Goal: Complete application form

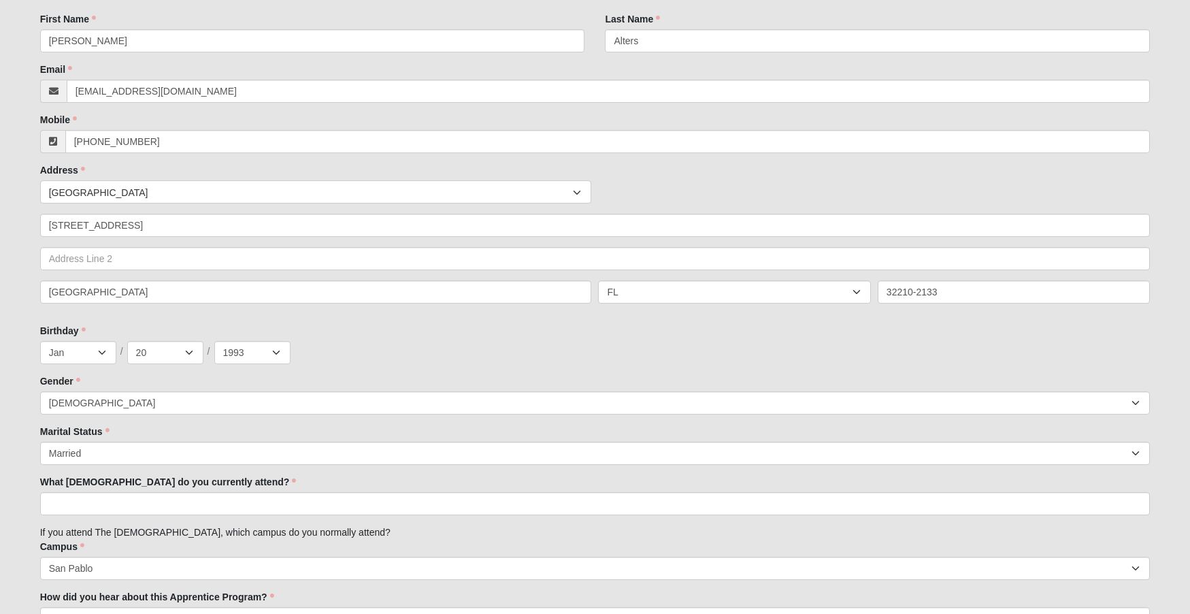
scroll to position [252, 0]
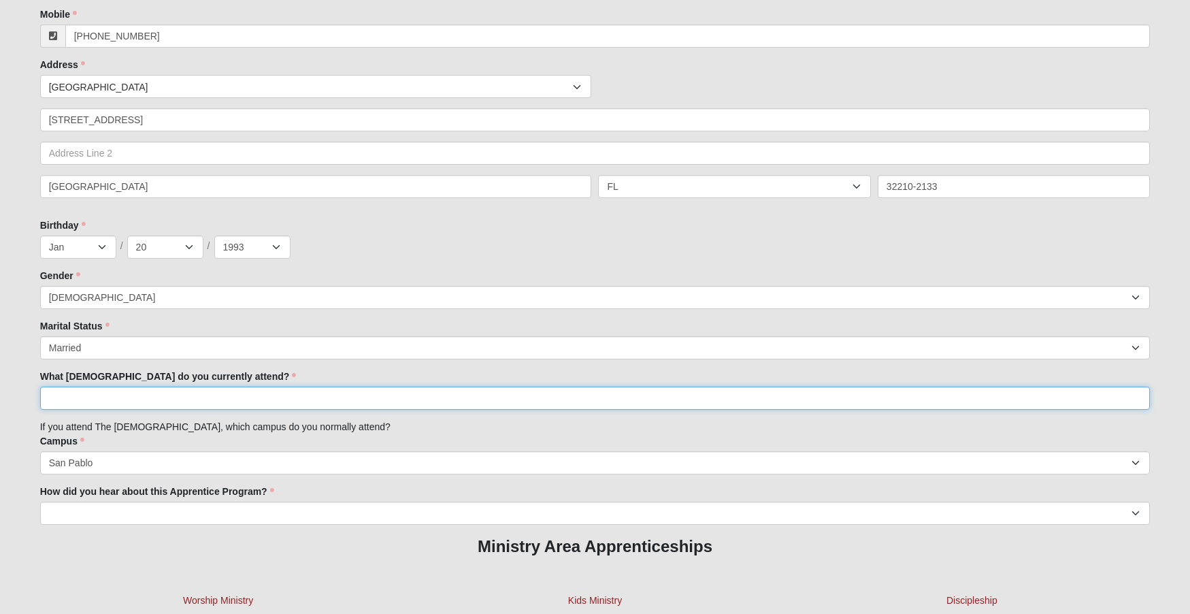
click at [414, 395] on input "What [DEMOGRAPHIC_DATA] do you currently attend?" at bounding box center [595, 398] width 1111 height 23
type input "The [DEMOGRAPHIC_DATA] of Eleven22"
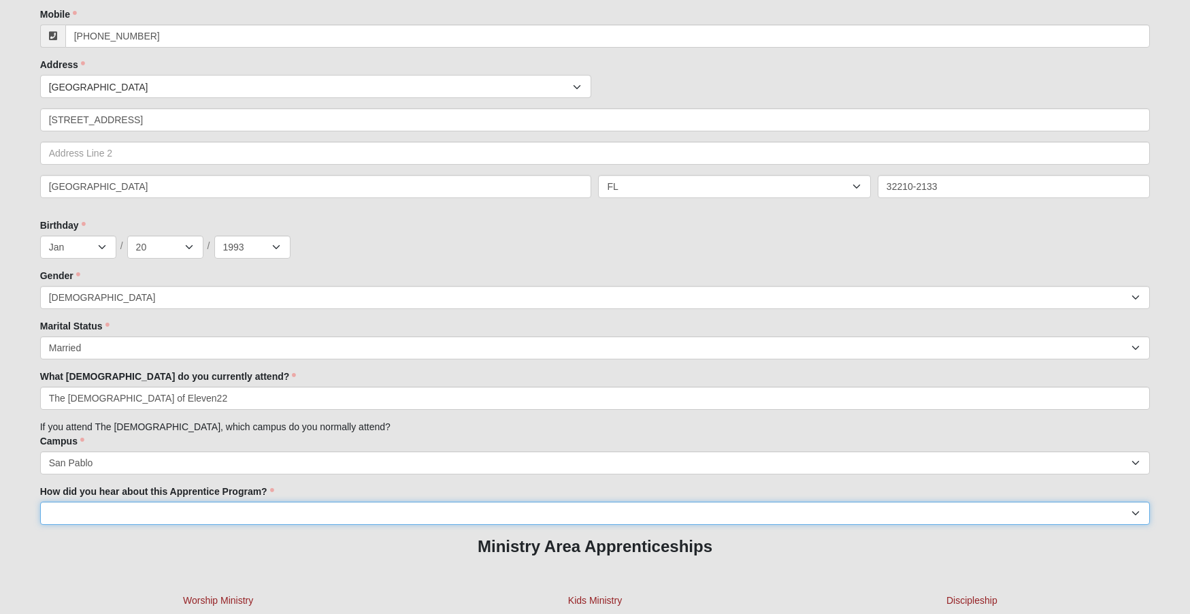
select select "Other"
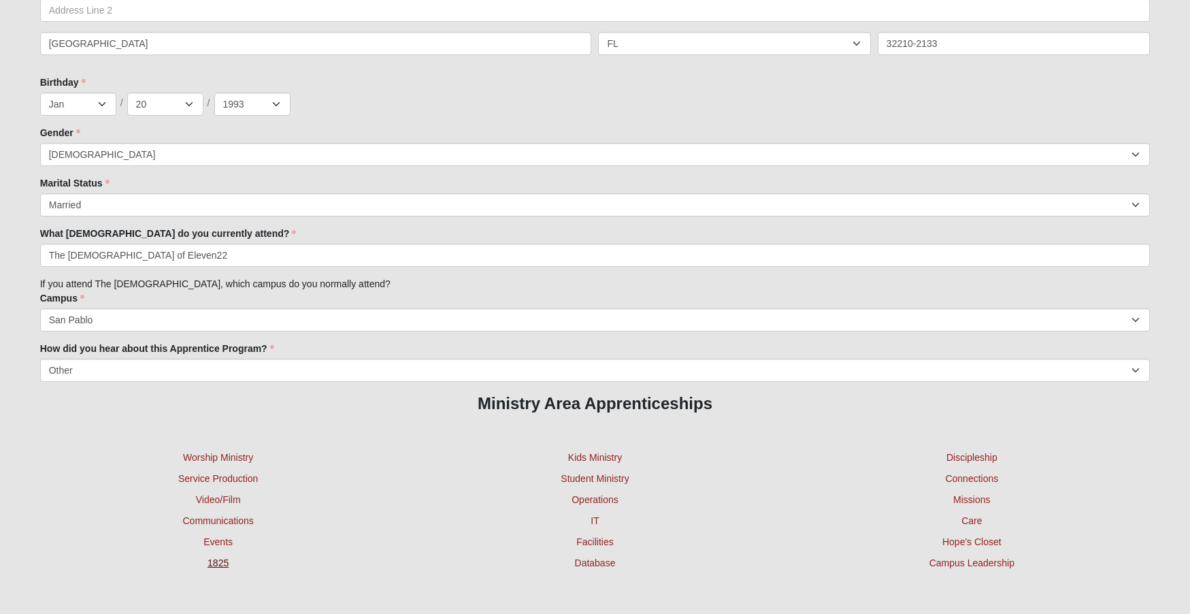
click at [224, 560] on link "1825" at bounding box center [218, 562] width 21 height 11
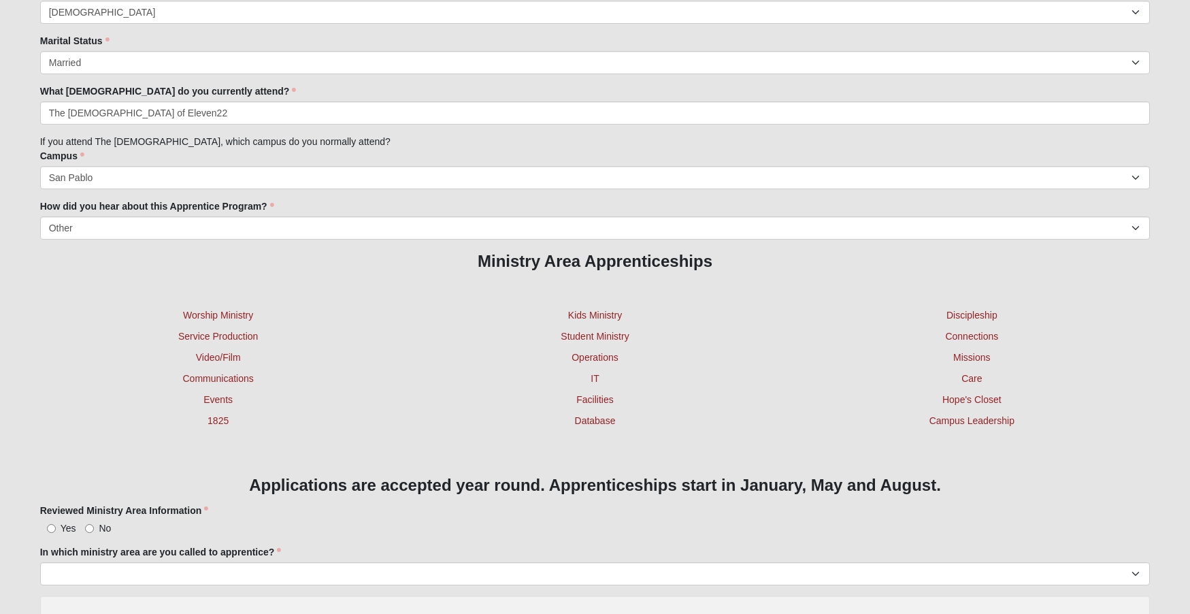
scroll to position [656, 0]
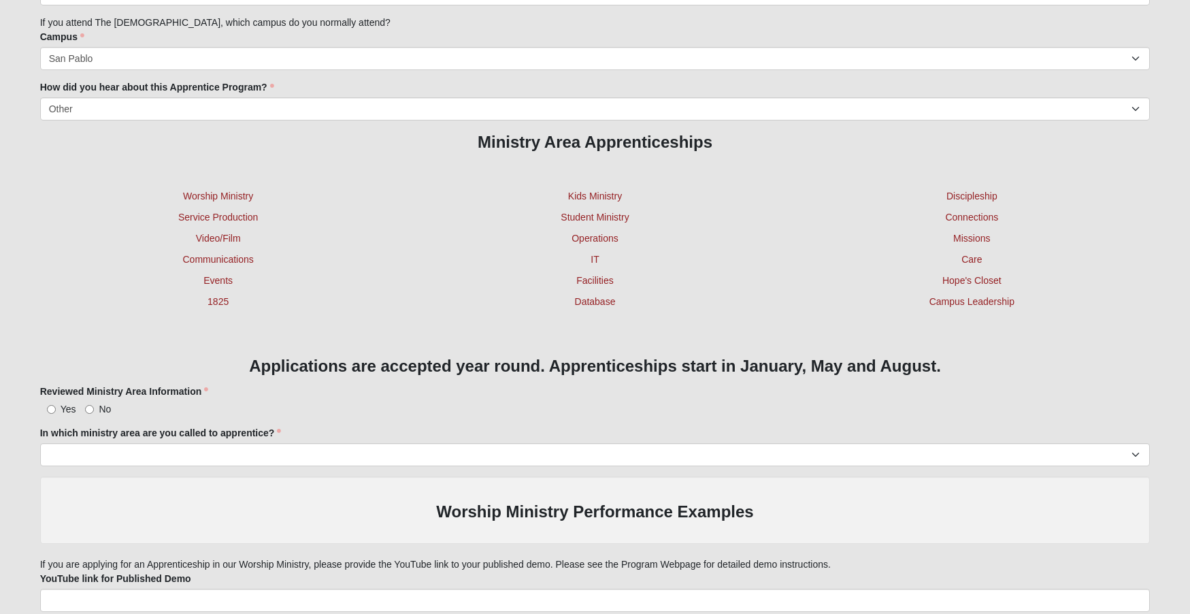
click at [51, 406] on input "Yes" at bounding box center [51, 409] width 9 height 9
radio input "true"
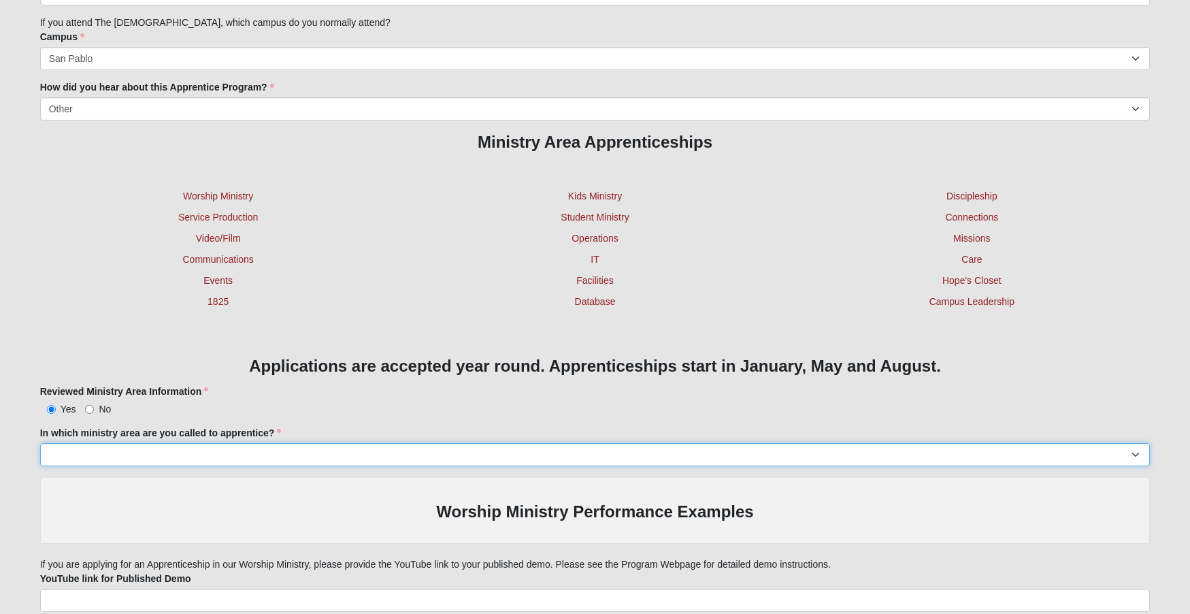
select select "1201"
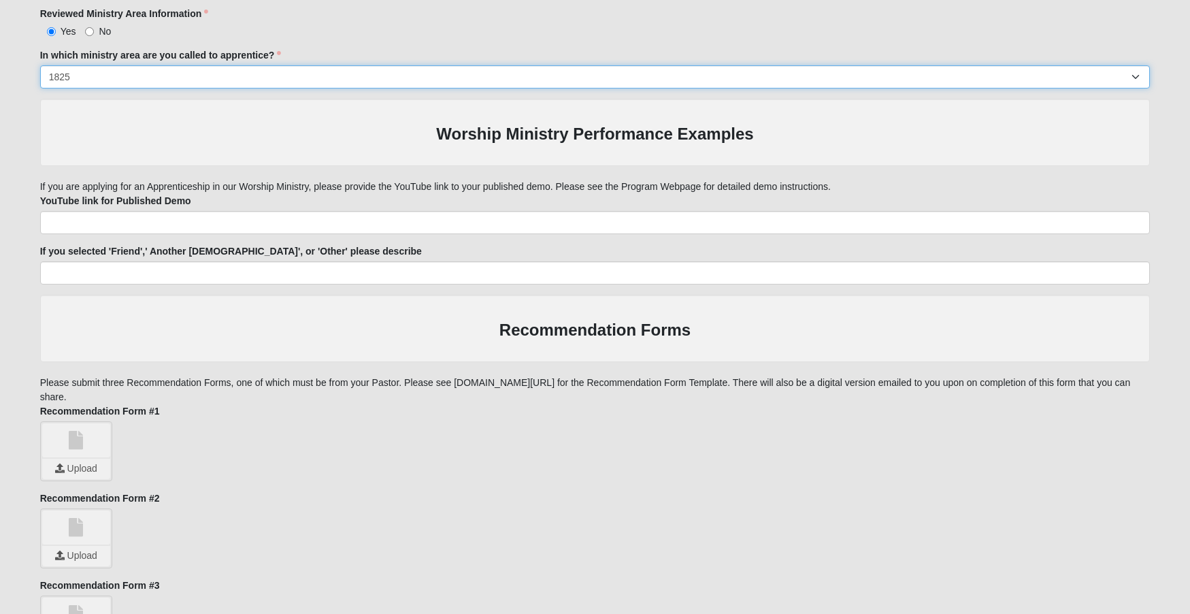
scroll to position [1182, 0]
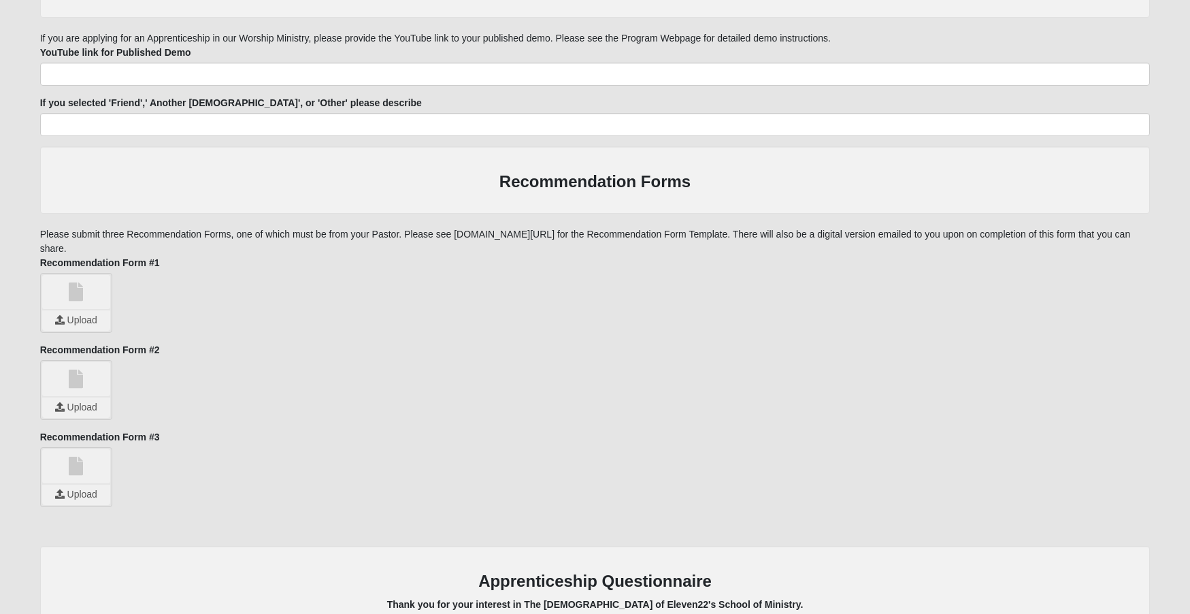
click at [75, 321] on input "file" at bounding box center [76, 320] width 68 height 20
click at [82, 376] on link at bounding box center [76, 379] width 68 height 34
click at [82, 407] on input "file" at bounding box center [76, 407] width 68 height 20
click at [74, 488] on input "file" at bounding box center [76, 495] width 68 height 20
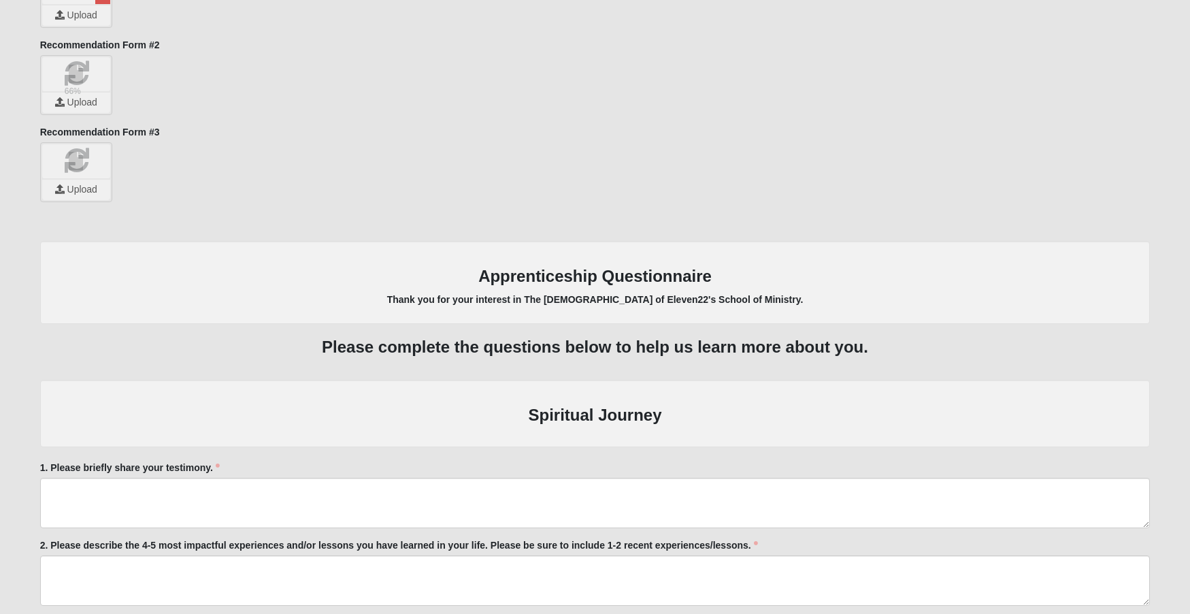
scroll to position [1619, 0]
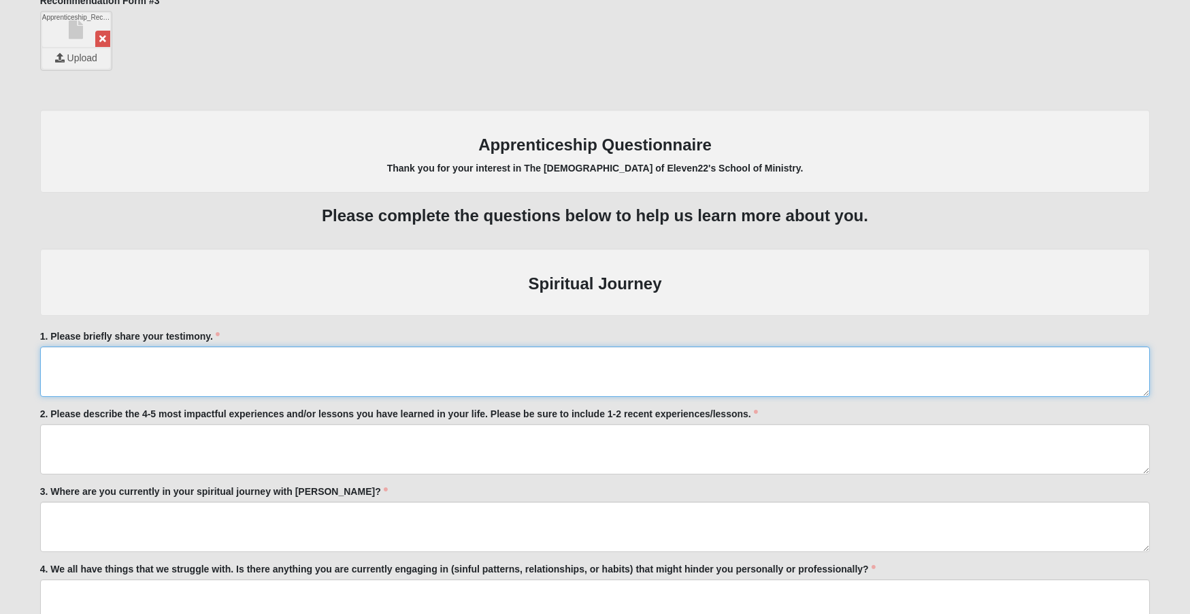
click at [209, 356] on textarea "1. Please briefly share your testimony." at bounding box center [595, 371] width 1111 height 50
paste textarea "I was raised going to [DEMOGRAPHIC_DATA] with my family but didn’t know [PERSON…"
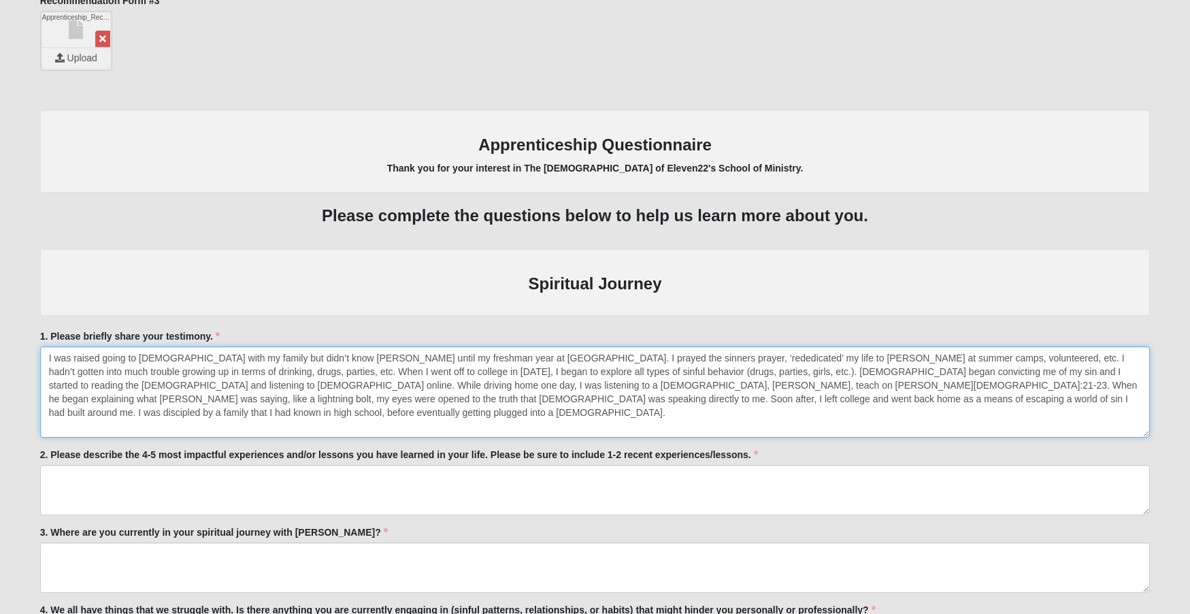
scroll to position [0, 0]
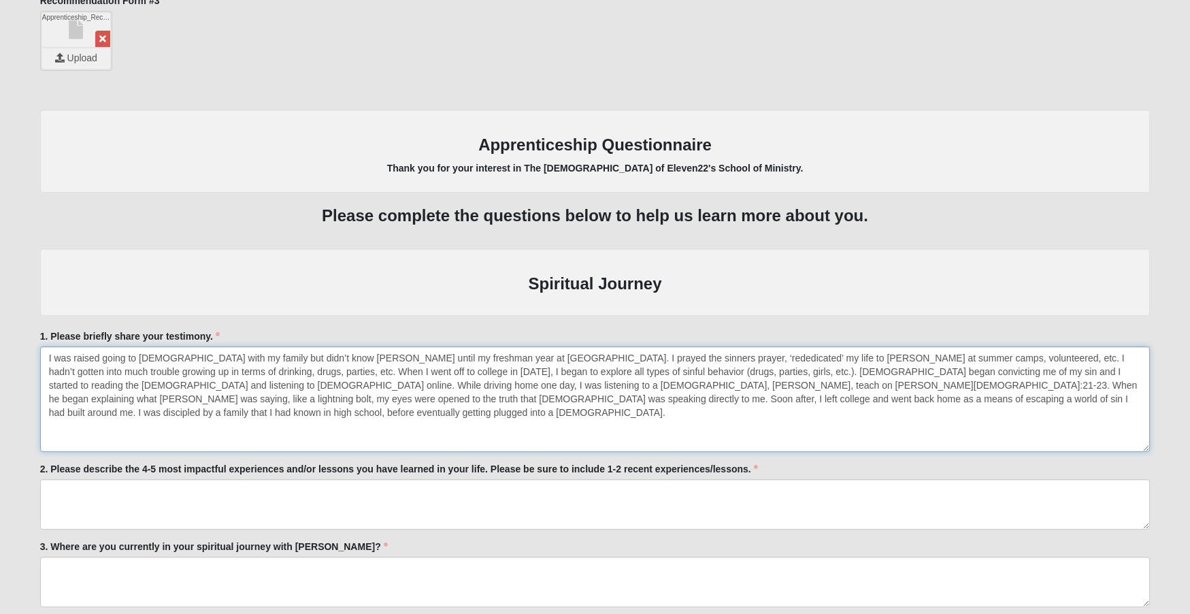
click at [1150, 444] on textarea "I was raised going to [DEMOGRAPHIC_DATA] with my family but didn’t know [PERSON…" at bounding box center [595, 398] width 1111 height 105
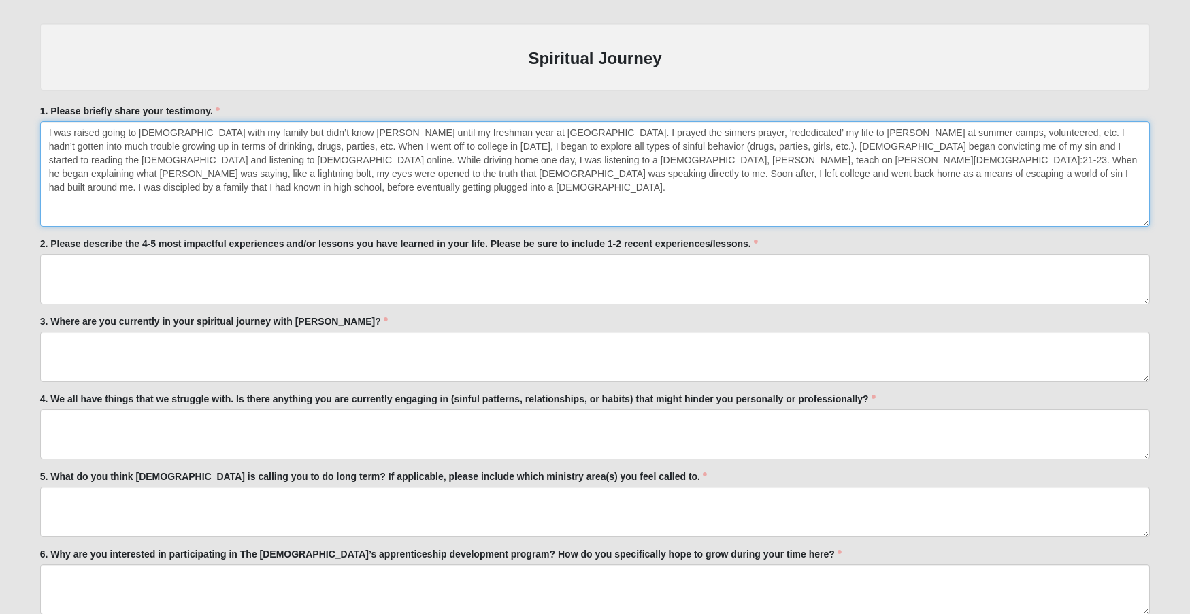
scroll to position [1847, 0]
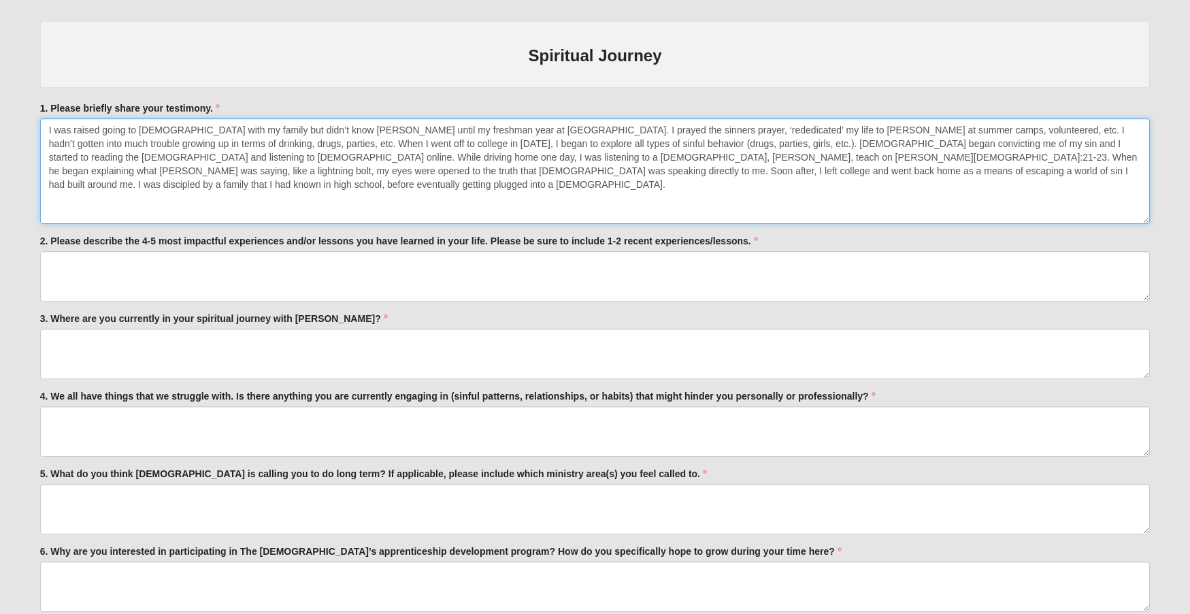
type textarea "I was raised going to [DEMOGRAPHIC_DATA] with my family but didn’t know [PERSON…"
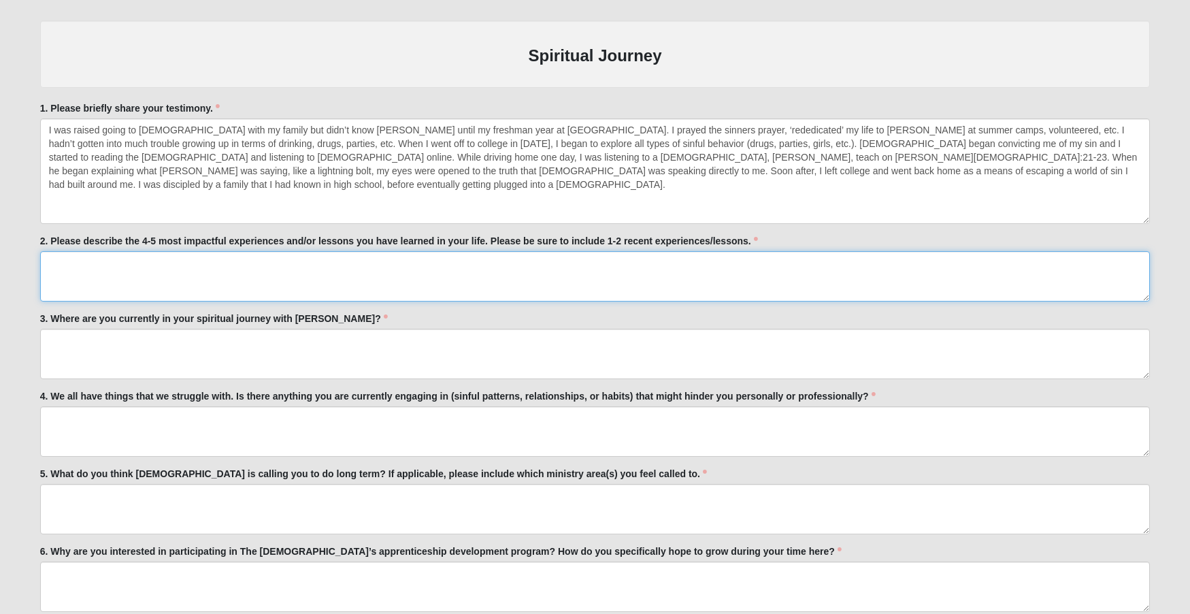
click at [104, 260] on textarea "2. Please describe the 4-5 most impactful experiences and/or lessons you have l…" at bounding box center [595, 276] width 1111 height 50
paste textarea "Lorem ip do s ametcons, A eli se doe temporinc utla et dolo Magna. Aliq enim ad…"
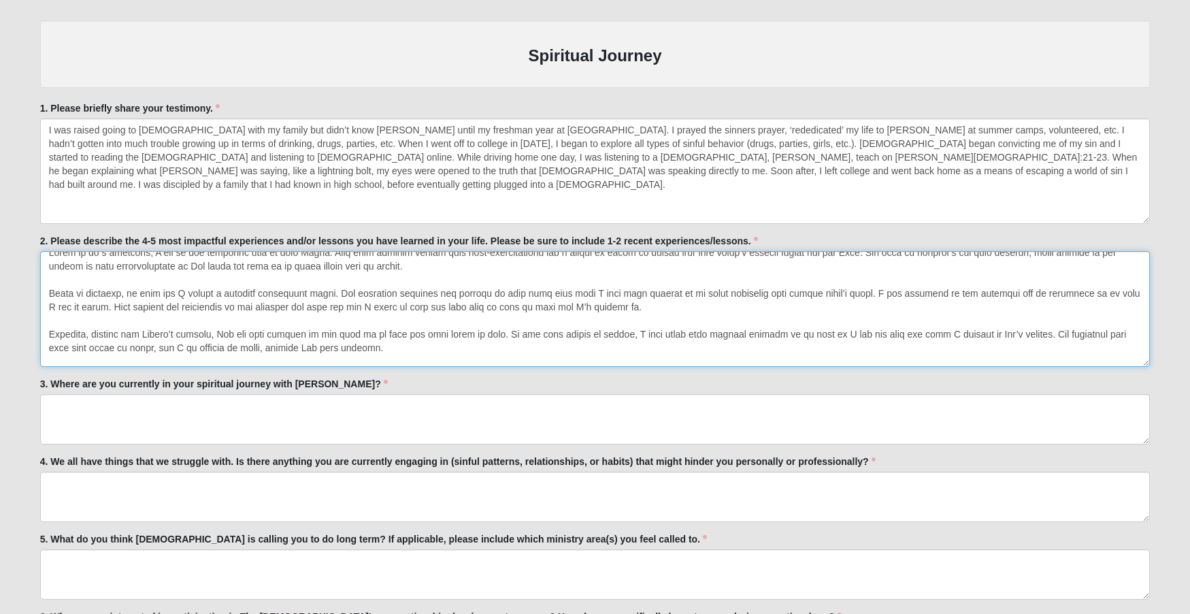
scroll to position [0, 0]
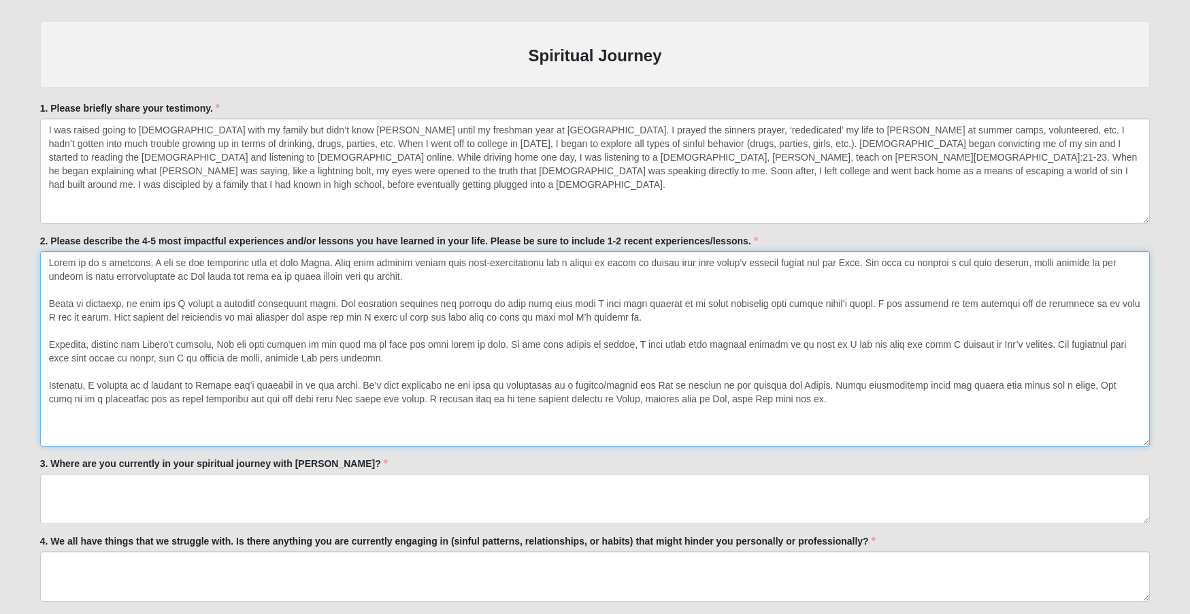
click at [1132, 437] on textarea "2. Please describe the 4-5 most impactful experiences and/or lessons you have l…" at bounding box center [595, 348] width 1111 height 195
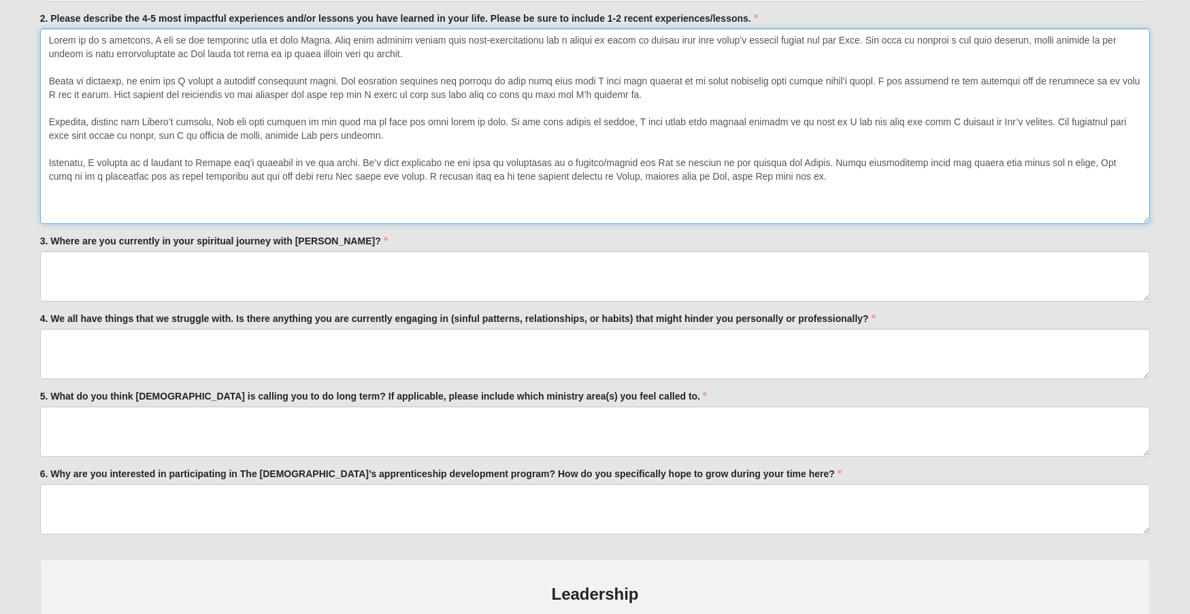
scroll to position [2092, 0]
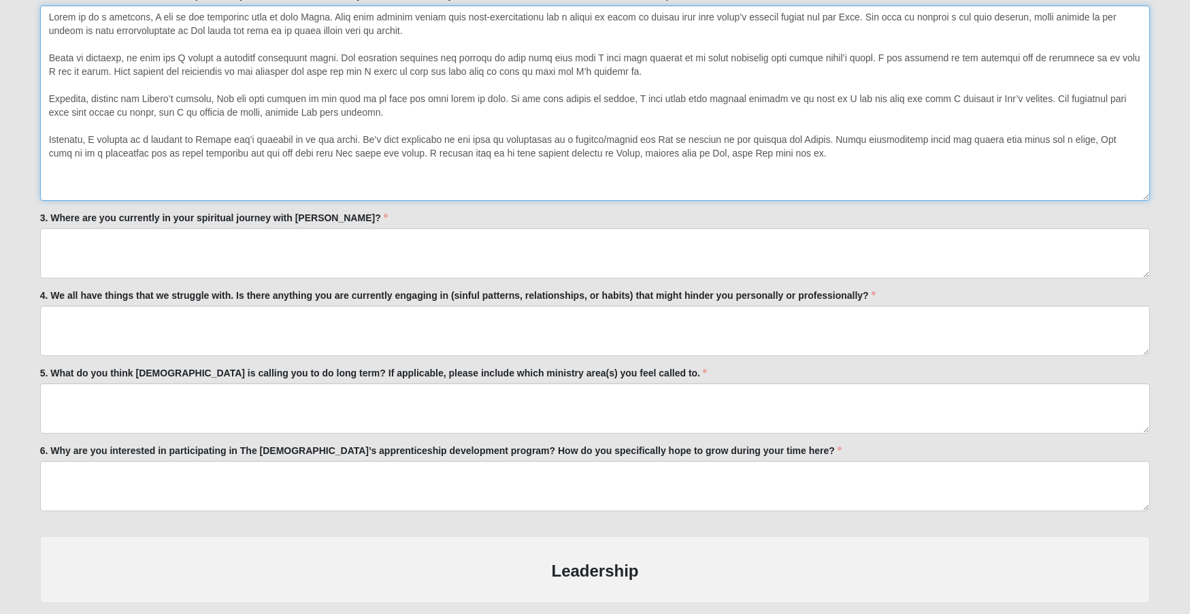
type textarea "Lorem ip do s ametcons, A eli se doe temporinc utla et dolo Magna. Aliq enim ad…"
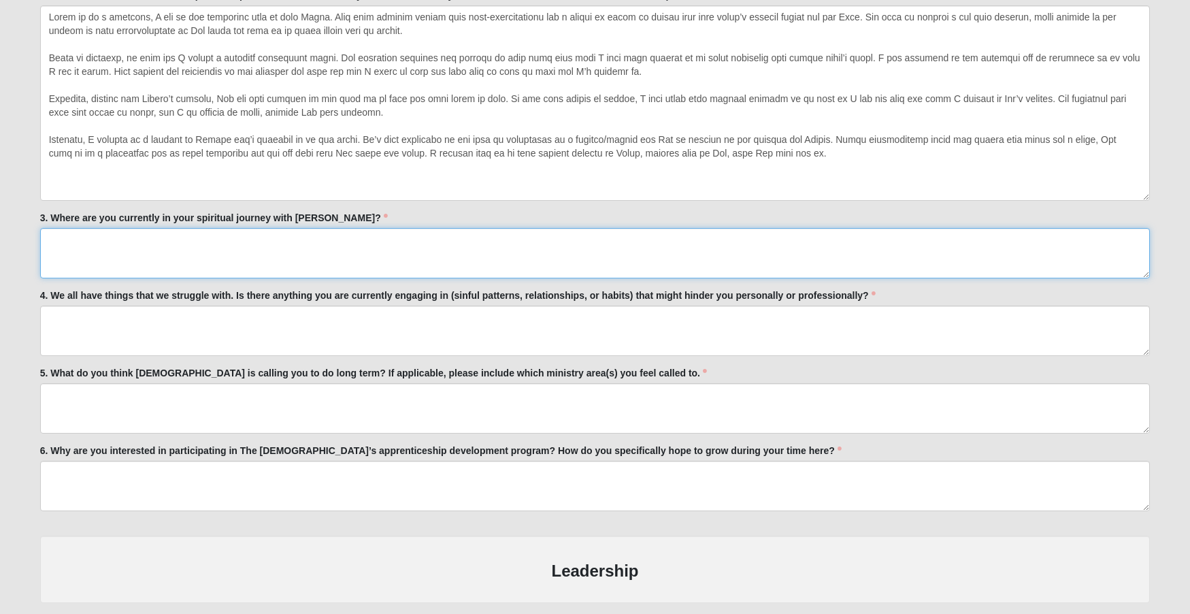
click at [455, 244] on textarea "3. Where are you currently in your spiritual journey with [PERSON_NAME]?" at bounding box center [595, 253] width 1111 height 50
paste textarea "Currently, I’m diving back into spiritual disciplines after a long ten years of…"
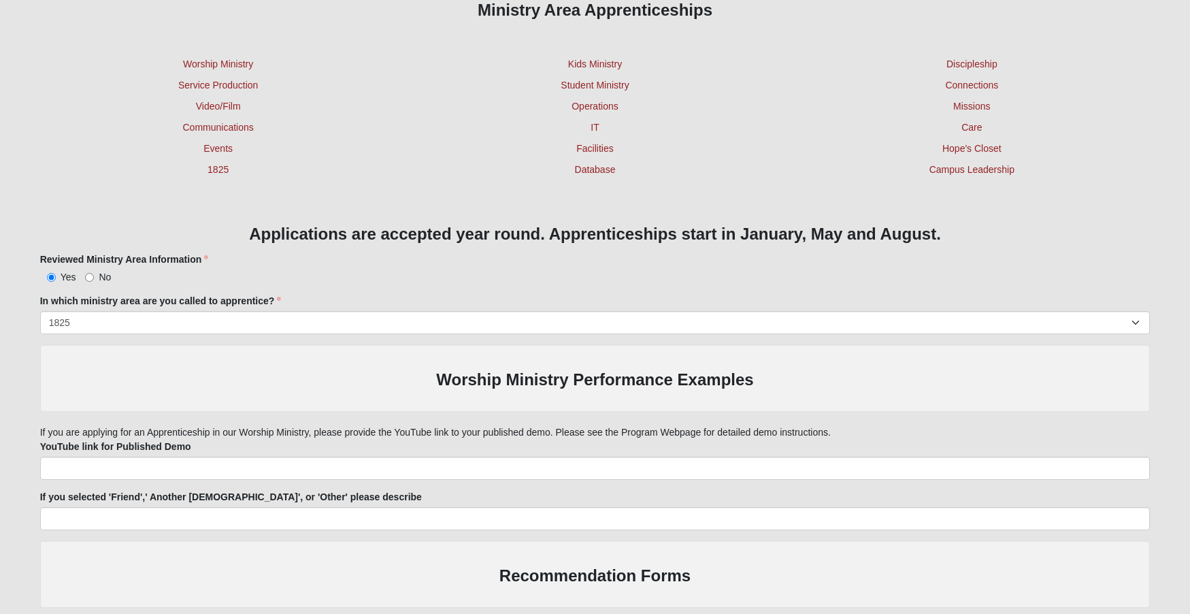
scroll to position [791, 0]
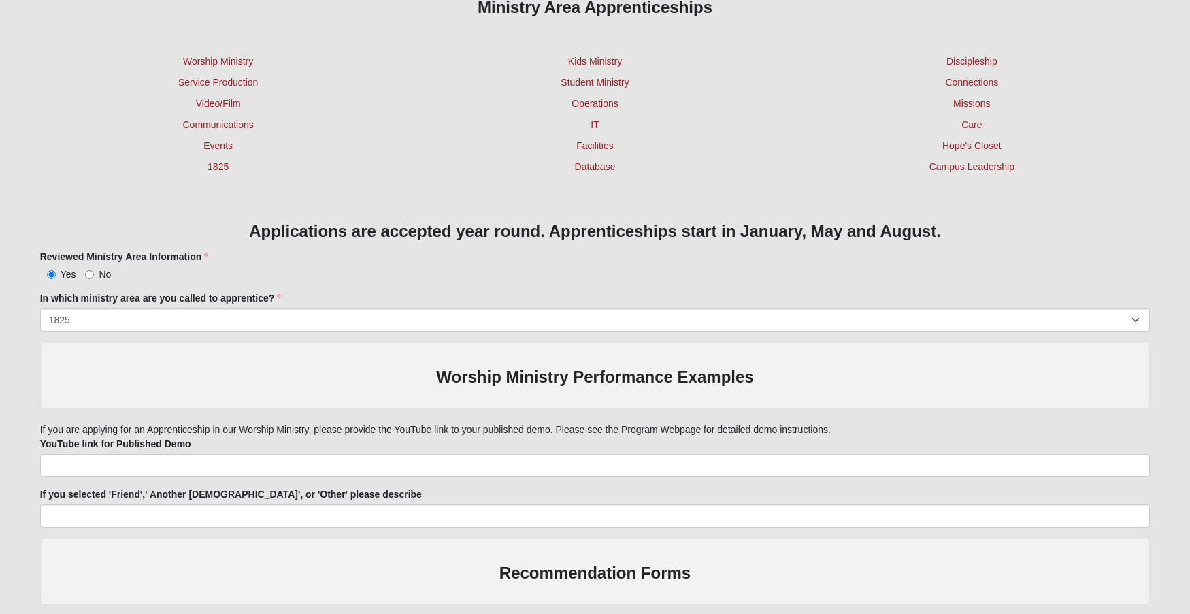
type textarea "Currently, I’m diving back into spiritual disciplines after a long ten years of…"
click at [890, 233] on h3 "Applications are accepted year round. Apprenticeships start in January, May and…" at bounding box center [595, 232] width 1111 height 20
click at [983, 83] on link "Connections" at bounding box center [971, 82] width 53 height 11
click at [1097, 166] on p "Campus Leadership" at bounding box center [972, 167] width 357 height 14
click at [970, 162] on link "Campus Leadership" at bounding box center [972, 166] width 85 height 11
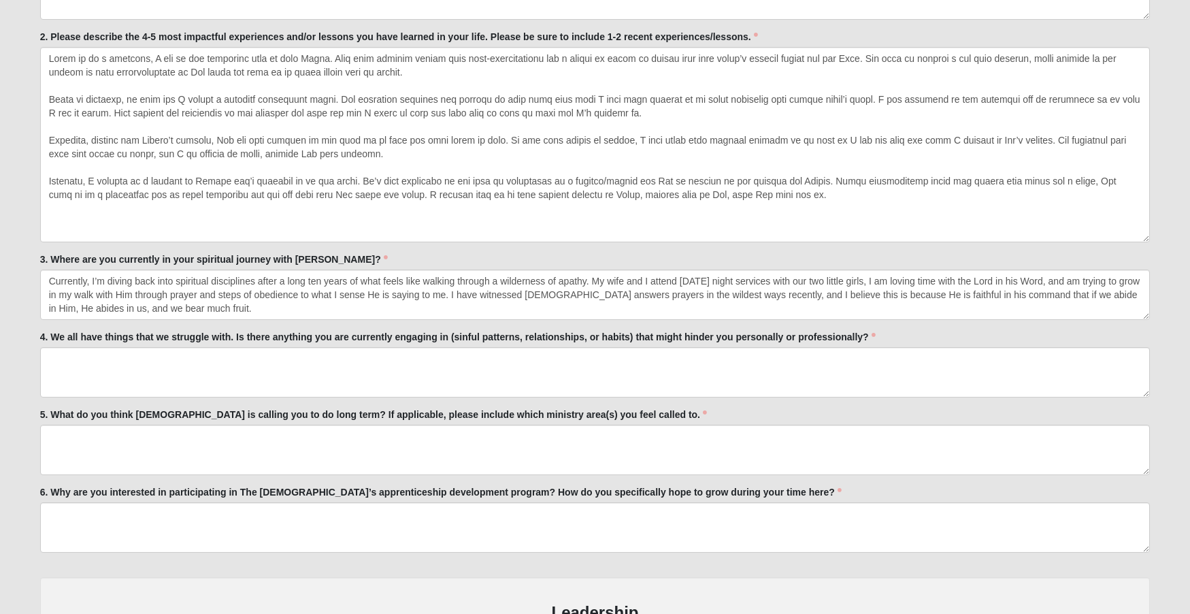
scroll to position [2068, 0]
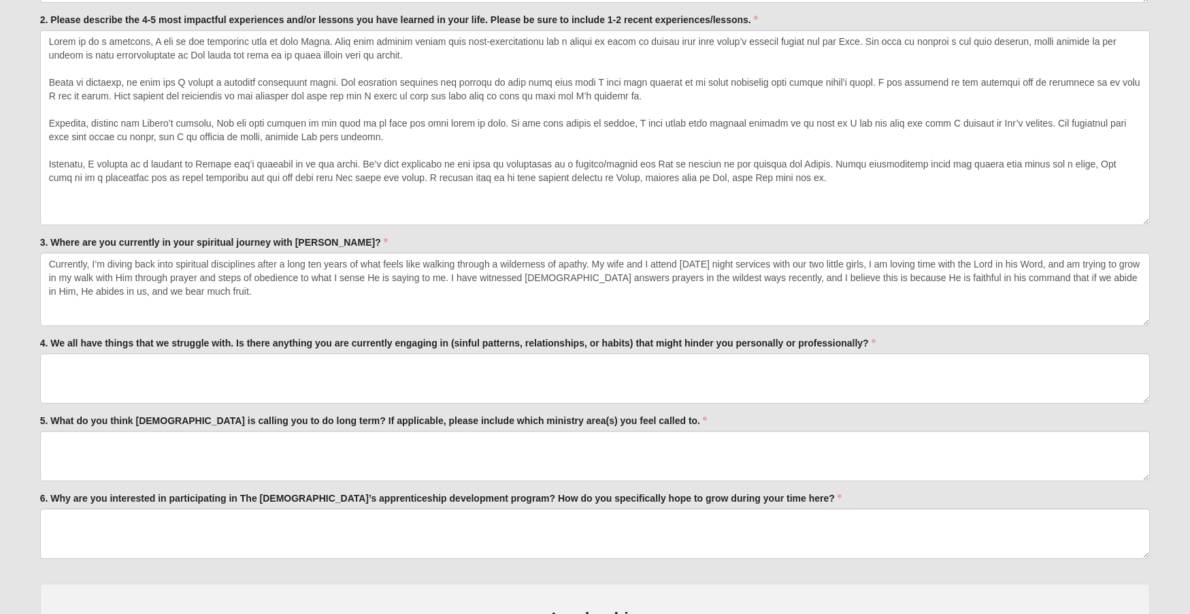
click at [1142, 318] on textarea "Currently, I’m diving back into spiritual disciplines after a long ten years of…" at bounding box center [595, 290] width 1111 height 74
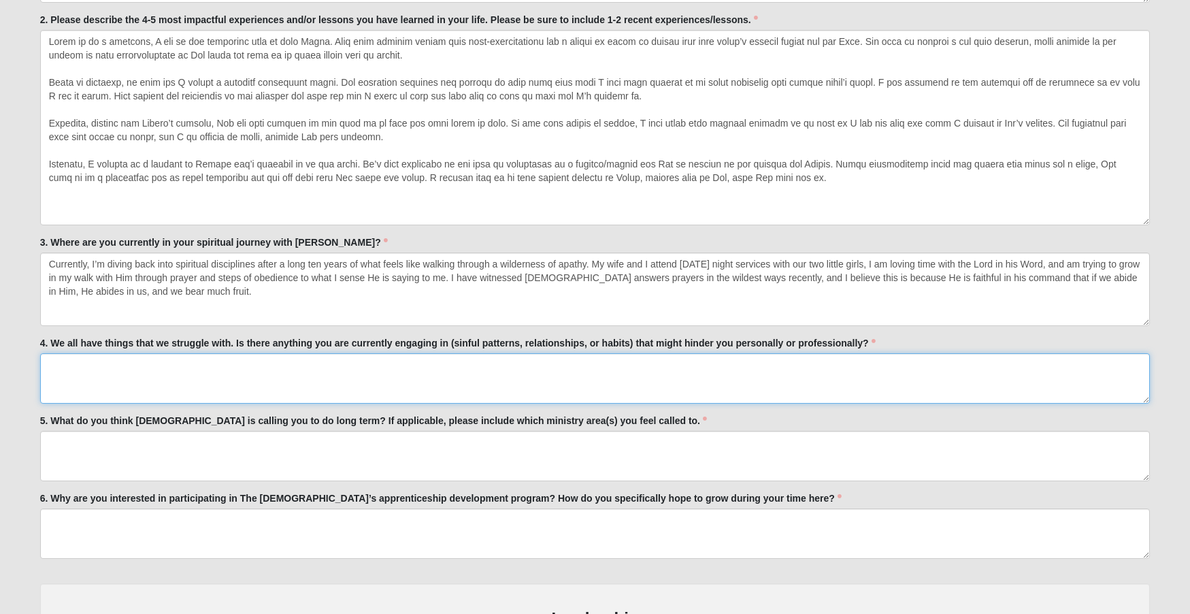
click at [292, 375] on textarea "4. We all have things that we struggle with. Is there anything you are currentl…" at bounding box center [595, 378] width 1111 height 50
paste textarea "Nothing that I can think of at this present time. The only things I can think o…"
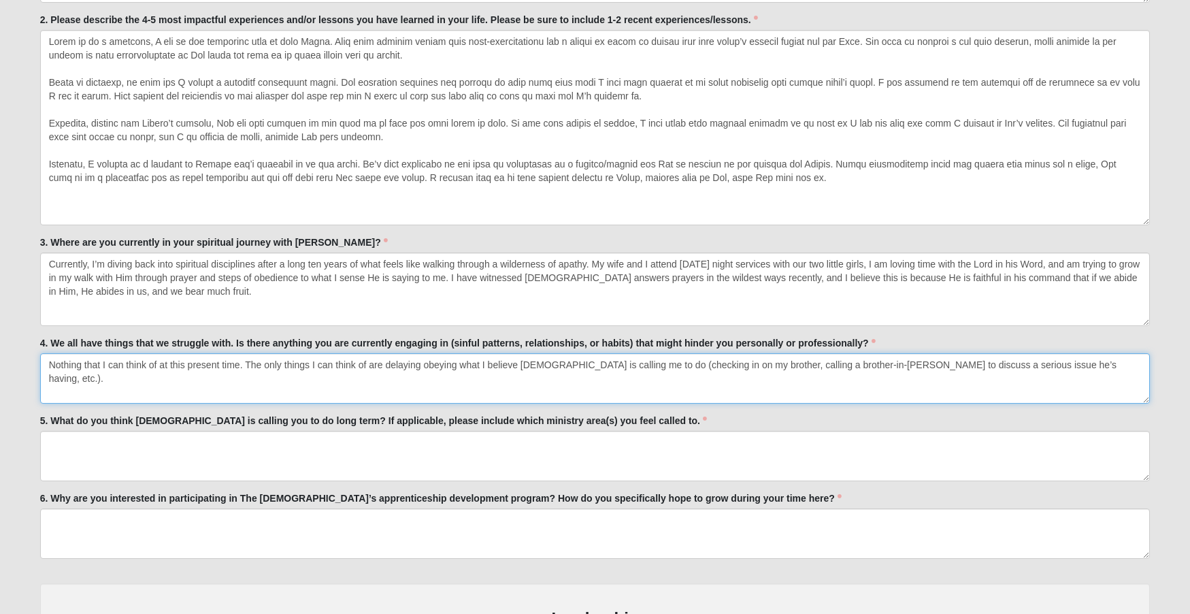
type textarea "Nothing that I can think of at this present time. The only things I can think o…"
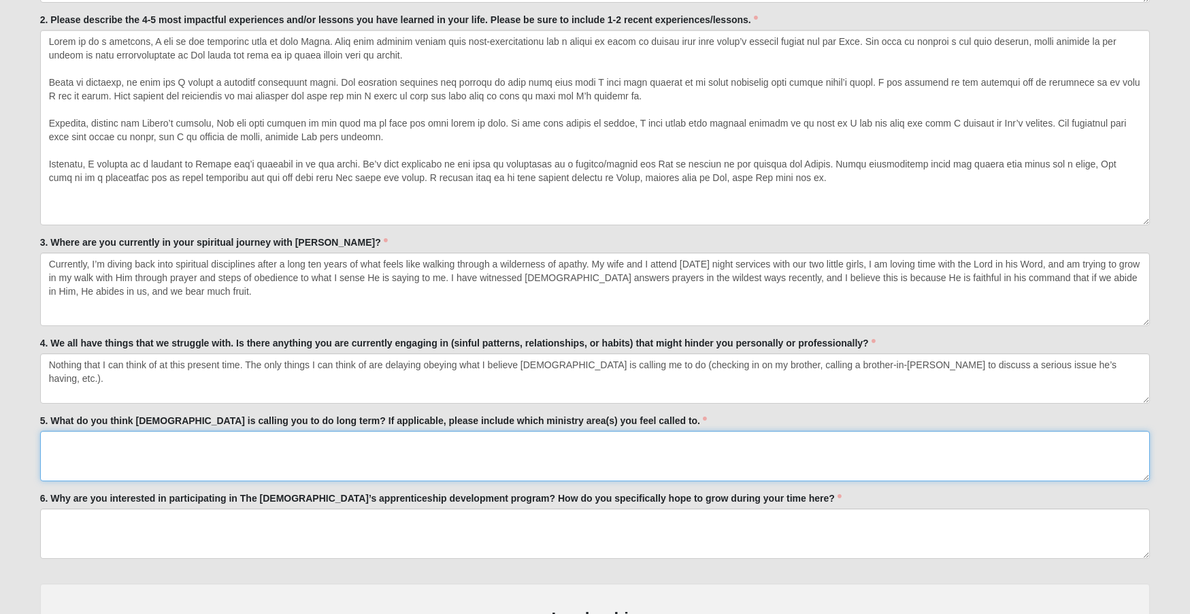
click at [302, 442] on textarea "5. What do you think [DEMOGRAPHIC_DATA] is calling you to do long term? If appl…" at bounding box center [595, 456] width 1111 height 50
paste textarea "Since I became a new believer, I’ve always had a desire to teach the [DEMOGRAPH…"
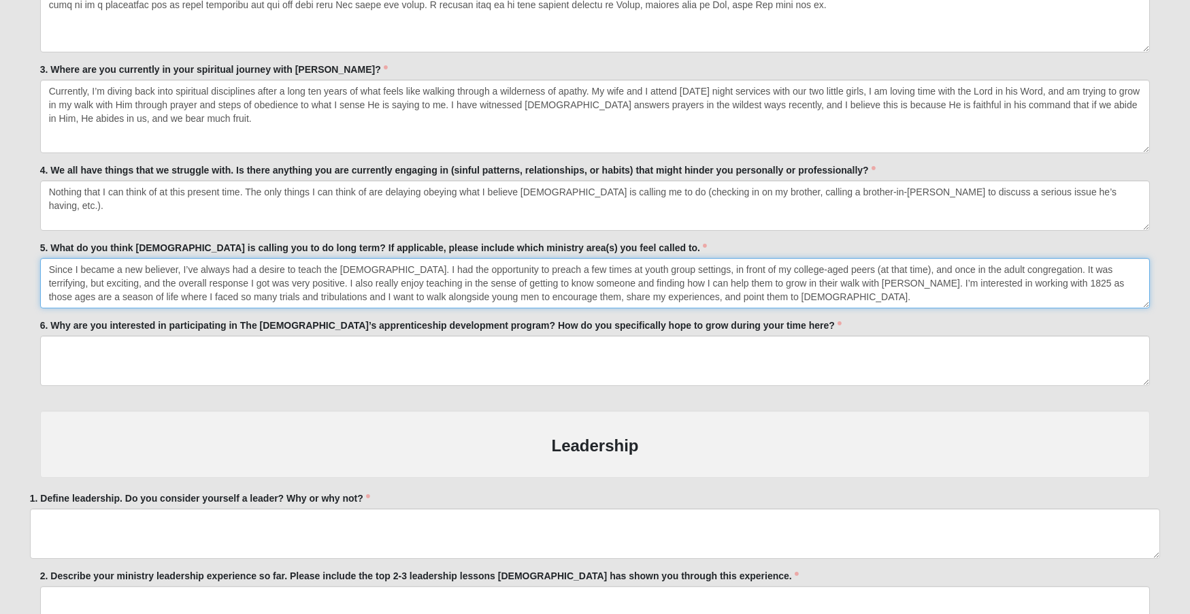
scroll to position [2243, 0]
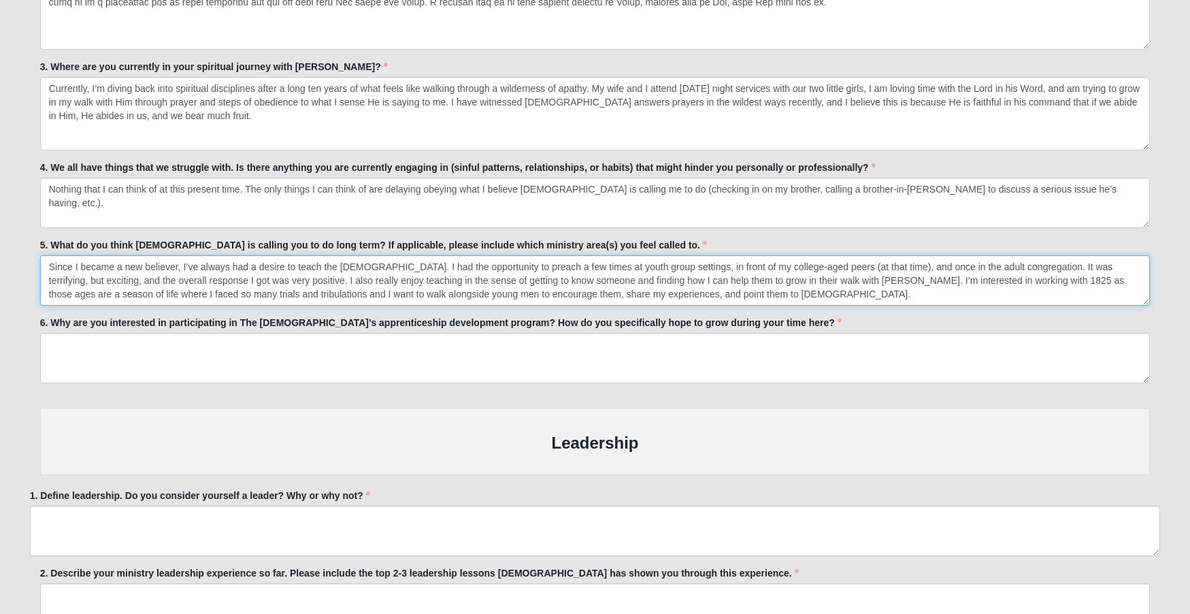
type textarea "Since I became a new believer, I’ve always had a desire to teach the [DEMOGRAPH…"
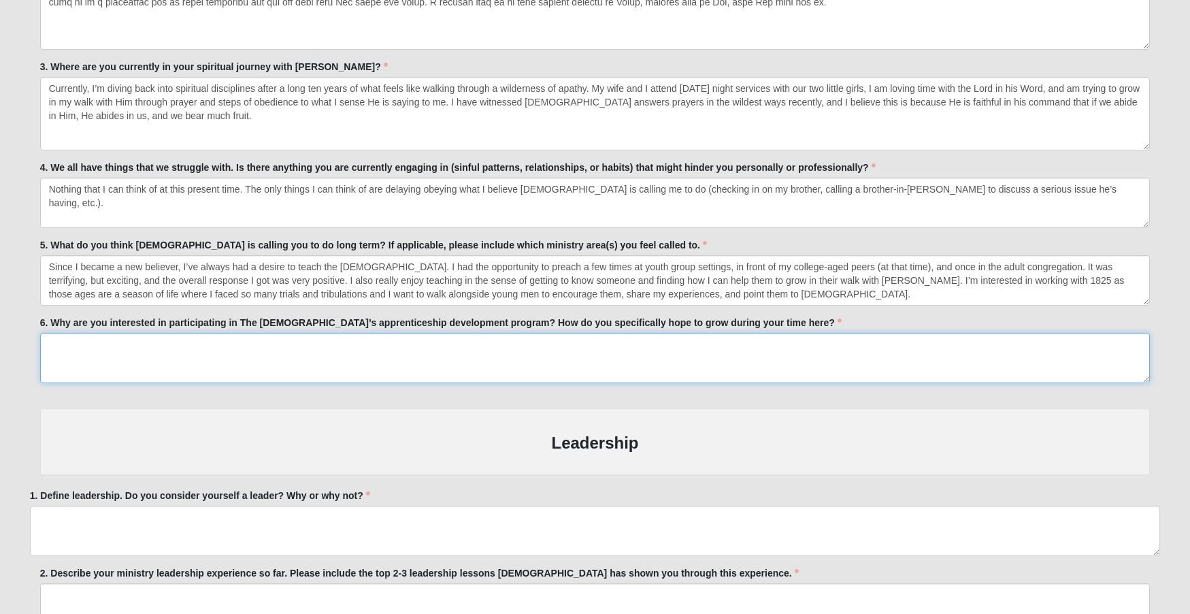
click at [95, 355] on textarea "6. Why are you interested in participating in The [DEMOGRAPHIC_DATA]’s apprenti…" at bounding box center [595, 358] width 1111 height 50
paste textarea "I am sensing [DEMOGRAPHIC_DATA] calling me to preaching or teaching of some kin…"
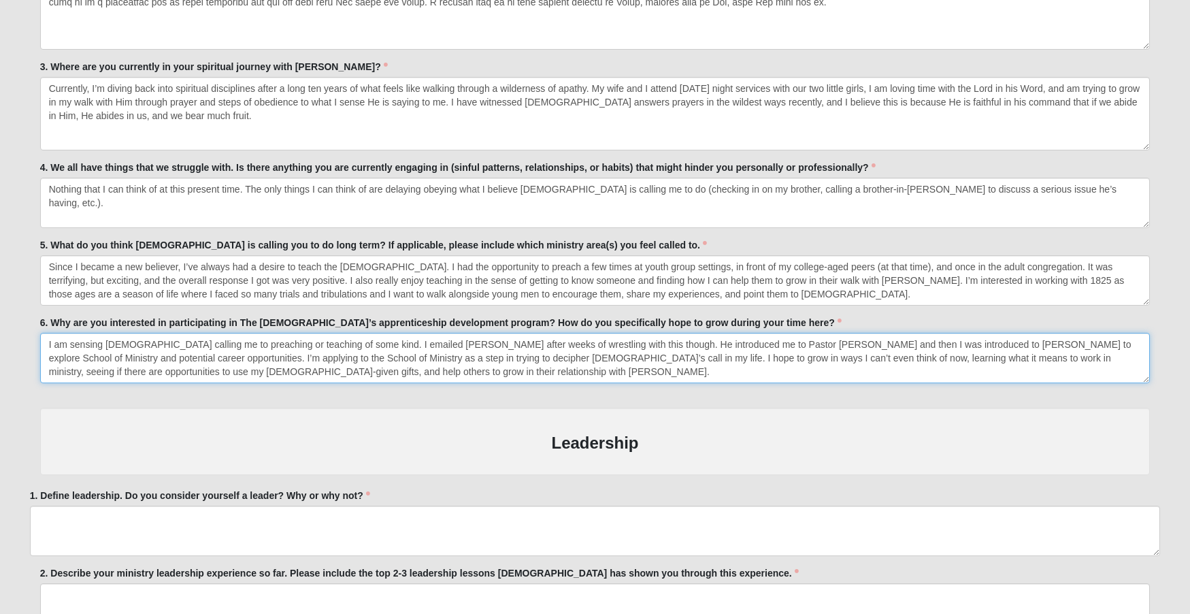
type textarea "I am sensing [DEMOGRAPHIC_DATA] calling me to preaching or teaching of some kin…"
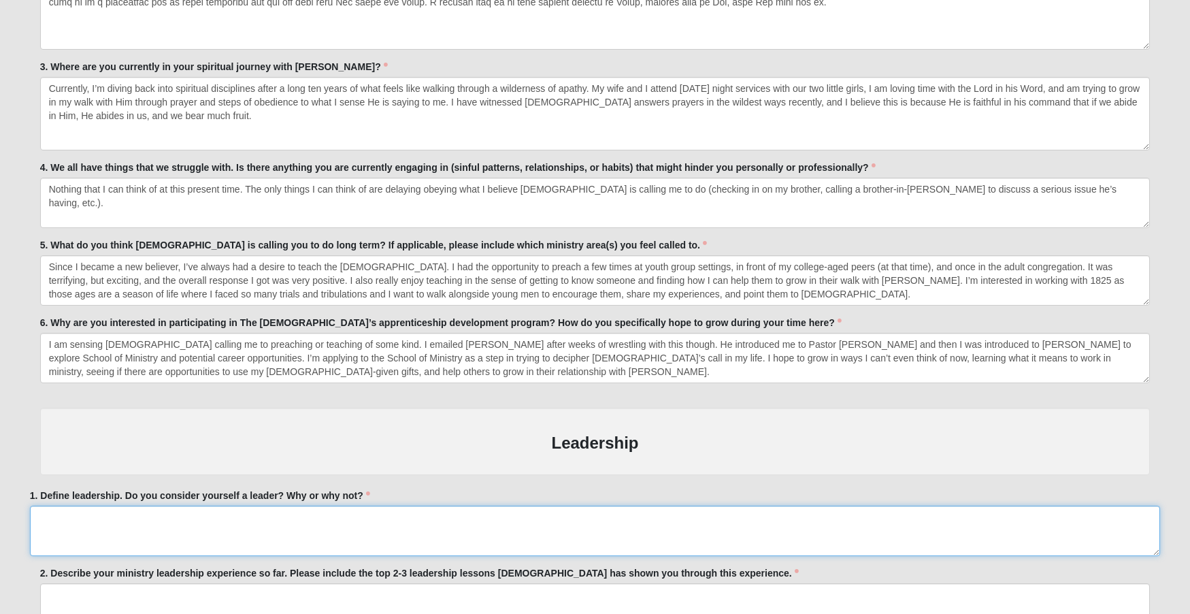
click at [329, 525] on textarea "1. Define leadership. Do you consider yourself a leader? Why or why not?" at bounding box center [595, 531] width 1131 height 50
paste textarea "Leadership is taking the initaitive to lead others by example and teaching. It …"
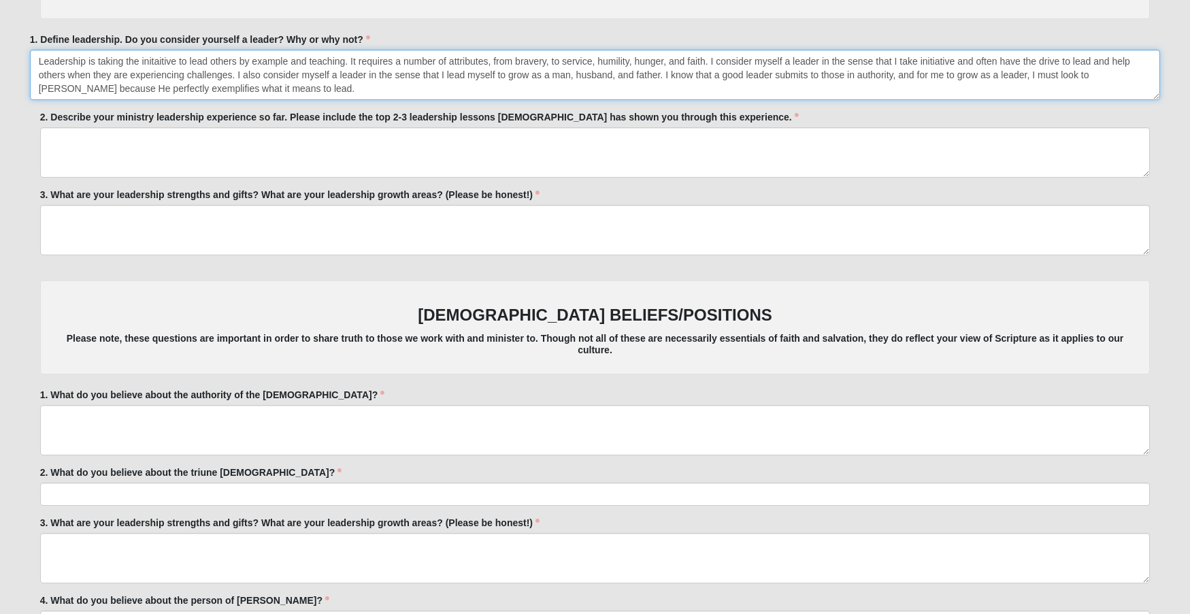
scroll to position [2771, 0]
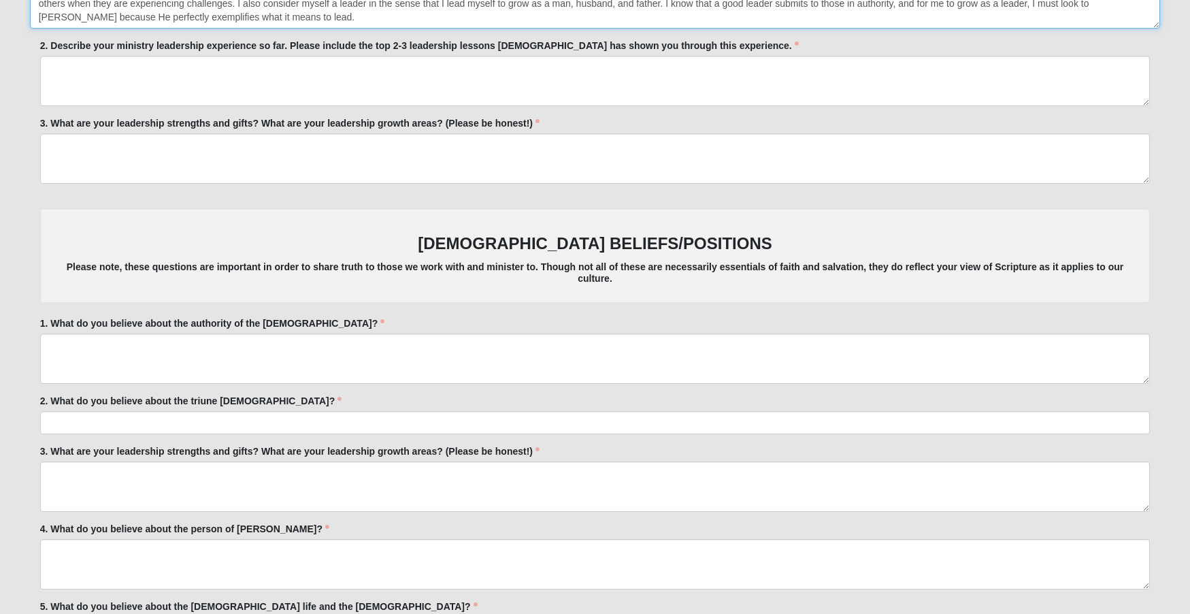
type textarea "Leadership is taking the initaitive to lead others by example and teaching. It …"
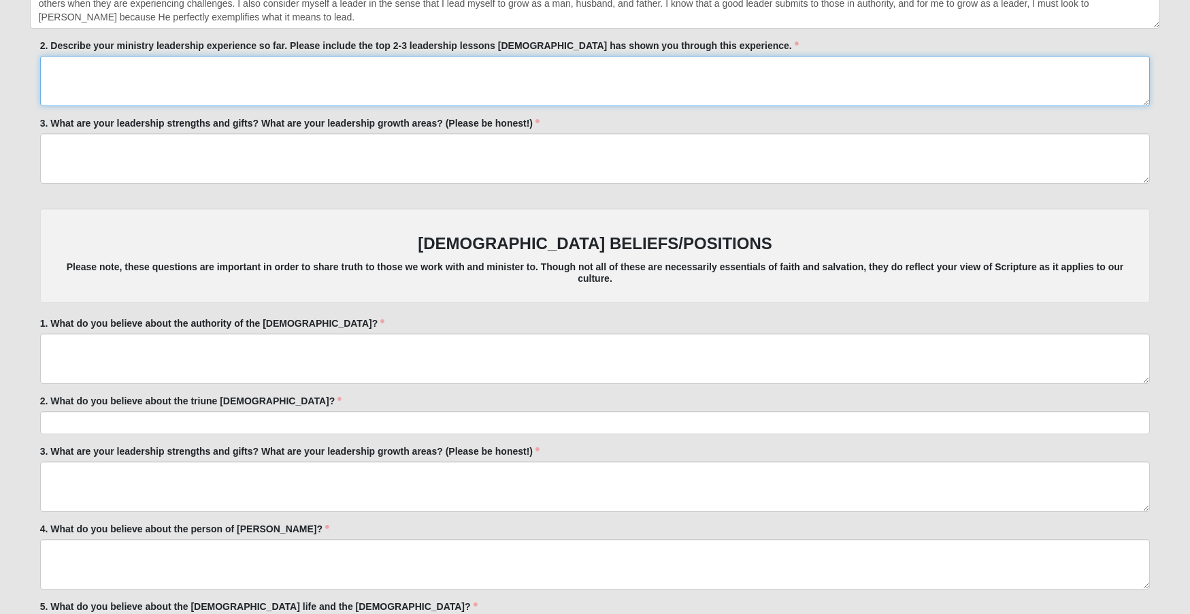
click at [182, 77] on textarea "2. Describe your ministry leadership experience so far. Please include the top …" at bounding box center [595, 81] width 1111 height 50
paste textarea "My ministry leadership experience consists of serving youth groups, co-hosting …"
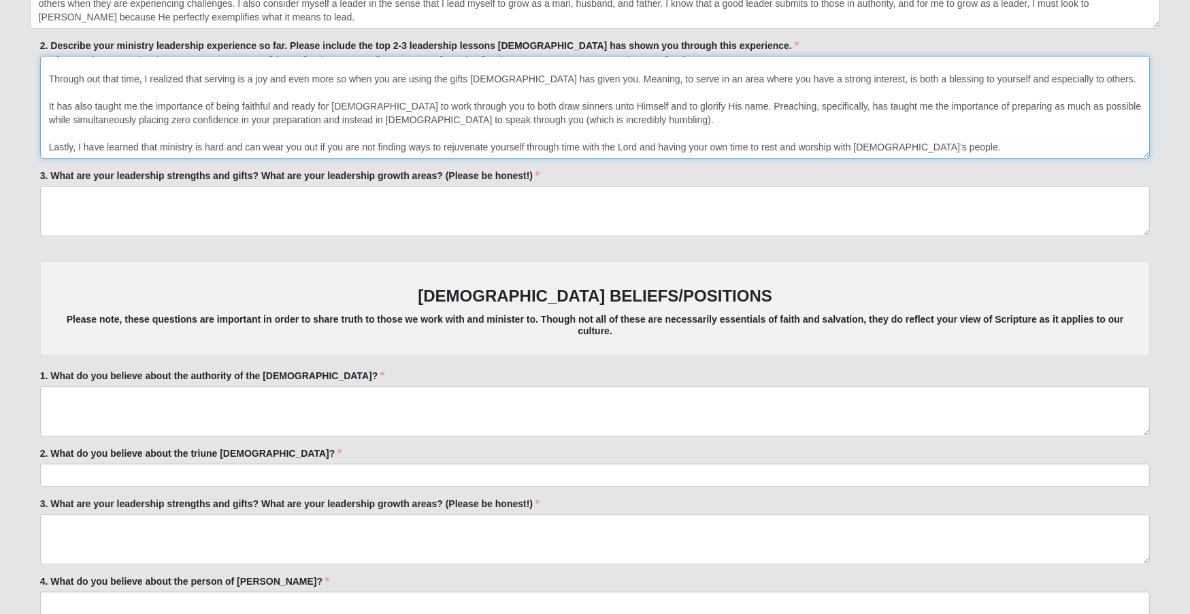
scroll to position [16, 0]
click at [1141, 149] on textarea "My ministry leadership experience consists of serving youth groups, co-hosting …" at bounding box center [595, 107] width 1111 height 103
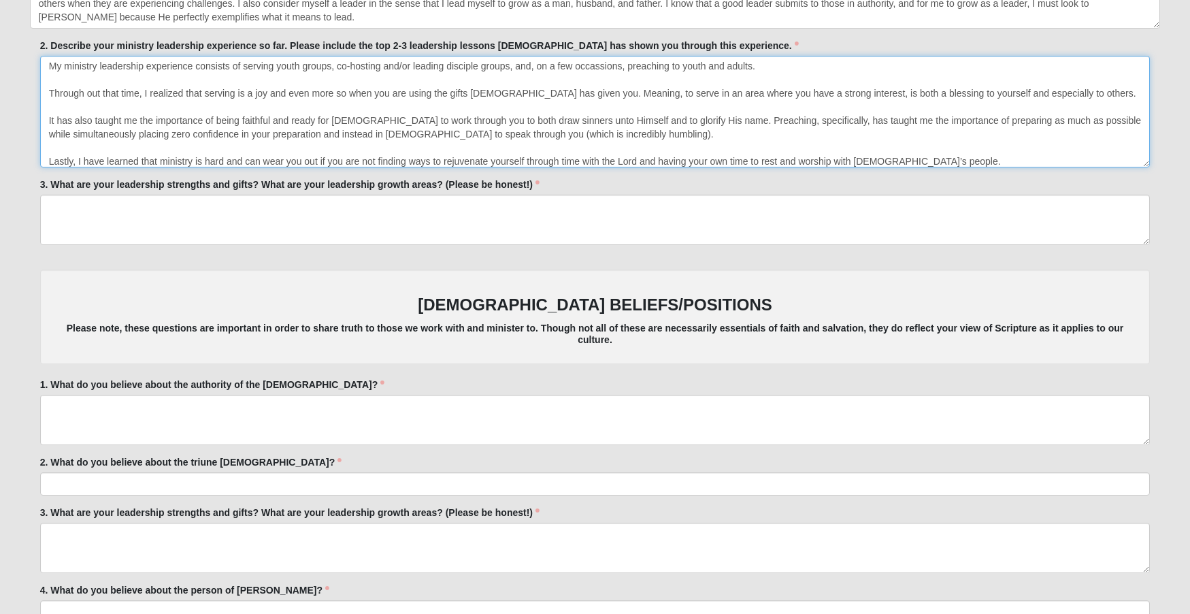
scroll to position [0, 0]
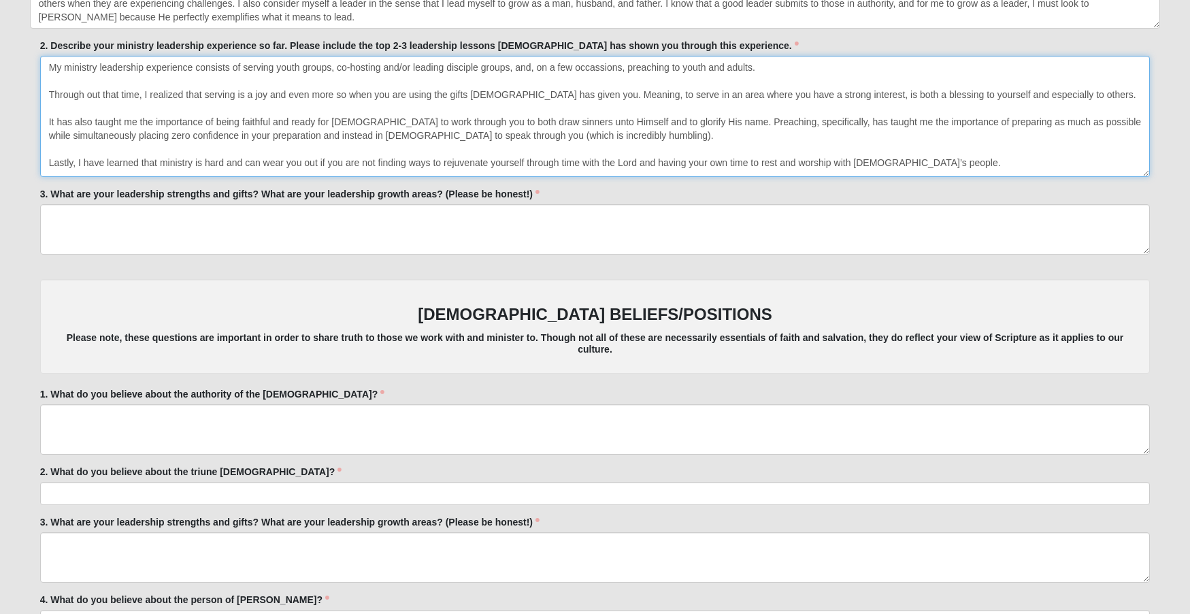
click at [1140, 167] on textarea "My ministry leadership experience consists of serving youth groups, co-hosting …" at bounding box center [595, 116] width 1111 height 121
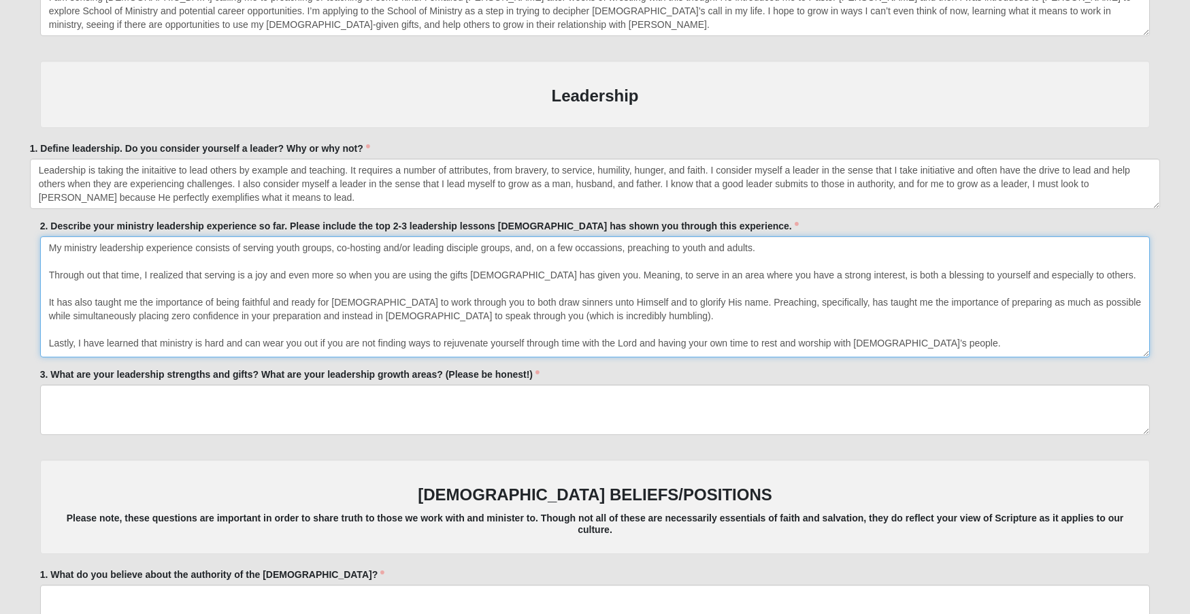
scroll to position [2528, 0]
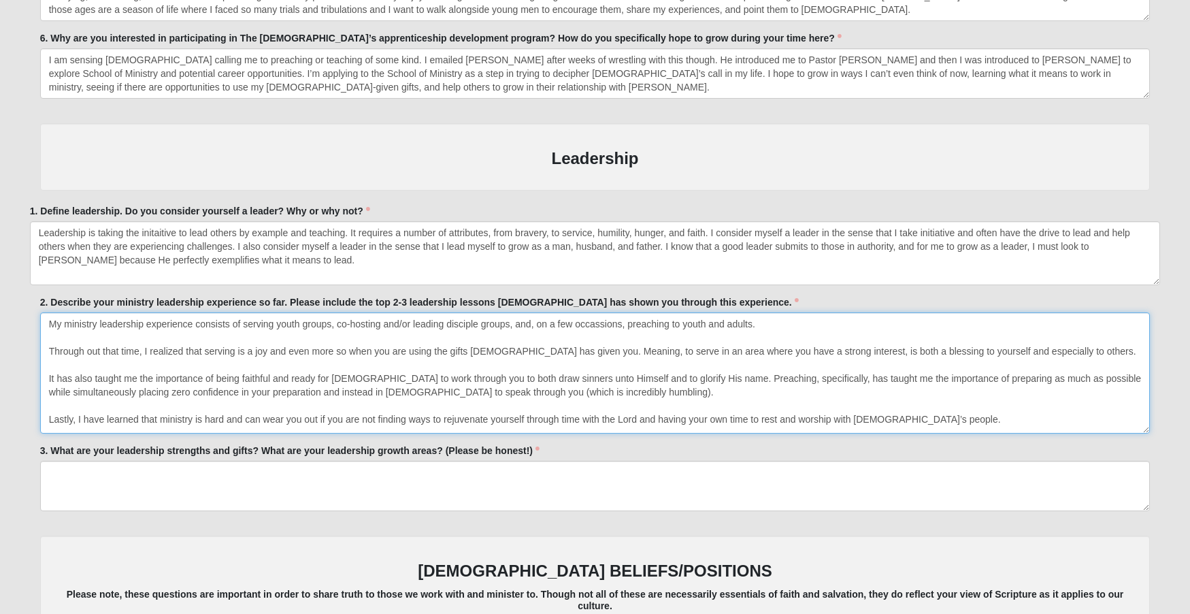
click at [1156, 275] on textarea "Leadership is taking the initaitive to lead others by example and teaching. It …" at bounding box center [595, 253] width 1131 height 64
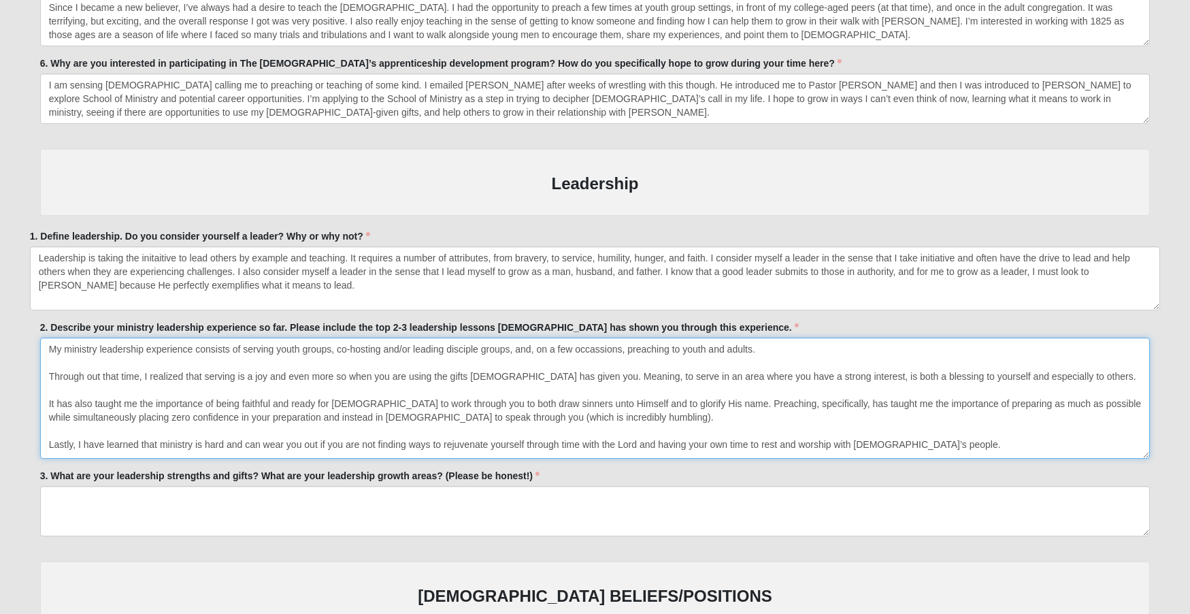
scroll to position [2452, 0]
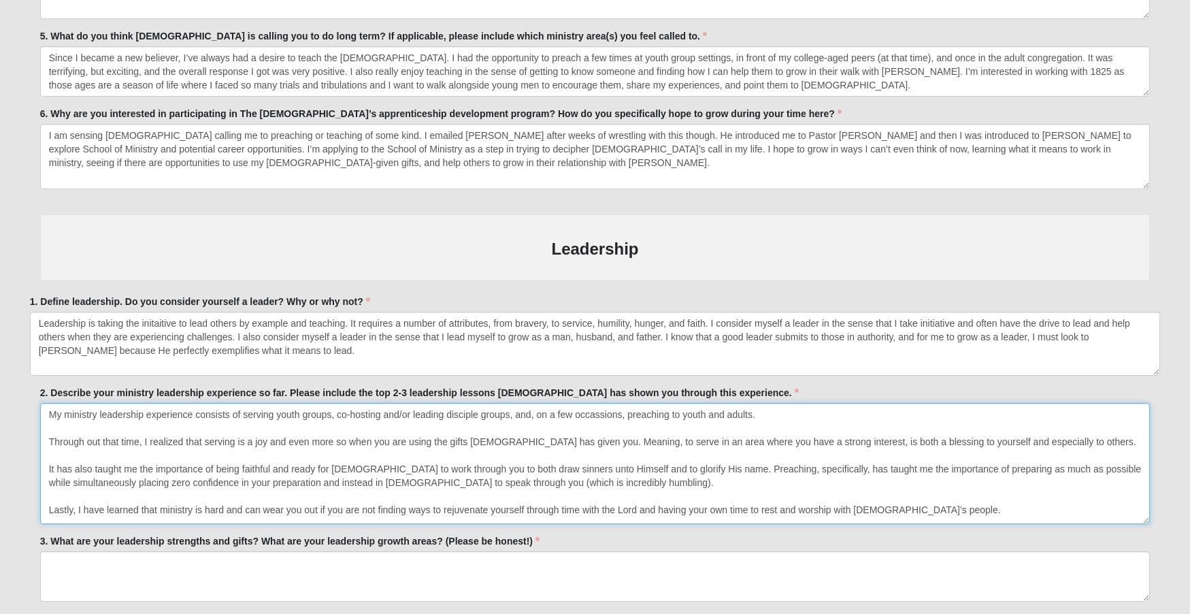
click at [1148, 189] on textarea "I am sensing [DEMOGRAPHIC_DATA] calling me to preaching or teaching of some kin…" at bounding box center [595, 156] width 1111 height 65
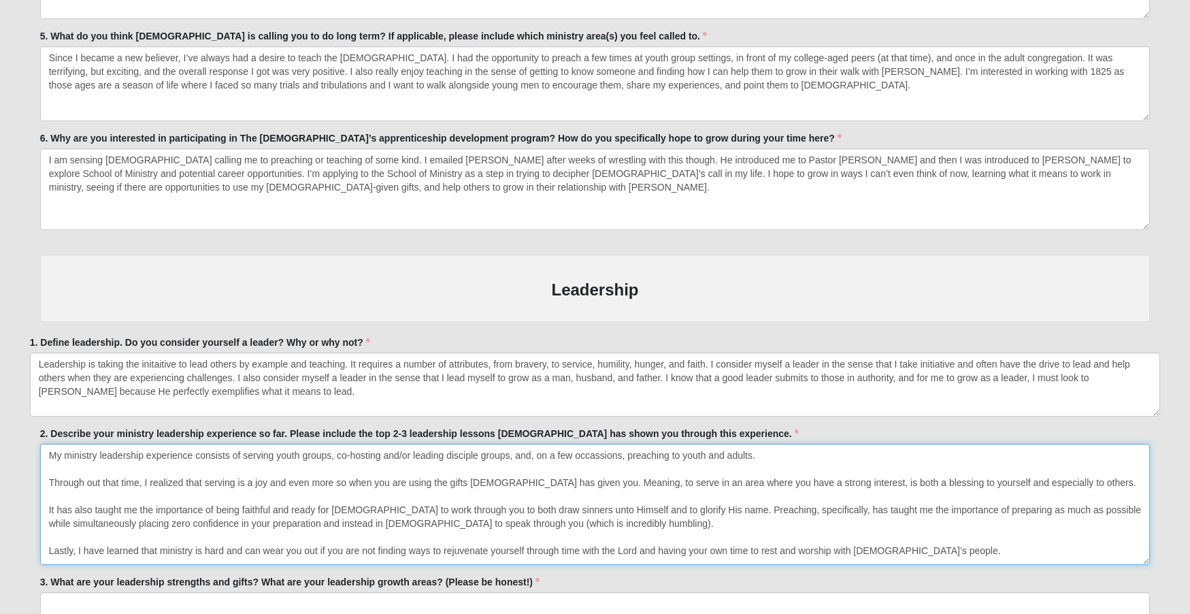
click at [1149, 115] on textarea "Since I became a new believer, I’ve always had a desire to teach the [DEMOGRAPH…" at bounding box center [595, 83] width 1111 height 75
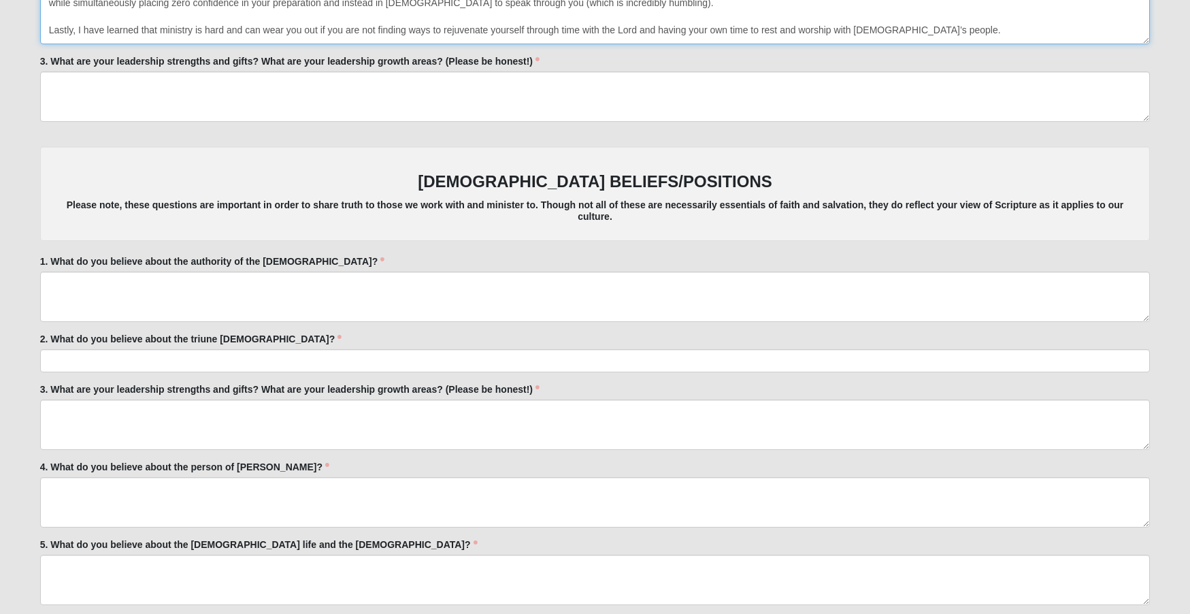
scroll to position [2820, 0]
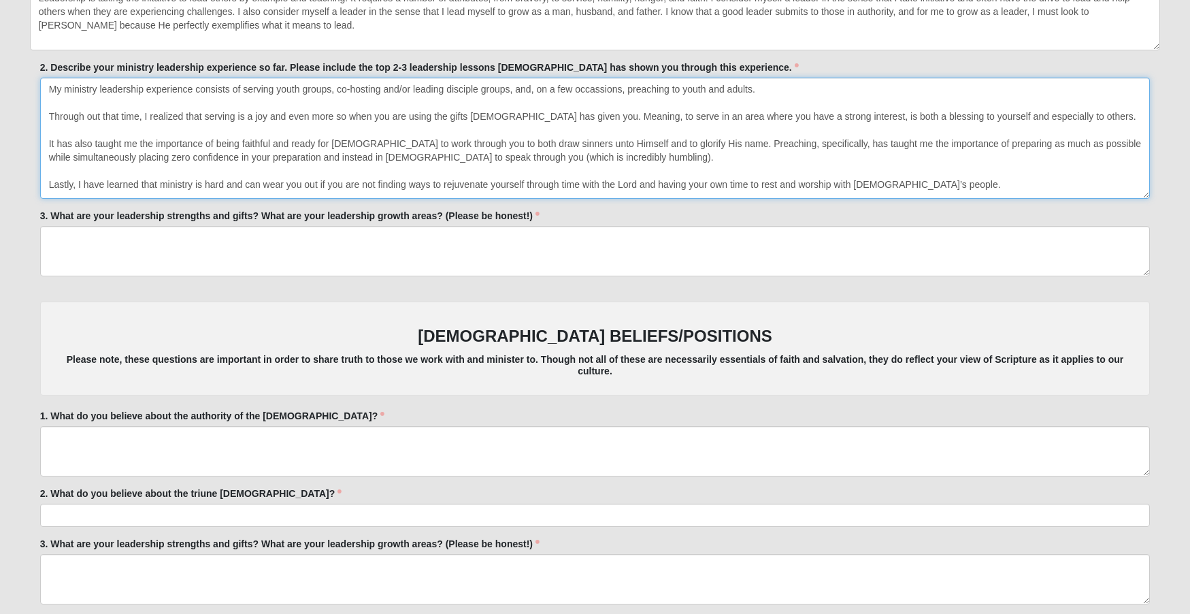
type textarea "My ministry leadership experience consists of serving youth groups, co-hosting …"
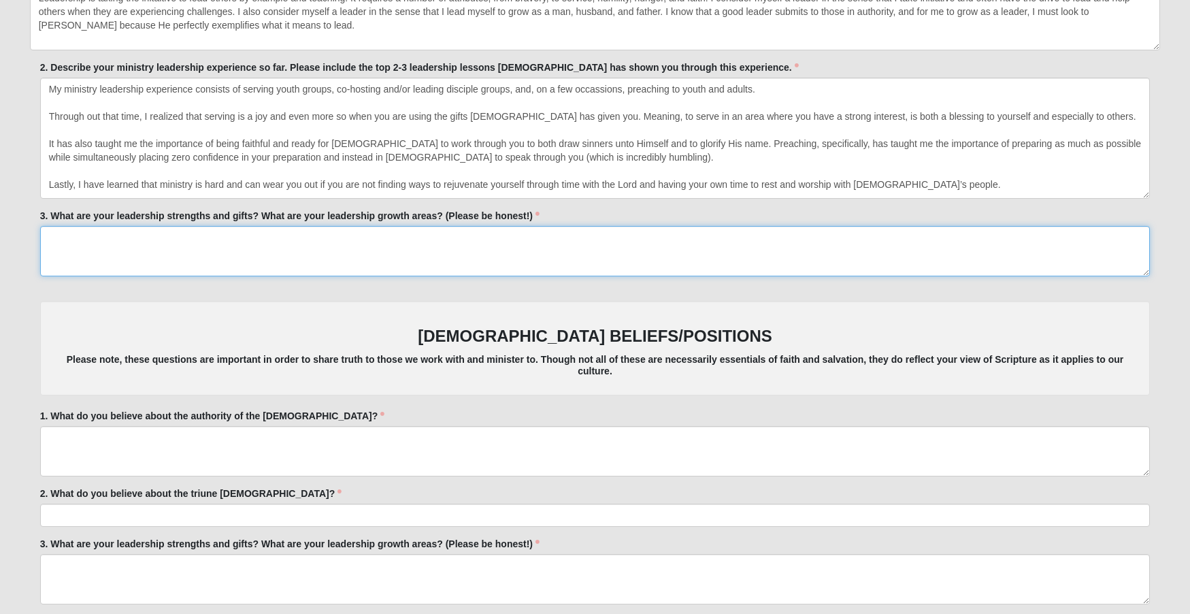
click at [231, 244] on textarea "3. What are your leadership strengths and gifts? What are your leadership growt…" at bounding box center [595, 251] width 1111 height 50
paste textarea "I would say my strengths consist in my ability to connect with people in a mean…"
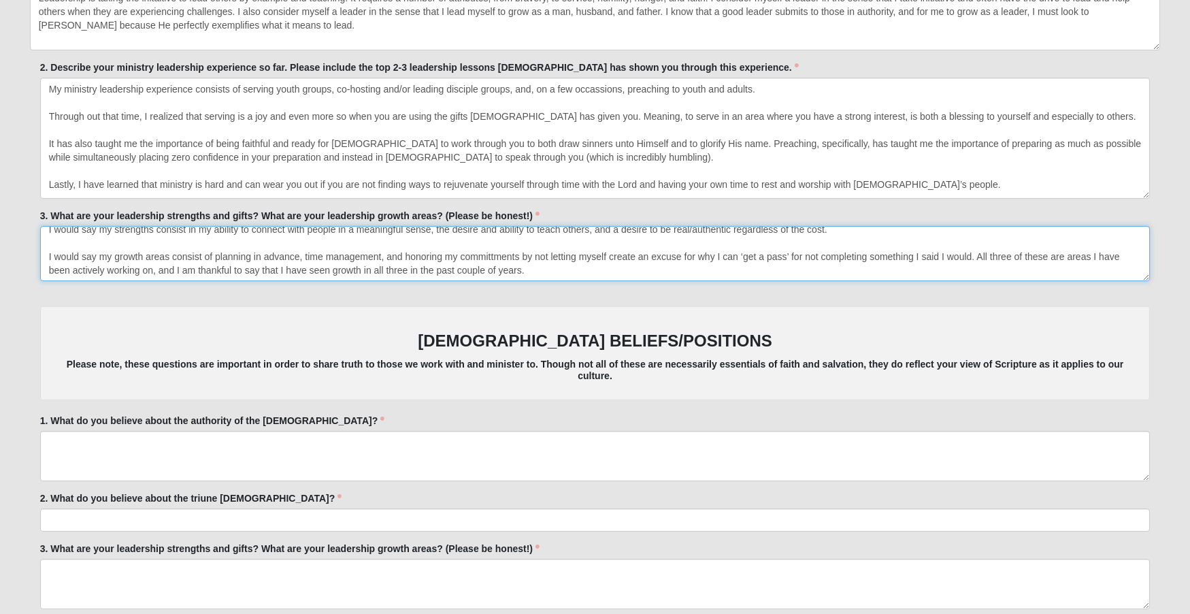
scroll to position [0, 0]
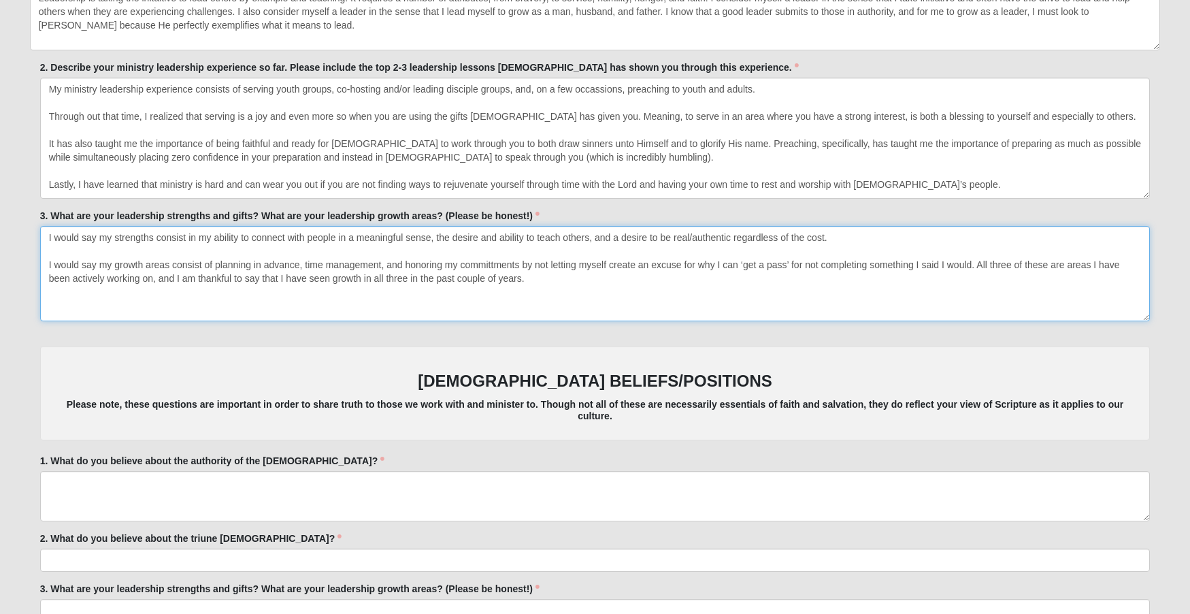
click at [1142, 310] on textarea "I would say my strengths consist in my ability to connect with people in a mean…" at bounding box center [595, 273] width 1111 height 95
type textarea "I would say my strengths consist in my ability to connect with people in a mean…"
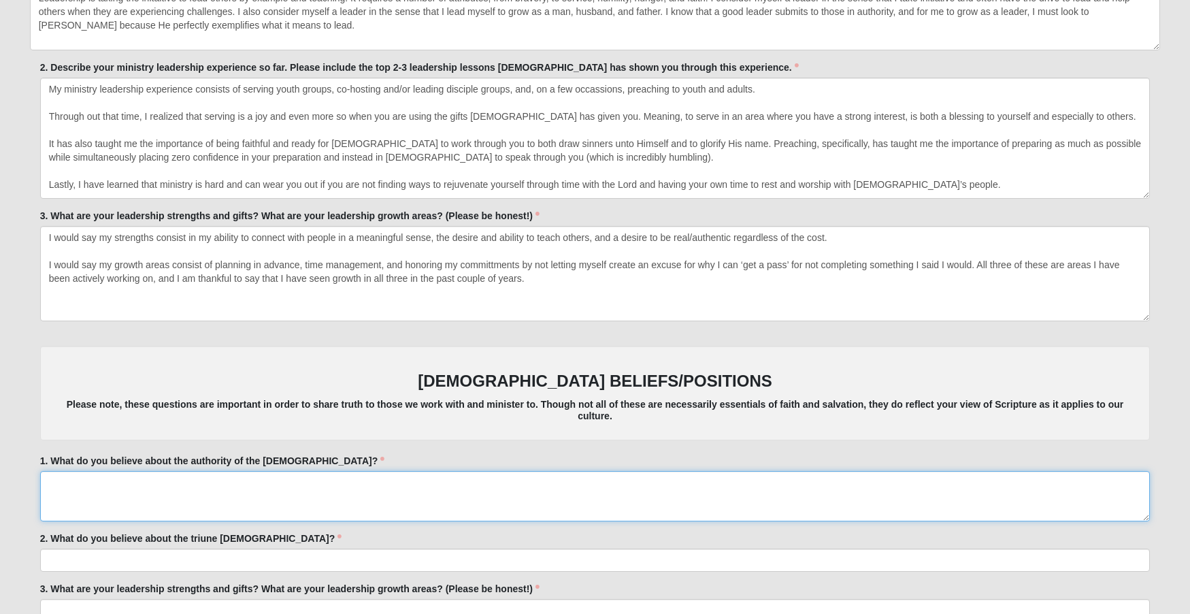
click at [221, 481] on textarea "1. What do you believe about the authority of the [DEMOGRAPHIC_DATA]?" at bounding box center [595, 496] width 1111 height 50
paste textarea "I believe that the [DEMOGRAPHIC_DATA] is [DEMOGRAPHIC_DATA]’s infalliable Word …"
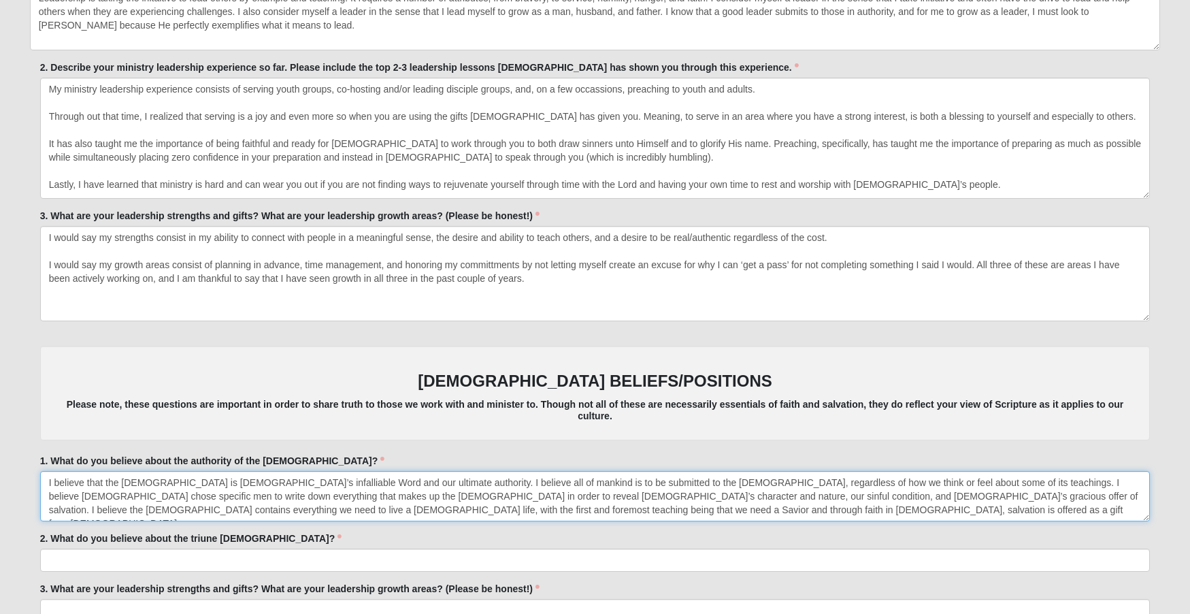
type textarea "I believe that the [DEMOGRAPHIC_DATA] is [DEMOGRAPHIC_DATA]’s infalliable Word …"
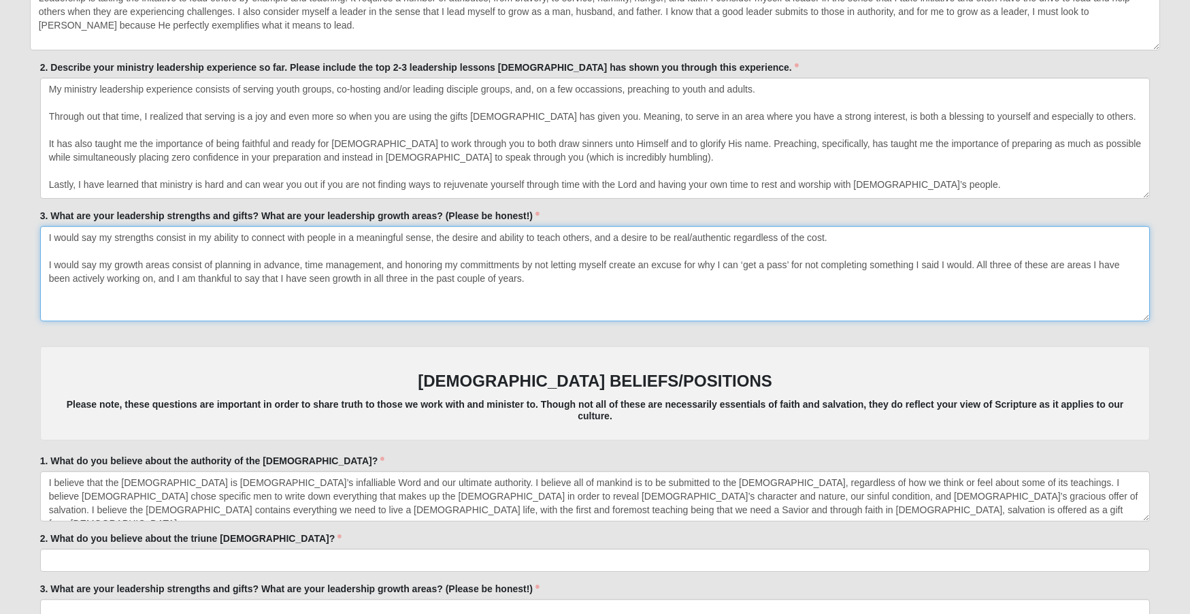
click at [423, 242] on textarea "I would say my strengths consist in my ability to connect with people in a mean…" at bounding box center [595, 273] width 1111 height 95
click at [482, 231] on textarea "I would say my strengths consist in my ability to connect with people in a mean…" at bounding box center [595, 273] width 1111 height 95
click at [630, 231] on textarea "I would say my strengths consist in my ability to connect with people in a mean…" at bounding box center [595, 273] width 1111 height 95
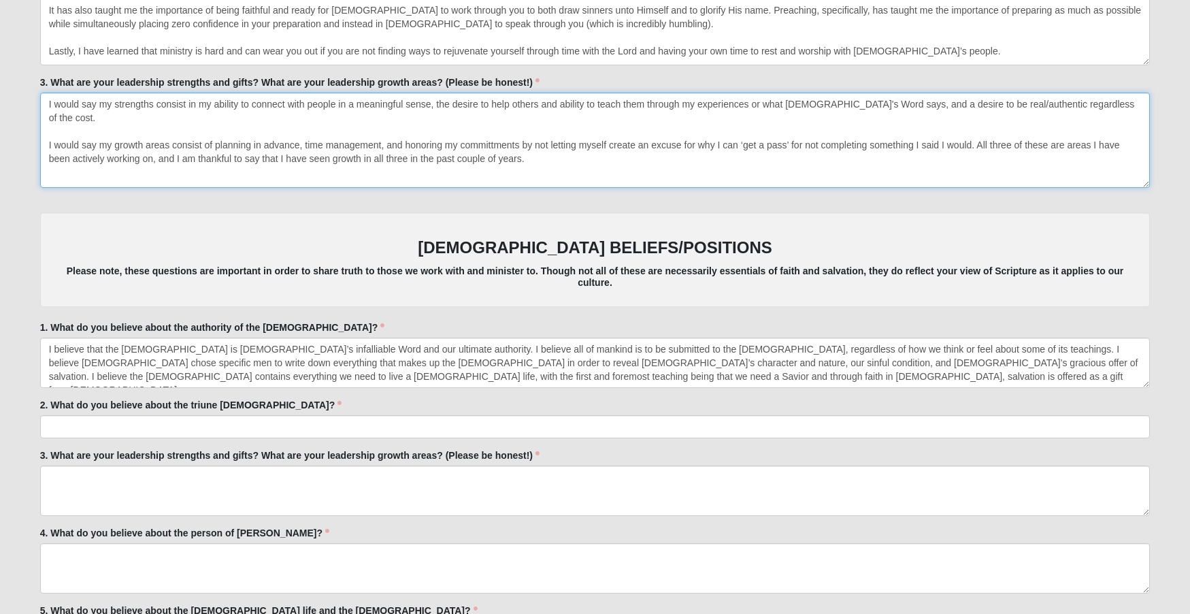
scroll to position [3089, 0]
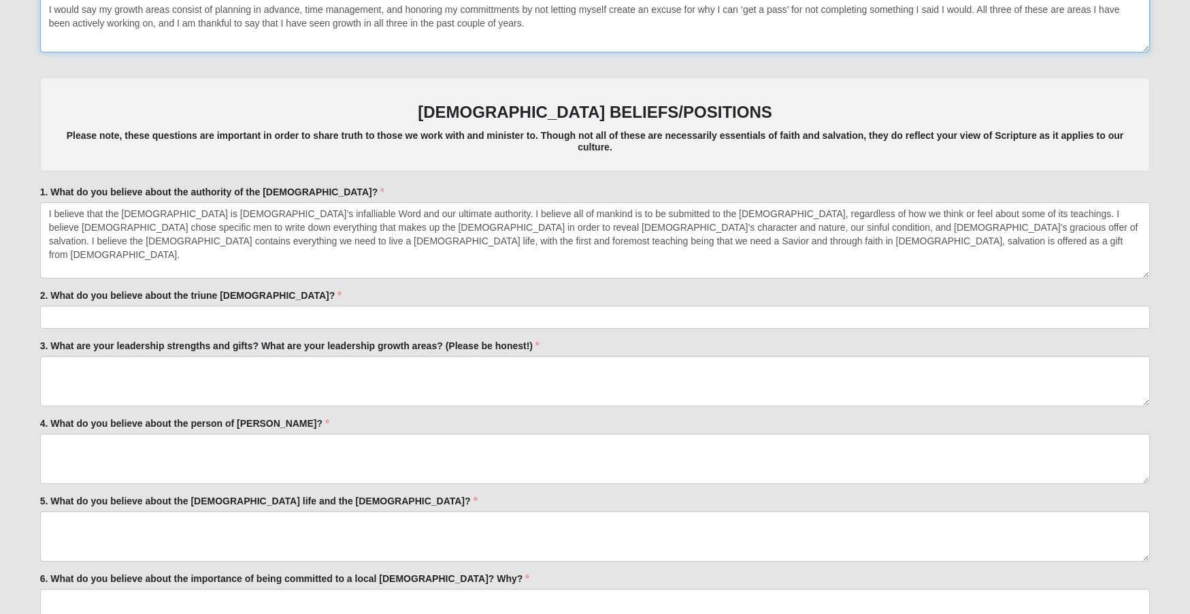
click at [1144, 267] on textarea "I believe that the [DEMOGRAPHIC_DATA] is [DEMOGRAPHIC_DATA]’s infalliable Word …" at bounding box center [595, 240] width 1111 height 76
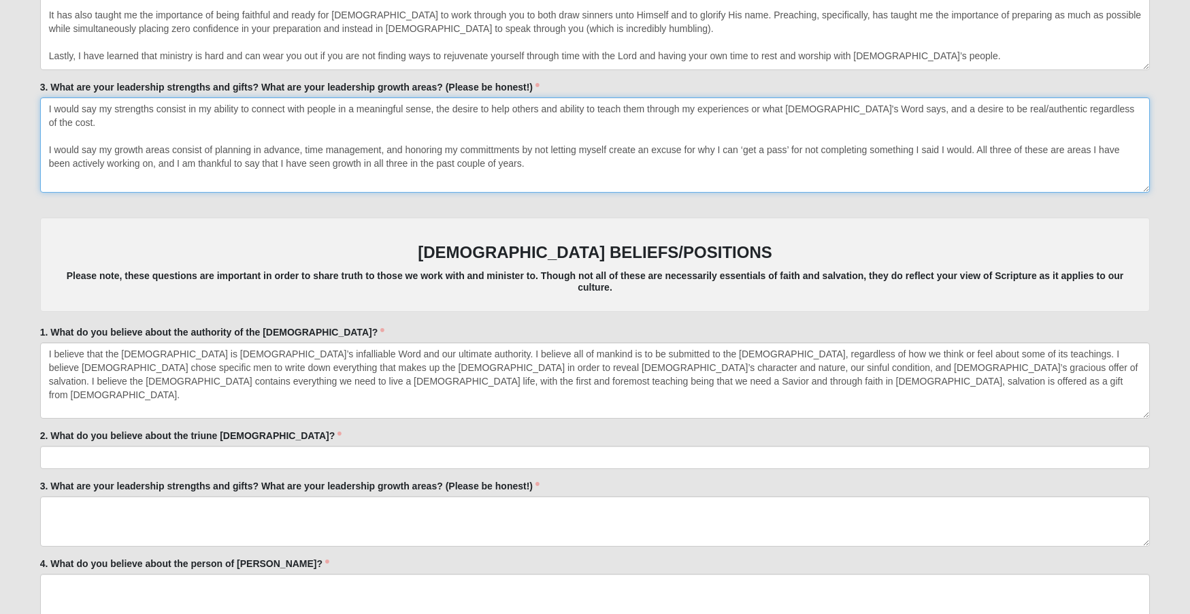
drag, startPoint x: 856, startPoint y: 102, endPoint x: 436, endPoint y: 107, distance: 419.3
click at [436, 107] on textarea "I would say my strengths consist in my ability to connect with people in a mean…" at bounding box center [595, 144] width 1111 height 95
type textarea "I would say my strengths consist in my ability to connect with people in a mean…"
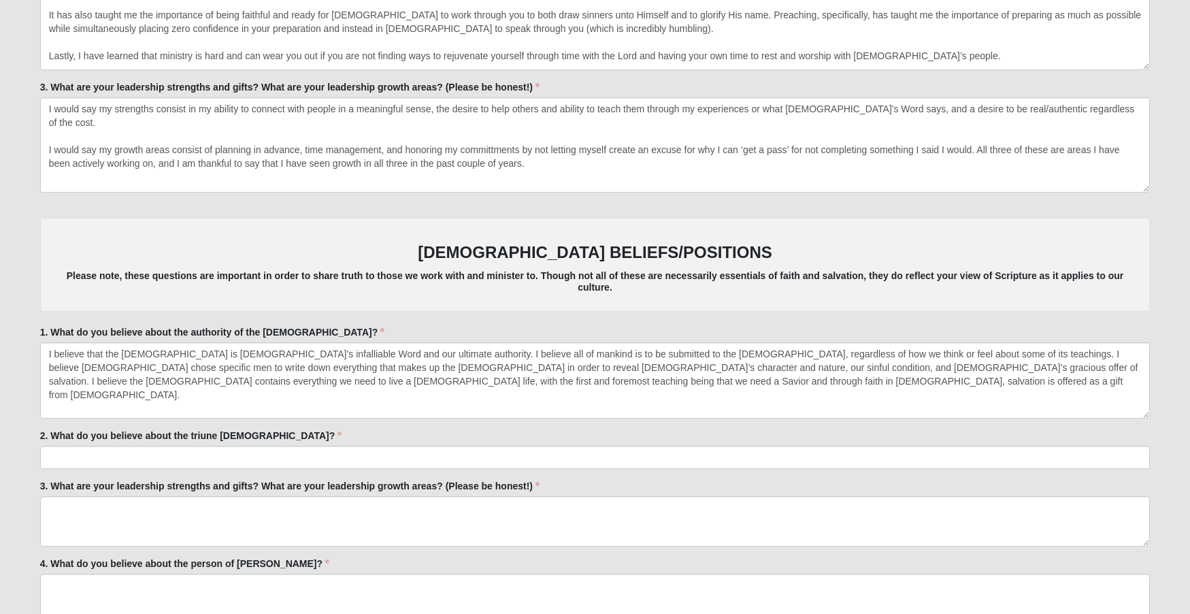
click at [385, 325] on div "1. What do you believe about the authority of the [DEMOGRAPHIC_DATA]? I believe…" at bounding box center [595, 371] width 1111 height 93
click at [780, 325] on div "1. What do you believe about the authority of the [DEMOGRAPHIC_DATA]? I believe…" at bounding box center [595, 371] width 1111 height 93
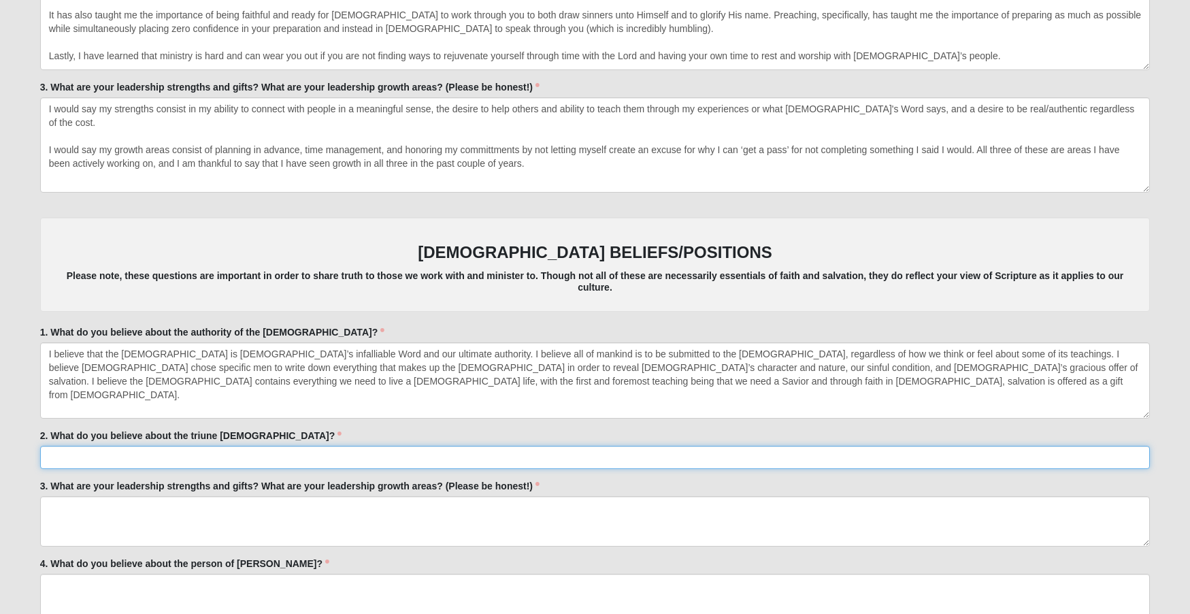
click at [103, 452] on input "2. What do you believe about the triune [DEMOGRAPHIC_DATA]?" at bounding box center [595, 457] width 1111 height 23
paste input "I believe that [DEMOGRAPHIC_DATA] is one and that he reveals Himself to us as s…"
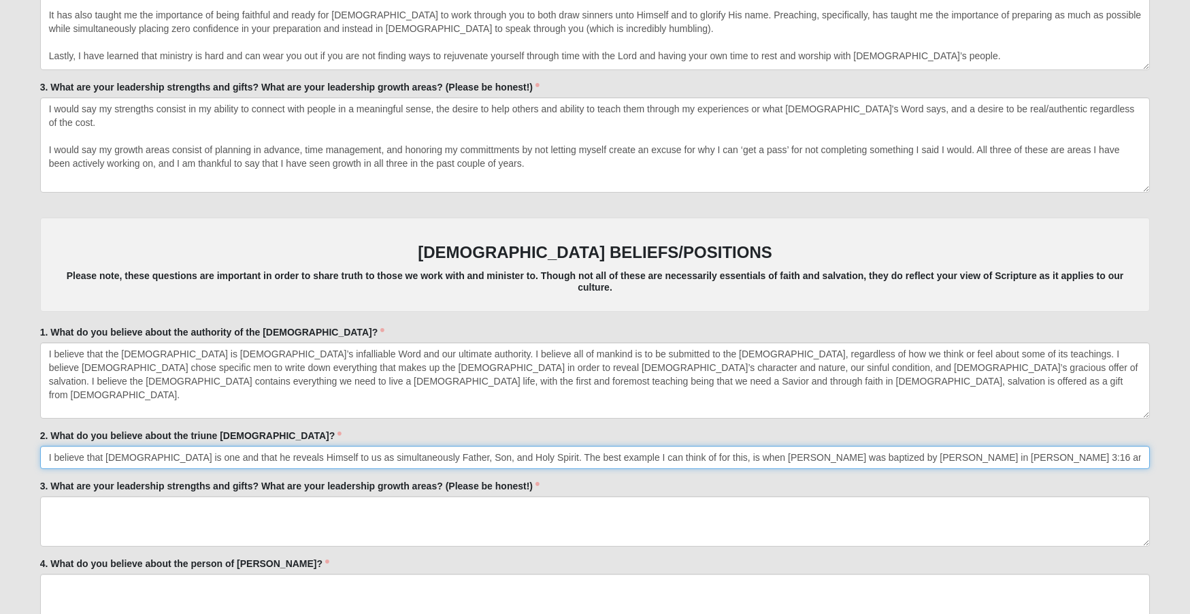
type input "I believe that [DEMOGRAPHIC_DATA] is one and that he reveals Himself to us as s…"
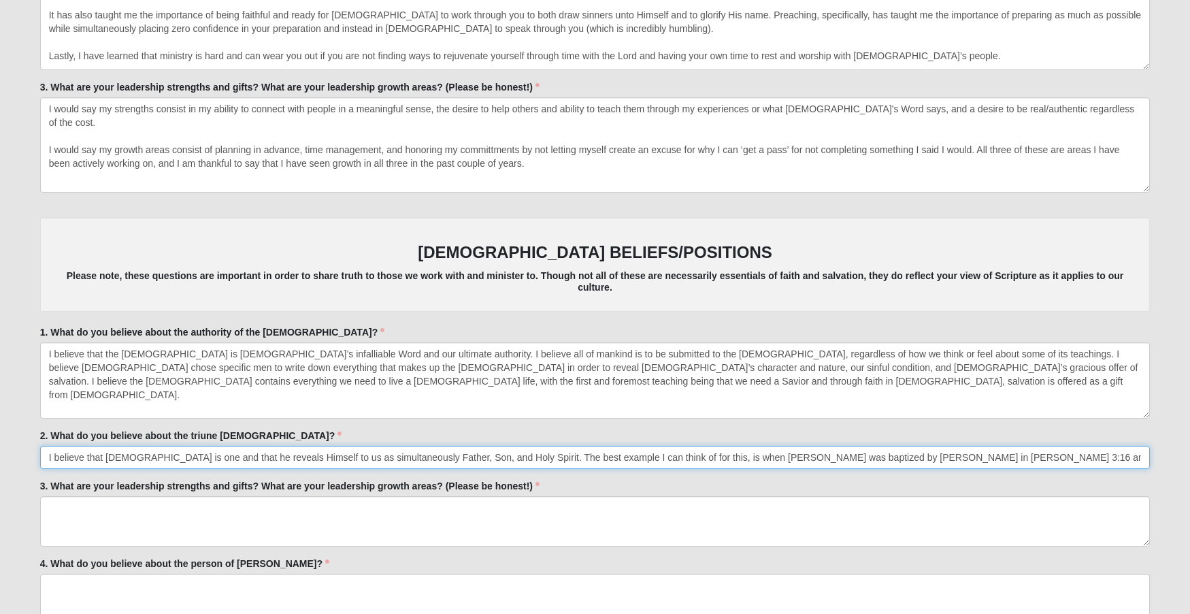
click at [1143, 455] on input "I believe that [DEMOGRAPHIC_DATA] is one and that he reveals Himself to us as s…" at bounding box center [595, 457] width 1111 height 23
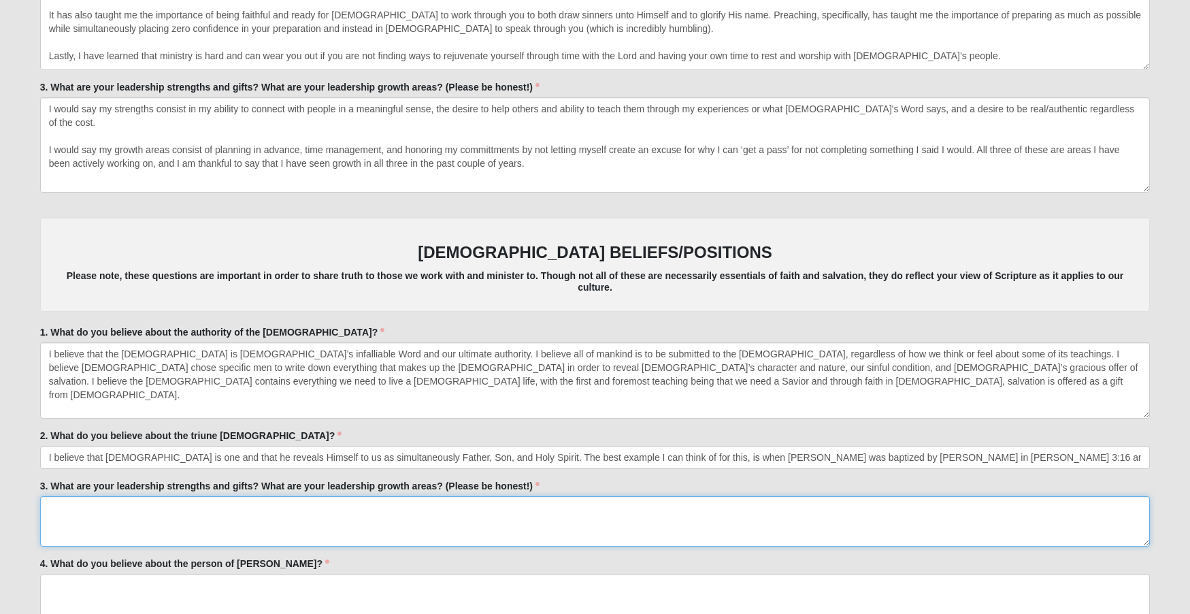
click at [187, 506] on textarea "3. What are your leadership strengths and gifts? What are your leadership growt…" at bounding box center [595, 521] width 1111 height 50
paste textarea "I think Ephesians 2:1-10 sums it up best, but in my own words I believe that we…"
type textarea "I think Ephesians 2:1-10 sums it up best, but in my own words I believe that we…"
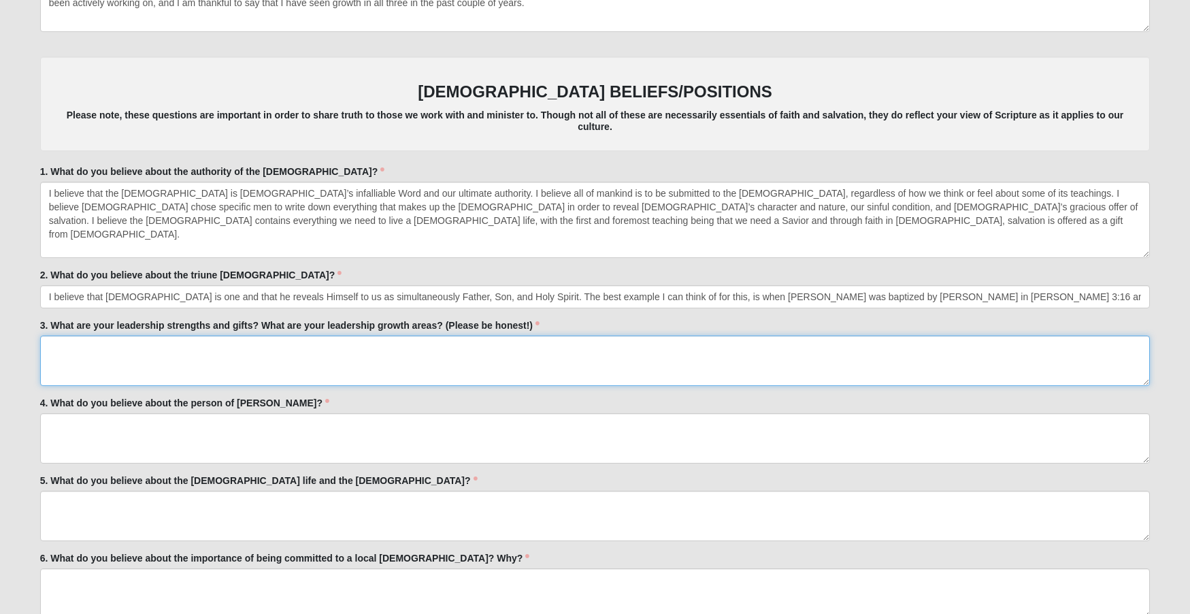
scroll to position [3124, 0]
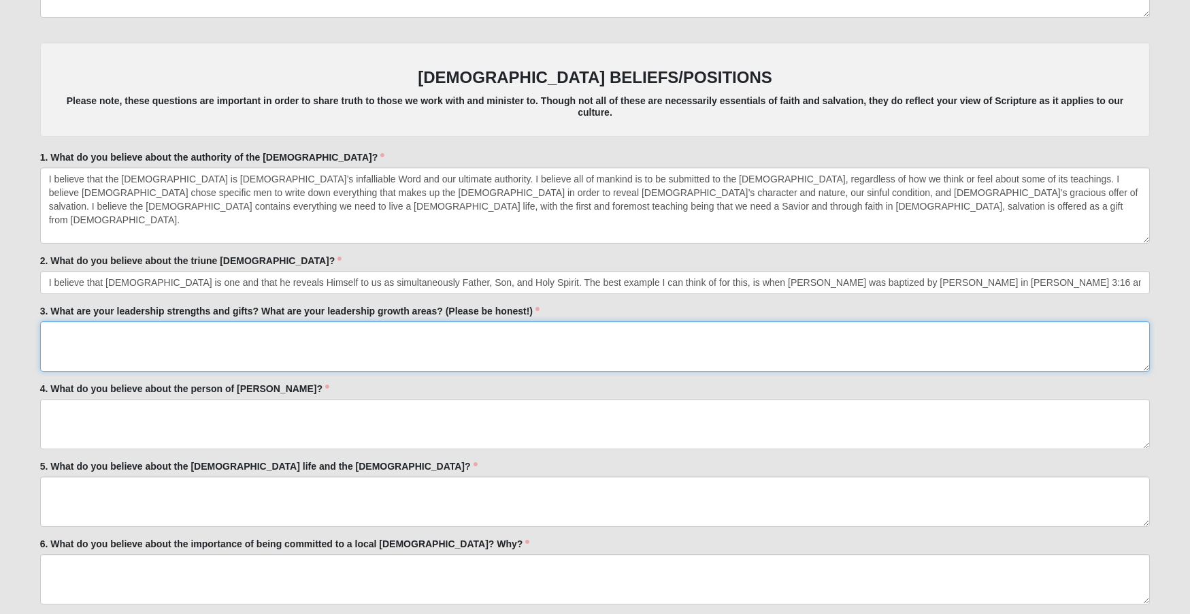
paste textarea "I think Ephesians 2:1-10 sums it up best, but in my own words I believe that we…"
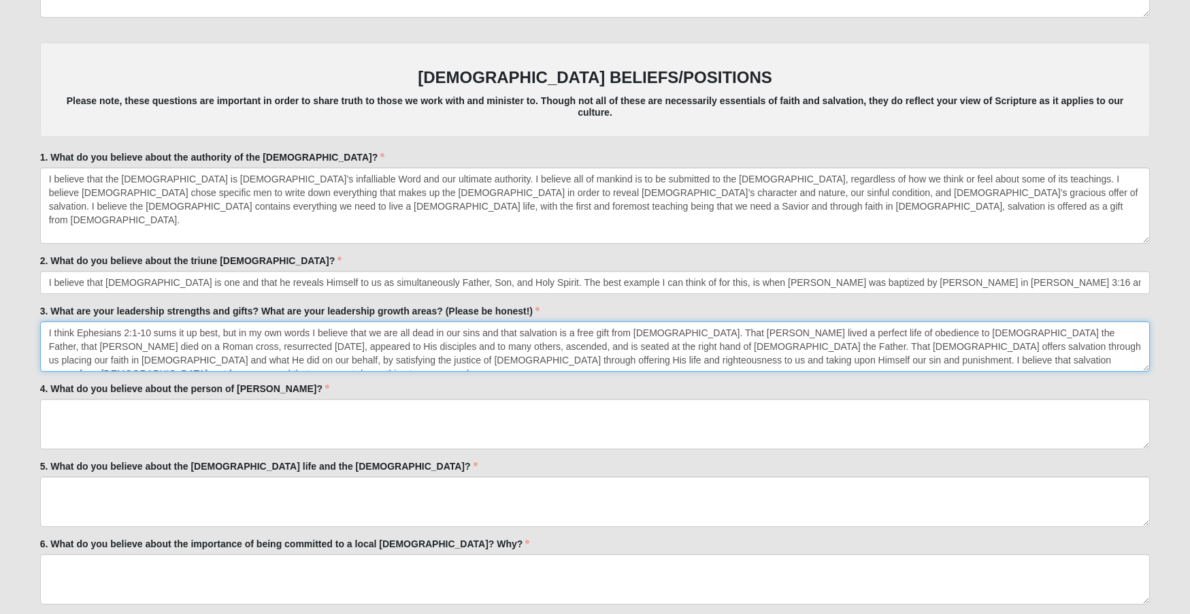
scroll to position [3004, 0]
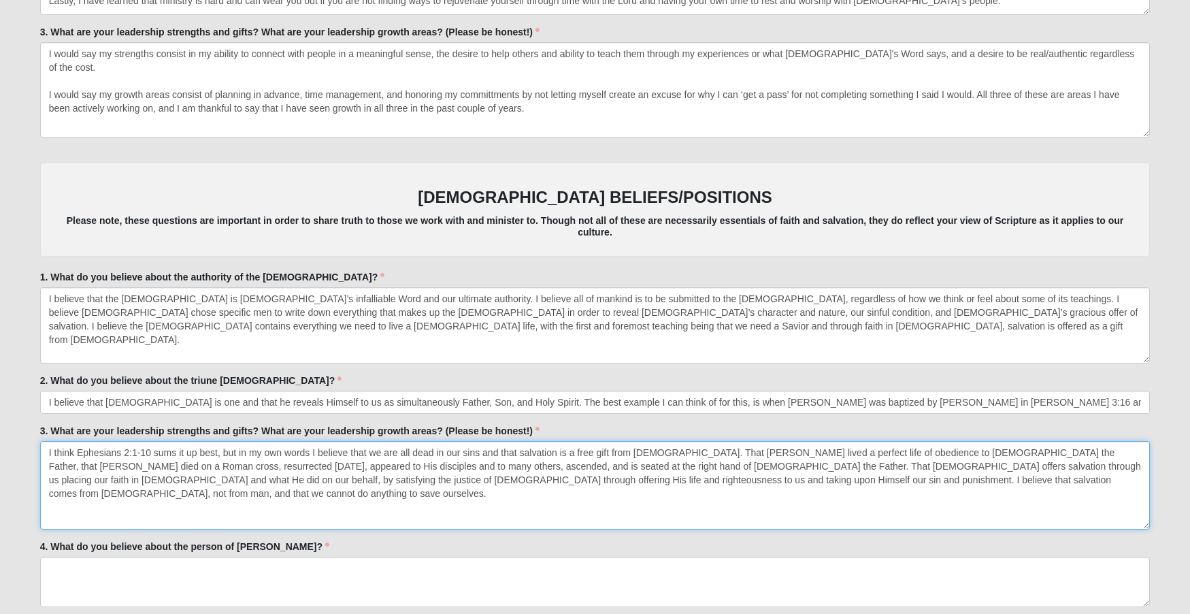
click at [1143, 517] on textarea "I think Ephesians 2:1-10 sums it up best, but in my own words I believe that we…" at bounding box center [595, 485] width 1111 height 88
type textarea "I think Ephesians 2:1-10 sums it up best, but in my own words I believe that we…"
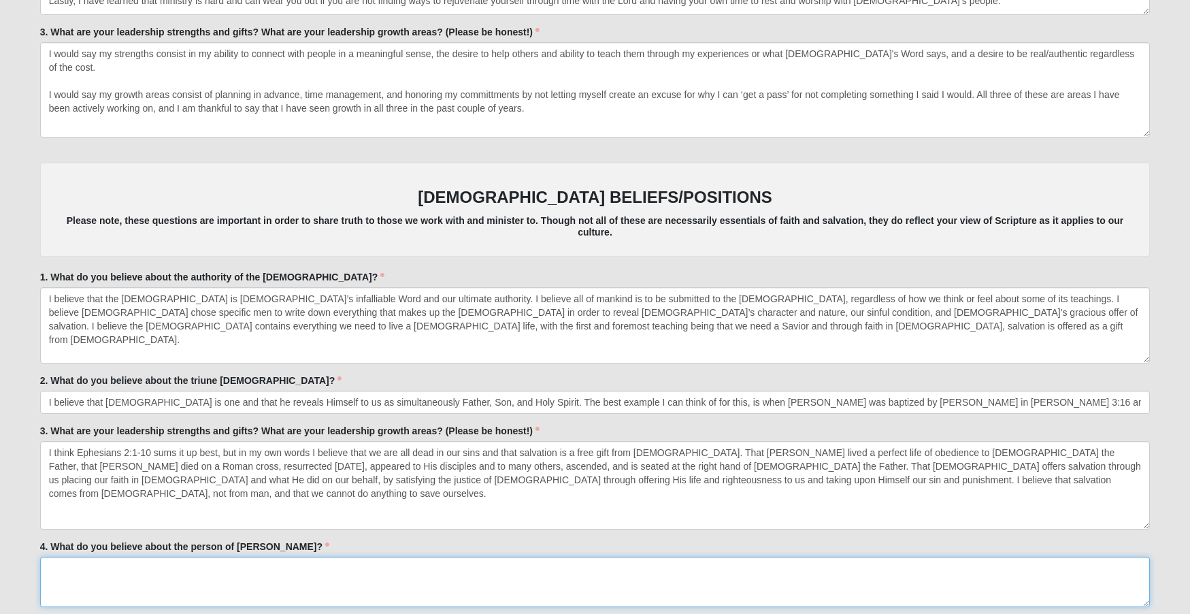
click at [139, 566] on textarea "4. What do you believe about the person of [PERSON_NAME]?" at bounding box center [595, 582] width 1111 height 50
paste textarea "I believe that [PERSON_NAME] is [DEMOGRAPHIC_DATA] incarnate, meaning He lived …"
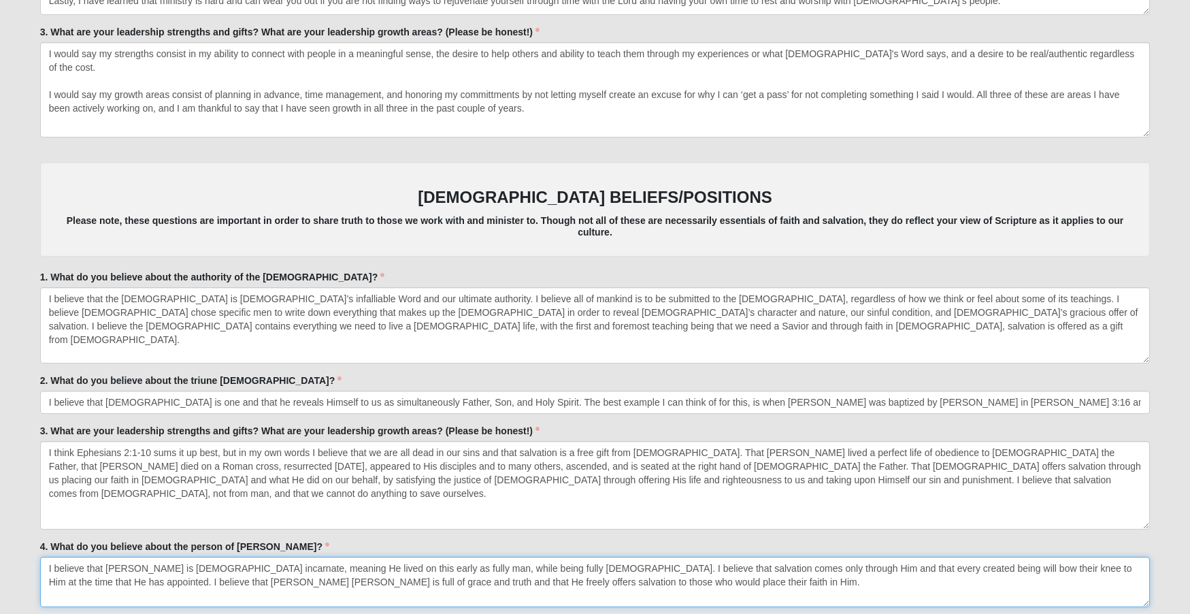
type textarea "I believe that [PERSON_NAME] is [DEMOGRAPHIC_DATA] incarnate, meaning He lived …"
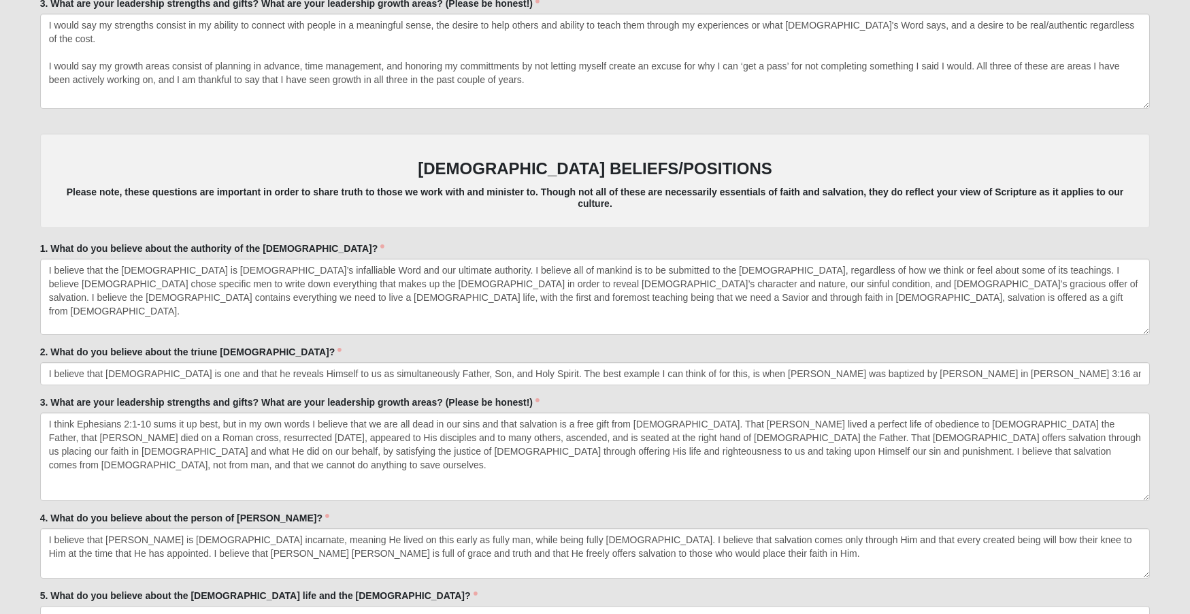
scroll to position [3219, 0]
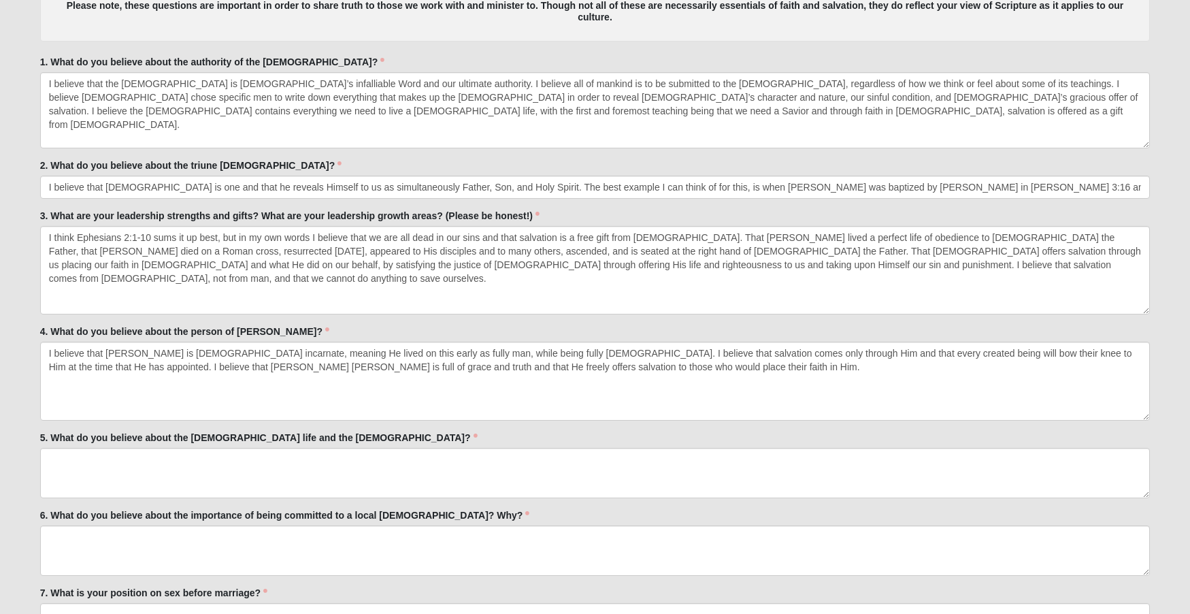
click at [1146, 408] on textarea "I believe that [PERSON_NAME] is [DEMOGRAPHIC_DATA] incarnate, meaning He lived …" at bounding box center [595, 381] width 1111 height 79
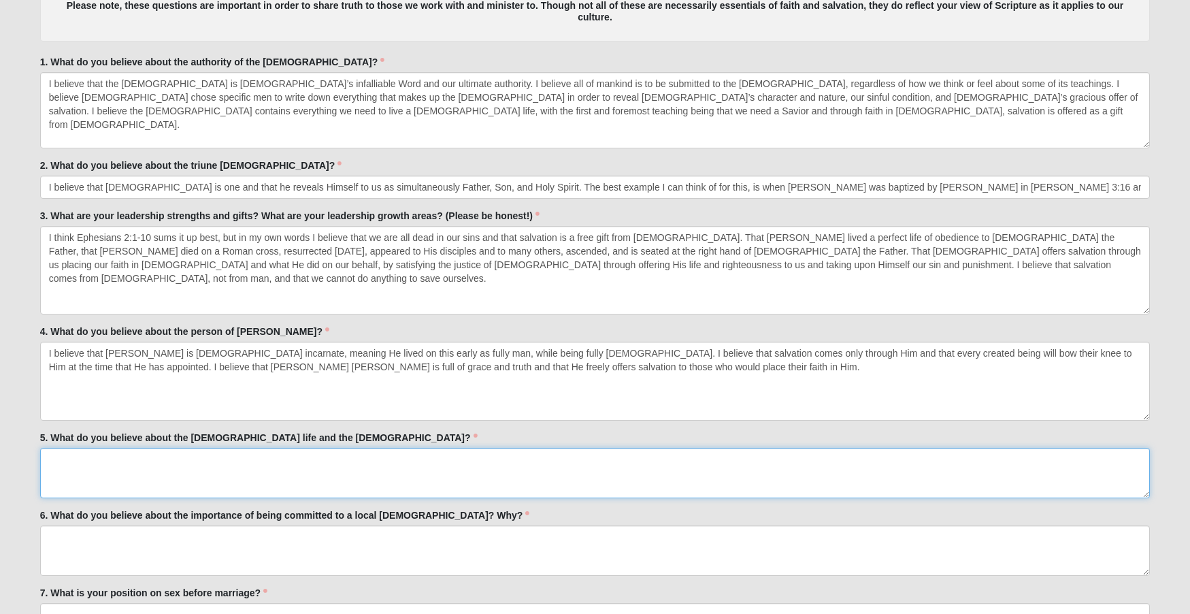
click at [267, 461] on textarea "5. What do you believe about the [DEMOGRAPHIC_DATA] life and the [DEMOGRAPHIC_D…" at bounding box center [595, 473] width 1111 height 50
paste textarea "I believe that the [DEMOGRAPHIC_DATA] life is messy, because it involves sinner…"
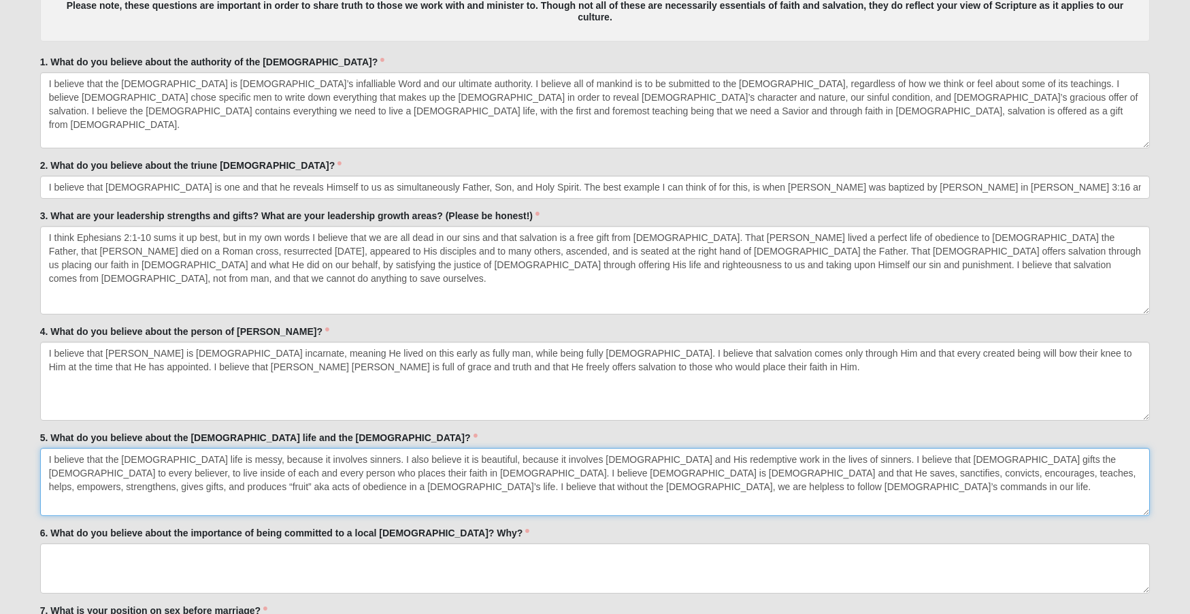
click at [1143, 510] on textarea "I believe that the [DEMOGRAPHIC_DATA] life is messy, because it involves sinner…" at bounding box center [595, 482] width 1111 height 68
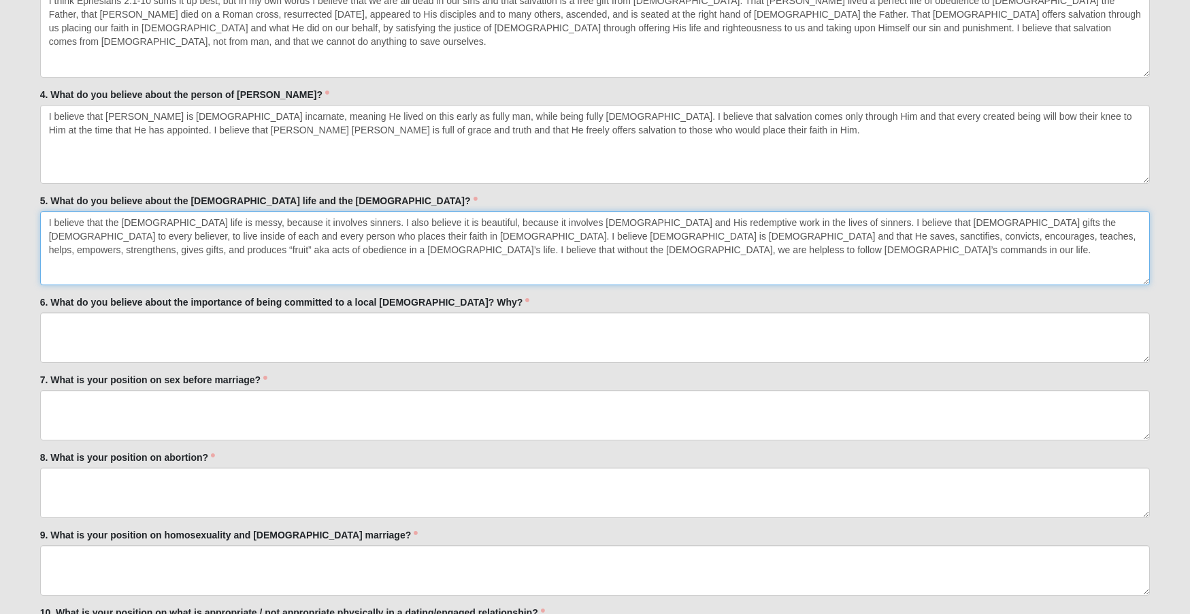
scroll to position [3481, 0]
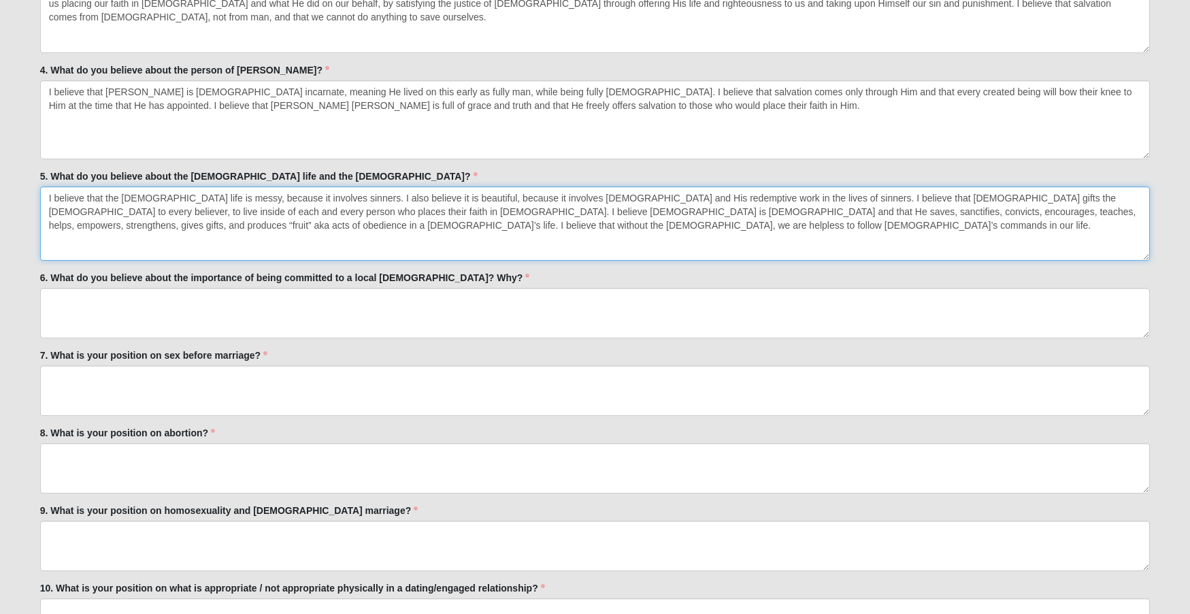
type textarea "I believe that the [DEMOGRAPHIC_DATA] life is messy, because it involves sinner…"
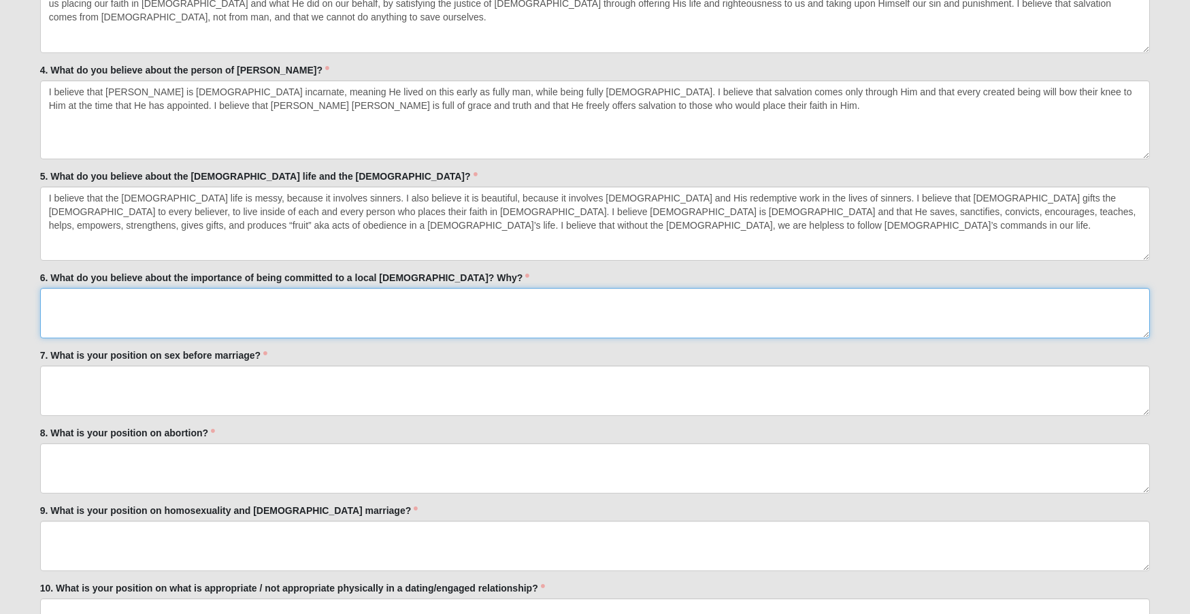
click at [190, 308] on textarea "6. What do you believe about the importance of being committed to a local [DEMO…" at bounding box center [595, 313] width 1111 height 50
paste textarea "I believe that being committed to a local [DEMOGRAPHIC_DATA] is part of [DEMOGR…"
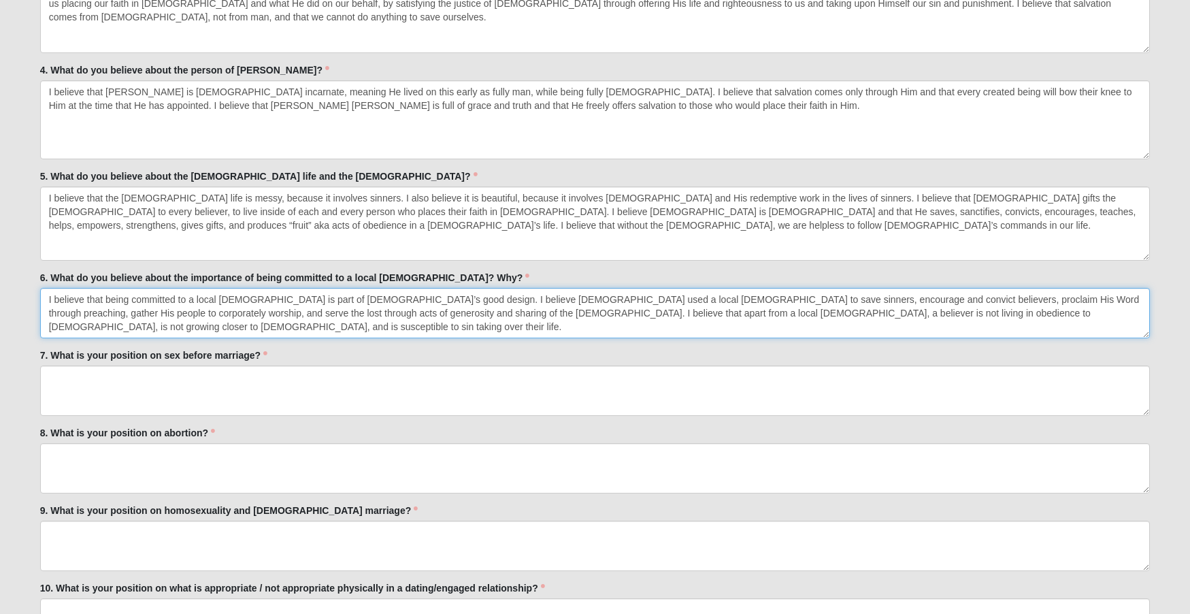
type textarea "I believe that being committed to a local [DEMOGRAPHIC_DATA] is part of [DEMOGR…"
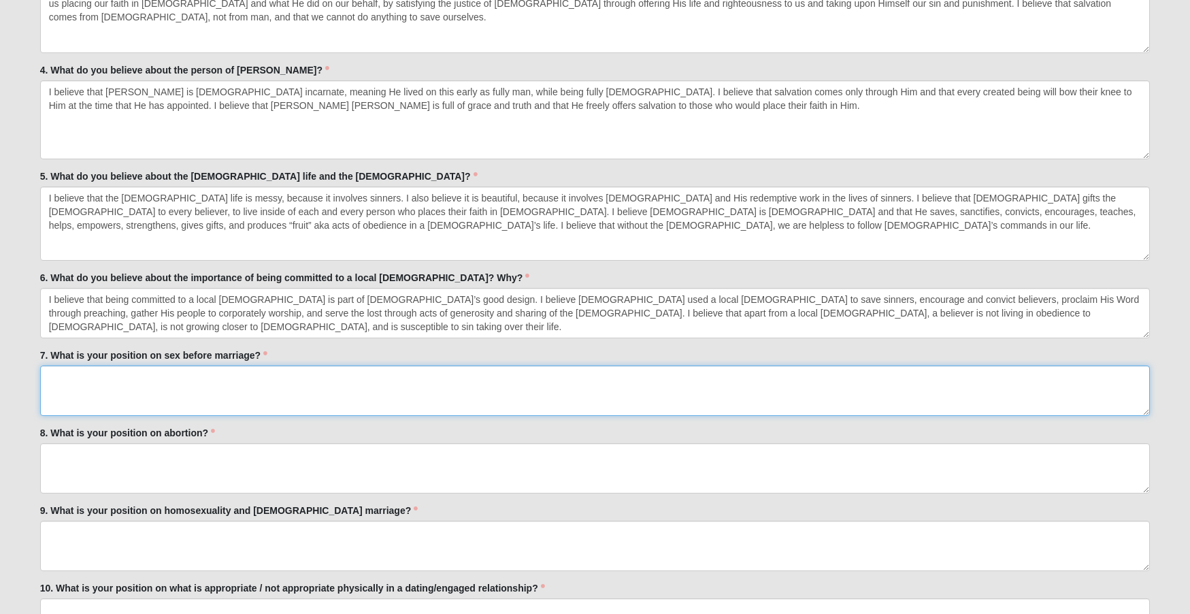
click at [173, 380] on textarea "7. What is your position on sex before marriage?" at bounding box center [595, 390] width 1111 height 50
paste textarea "It is a sin and should be repented of, if committed, by any follower of [PERSON…"
type textarea "It is a sin and should be repented of, if committed, by any follower of [PERSON…"
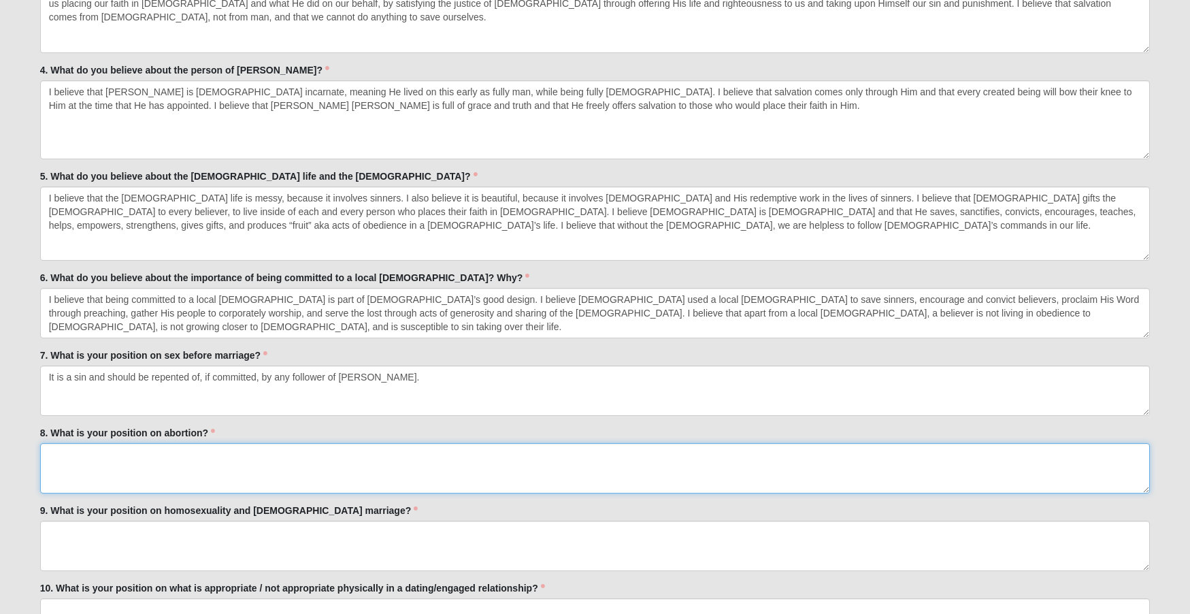
click at [148, 455] on textarea "8. What is your position on abortion?" at bounding box center [595, 468] width 1111 height 50
paste textarea "It is a sin and should be repented of, if committed, by any follower of [PERSON…"
type textarea "It is a sin and should be repented of, if committed, by any follower of [PERSON…"
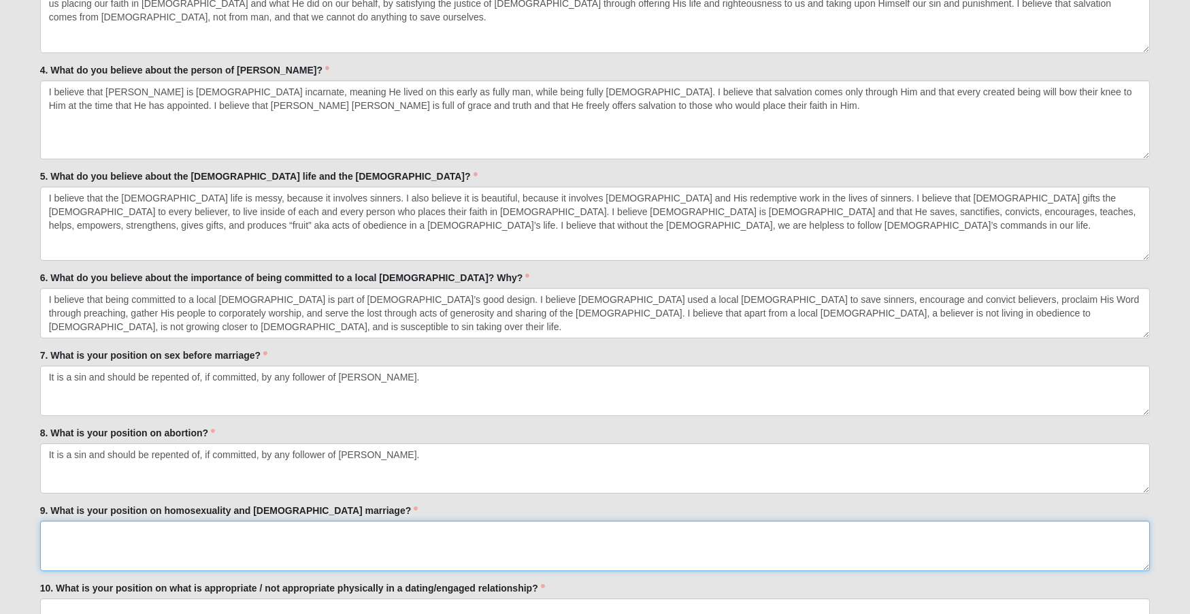
click at [127, 533] on textarea "9. What is your position on homosexuality and [DEMOGRAPHIC_DATA] marriage?" at bounding box center [595, 546] width 1111 height 50
paste textarea "Both are sins and should be repented of, if committed, by any follower of [PERS…"
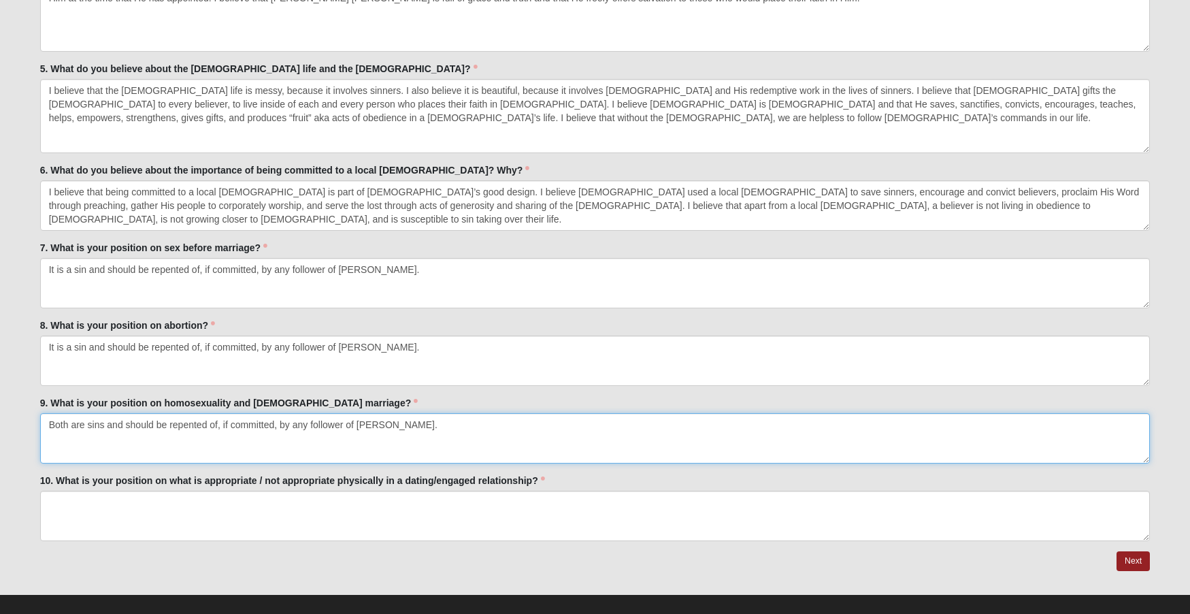
scroll to position [3596, 0]
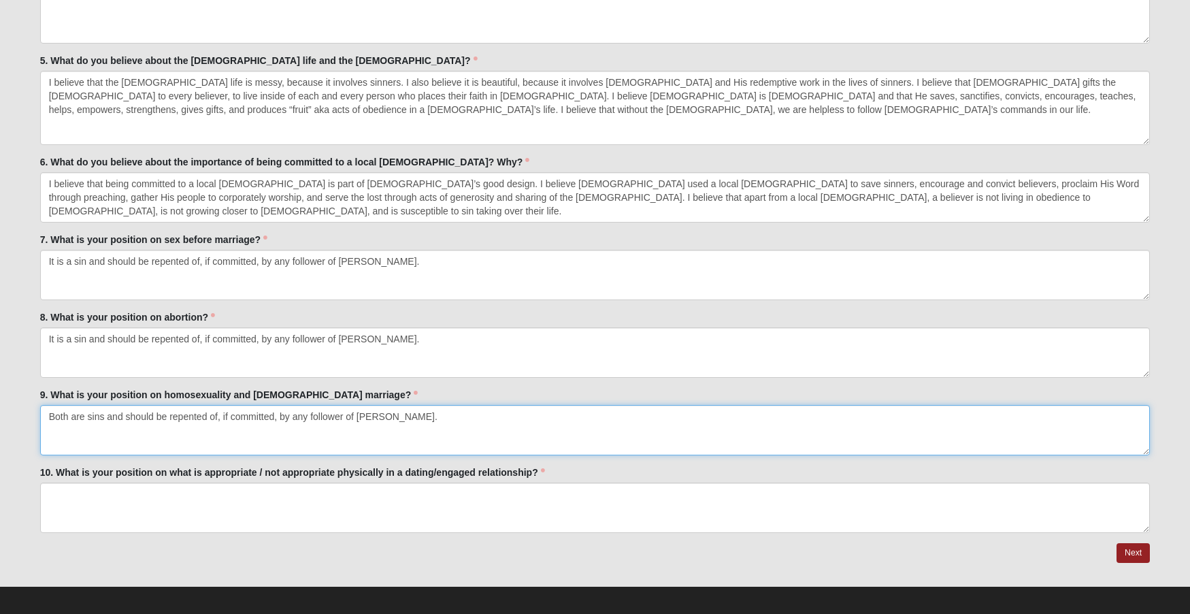
type textarea "Both are sins and should be repented of, if committed, by any follower of [PERS…"
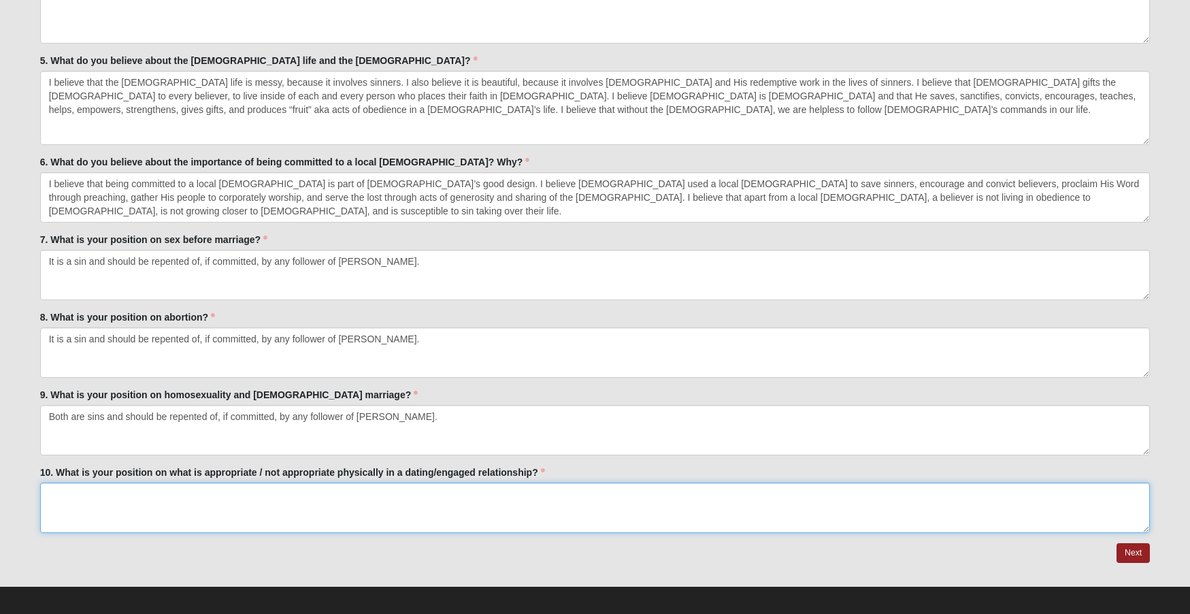
click at [149, 495] on textarea "10. What is your position on what is appropriate / not appropriate physically i…" at bounding box center [595, 508] width 1111 height 50
paste textarea "My position is that dating is a means of a man and woman setting themselves apa…"
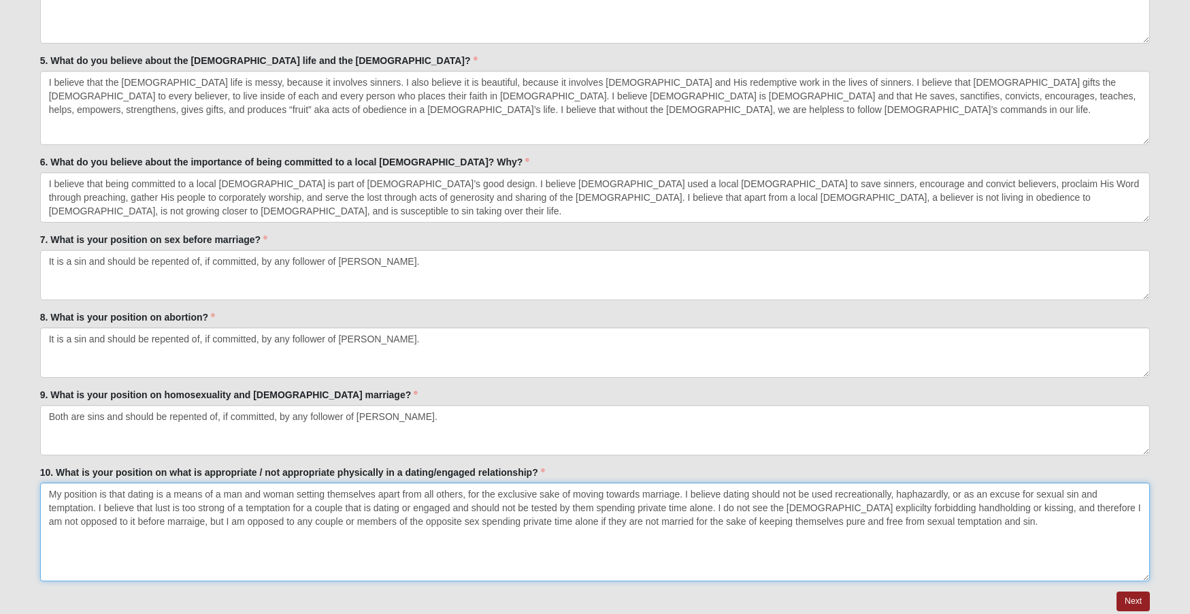
click at [1139, 574] on textarea "My position is that dating is a means of a man and woman setting themselves apa…" at bounding box center [595, 532] width 1111 height 99
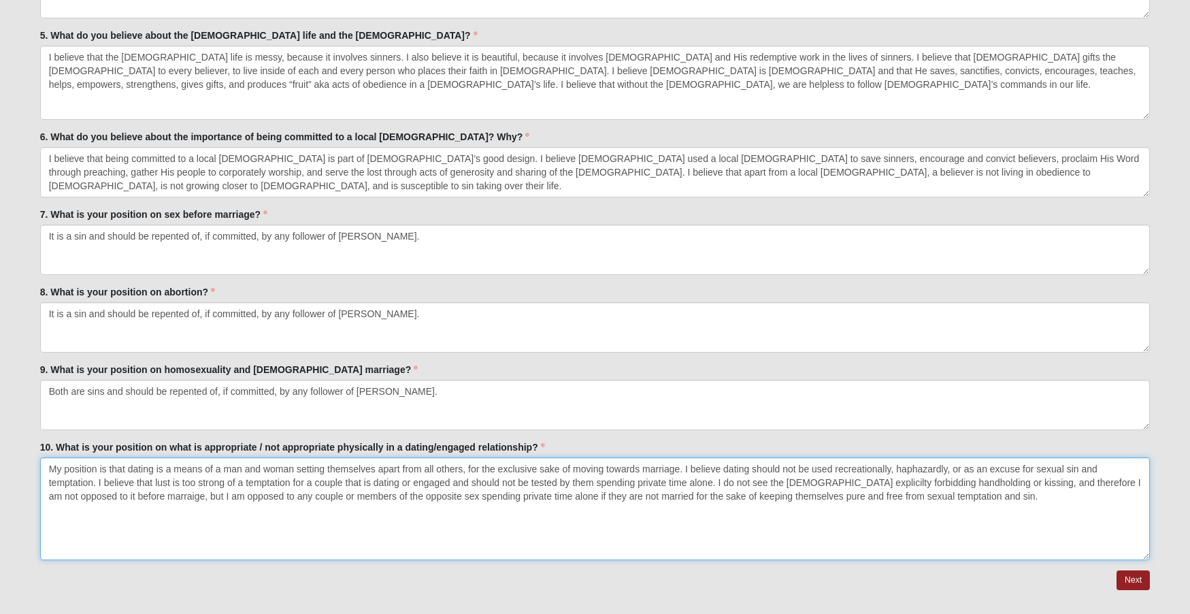
scroll to position [3649, 0]
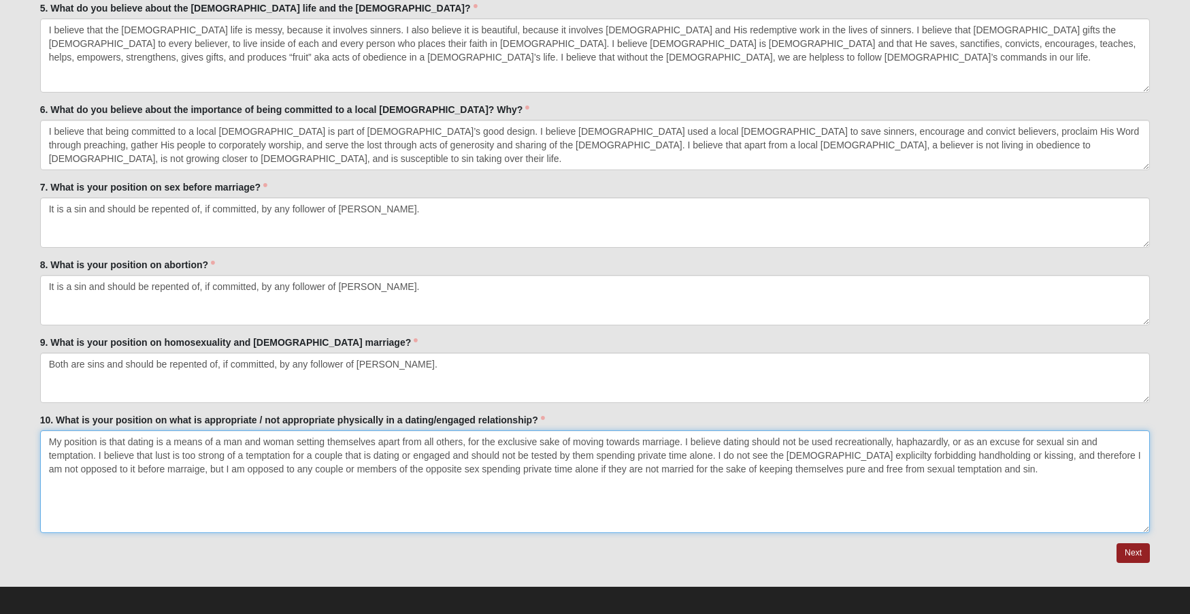
click at [1067, 432] on textarea "My position is that dating is a means of a man and woman setting themselves apa…" at bounding box center [595, 481] width 1111 height 103
click at [181, 451] on textarea "My position is that dating is a means of a man and woman setting themselves apa…" at bounding box center [595, 481] width 1111 height 103
drag, startPoint x: 381, startPoint y: 449, endPoint x: 372, endPoint y: 449, distance: 9.5
click at [372, 449] on textarea "My position is that dating is a means of a man and woman setting themselves apa…" at bounding box center [595, 481] width 1111 height 103
click at [772, 449] on textarea "My position is that dating is a means of a man and woman setting themselves apa…" at bounding box center [595, 481] width 1111 height 103
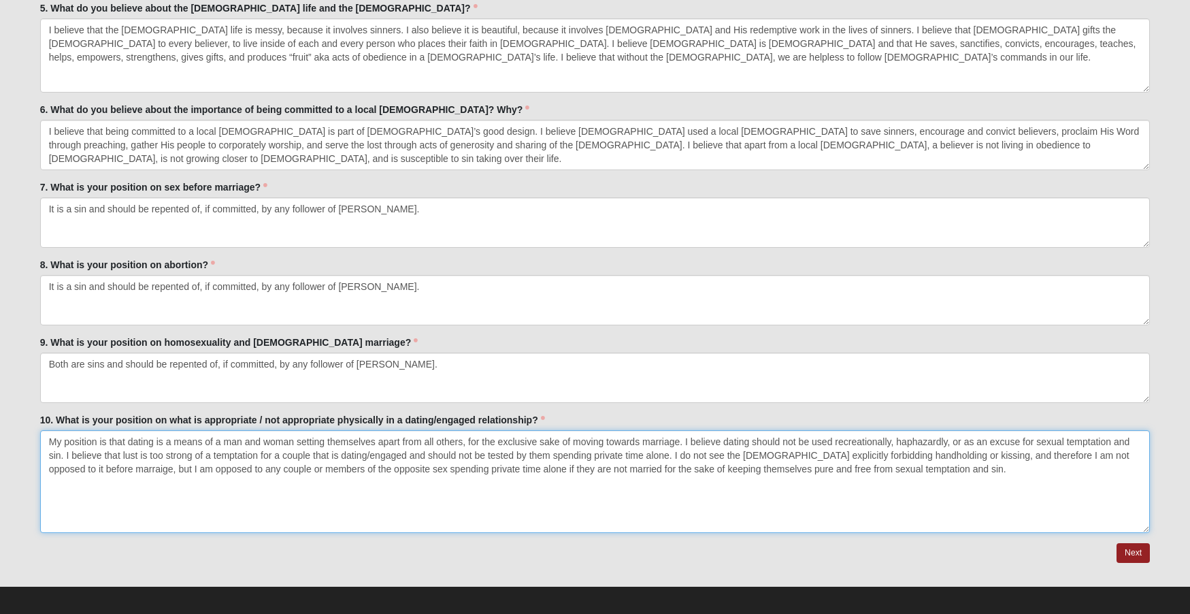
click at [944, 462] on textarea "My position is that dating is a means of a man and woman setting themselves apa…" at bounding box center [595, 481] width 1111 height 103
click at [276, 478] on textarea "My position is that dating is a means of a man and woman setting themselves apa…" at bounding box center [595, 481] width 1111 height 103
drag, startPoint x: 925, startPoint y: 478, endPoint x: -36, endPoint y: 419, distance: 962.9
type textarea "My position is that dating is a means of a man and woman setting themselves apa…"
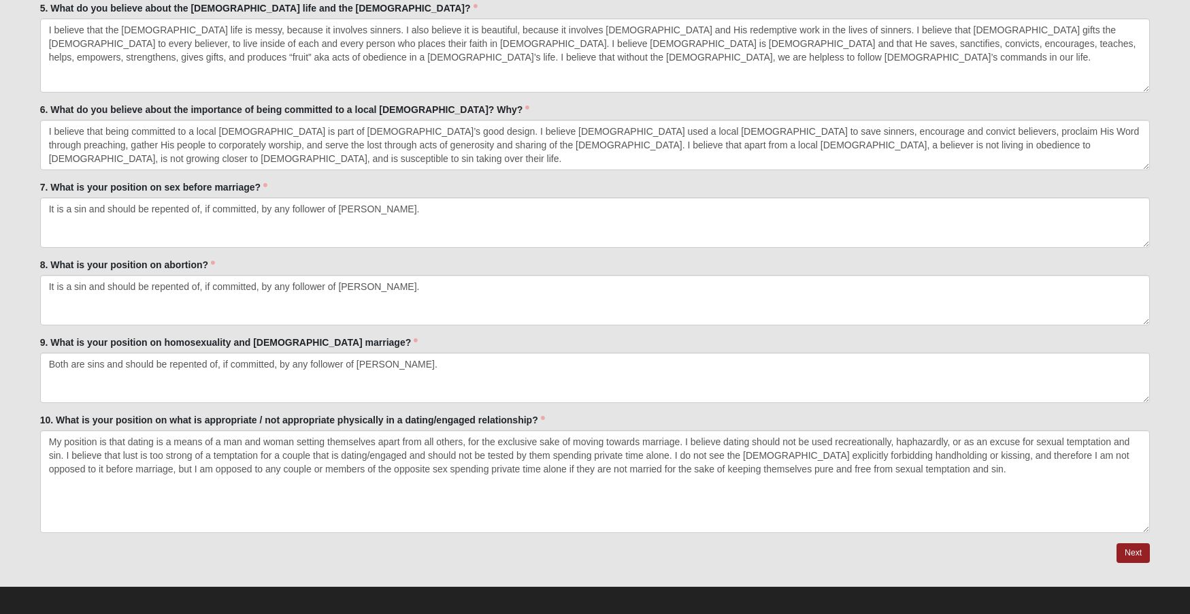
click at [477, 544] on div at bounding box center [595, 553] width 1111 height 20
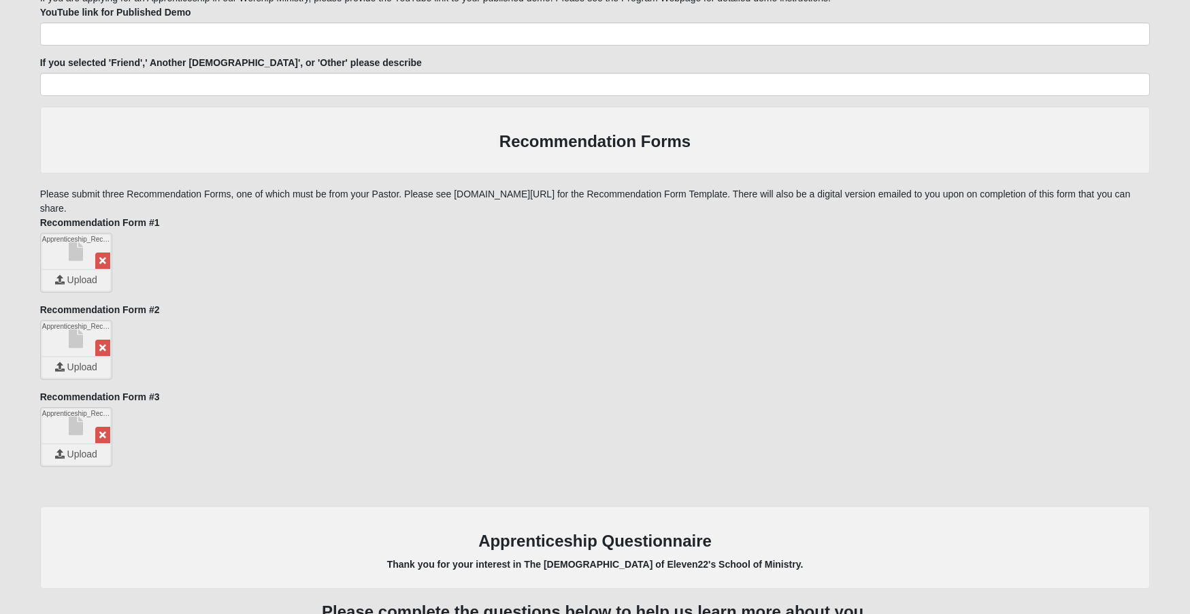
scroll to position [1768, 0]
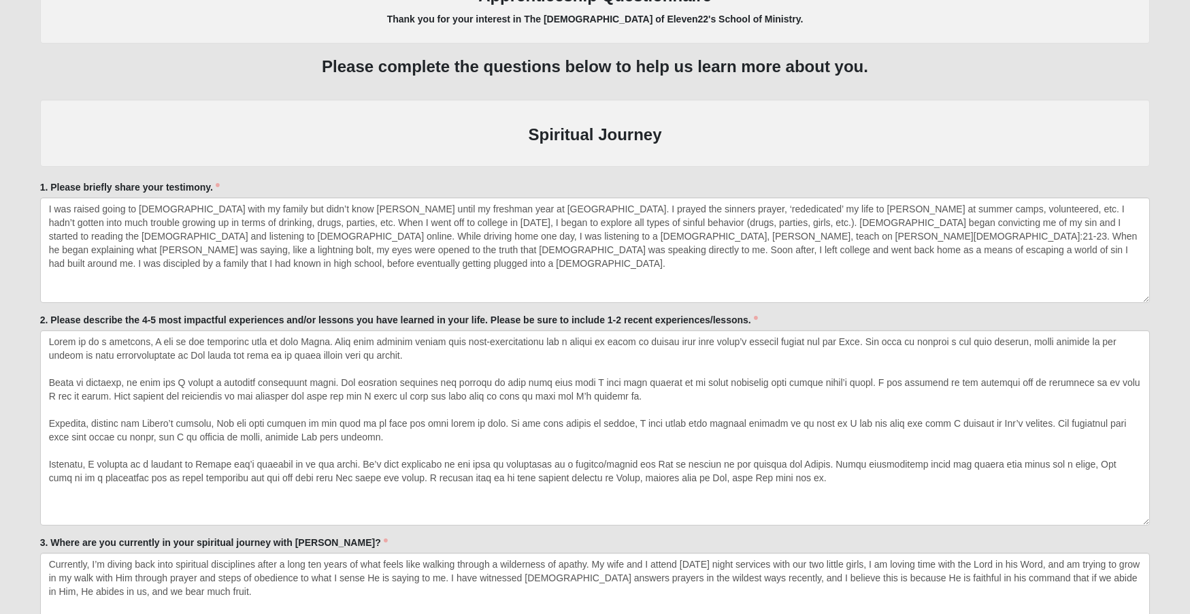
click at [280, 182] on div "1. Please briefly share your testimony. 1. Please briefly share your testimony.…" at bounding box center [595, 241] width 1111 height 123
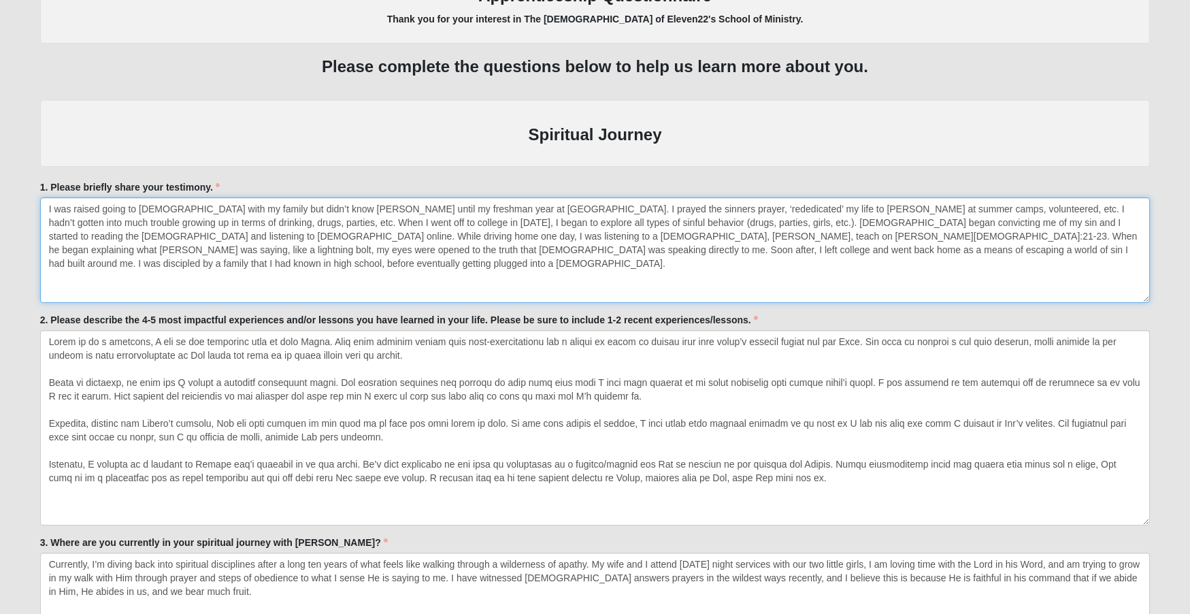
click at [481, 206] on textarea "I was raised going to [DEMOGRAPHIC_DATA] with my family but didn’t know [PERSON…" at bounding box center [595, 249] width 1111 height 105
drag, startPoint x: 470, startPoint y: 204, endPoint x: 427, endPoint y: 203, distance: 43.6
click at [427, 203] on textarea "I was raised going to [DEMOGRAPHIC_DATA] with my family but didn’t know [PERSON…" at bounding box center [595, 249] width 1111 height 105
click at [833, 250] on textarea "I was raised going to [DEMOGRAPHIC_DATA] with my family but didn’t know [PERSON…" at bounding box center [595, 249] width 1111 height 105
drag, startPoint x: 860, startPoint y: 253, endPoint x: -44, endPoint y: 197, distance: 905.6
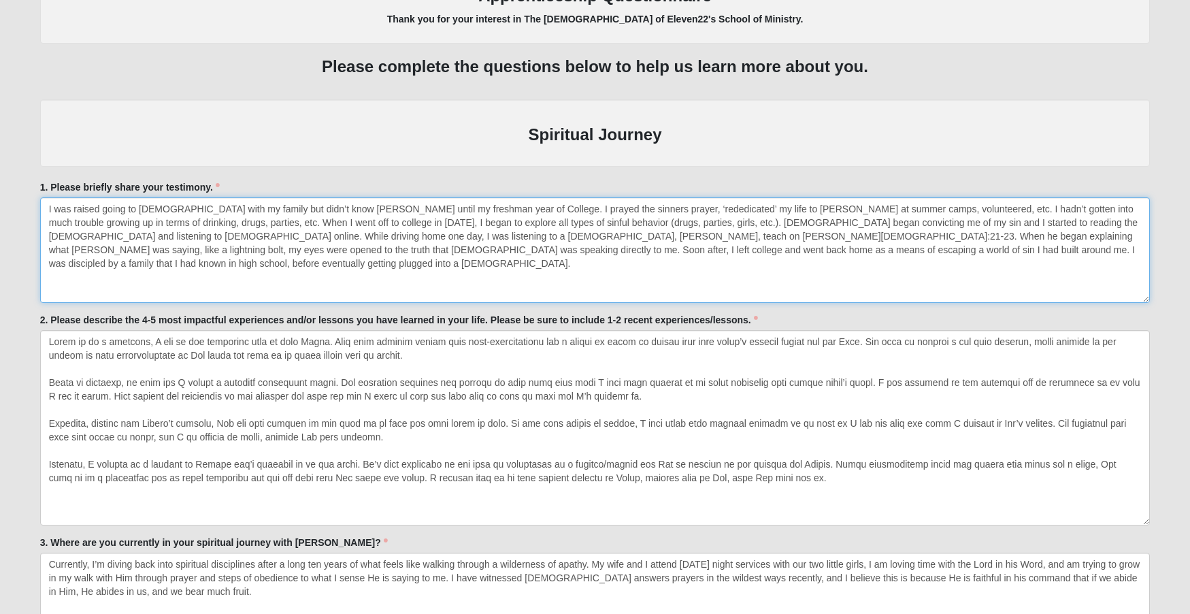
click at [0, 197] on html "Hello [PERSON_NAME] My Account Log Out Apprenticeship Interest Events Apprentic…" at bounding box center [595, 367] width 1190 height 4270
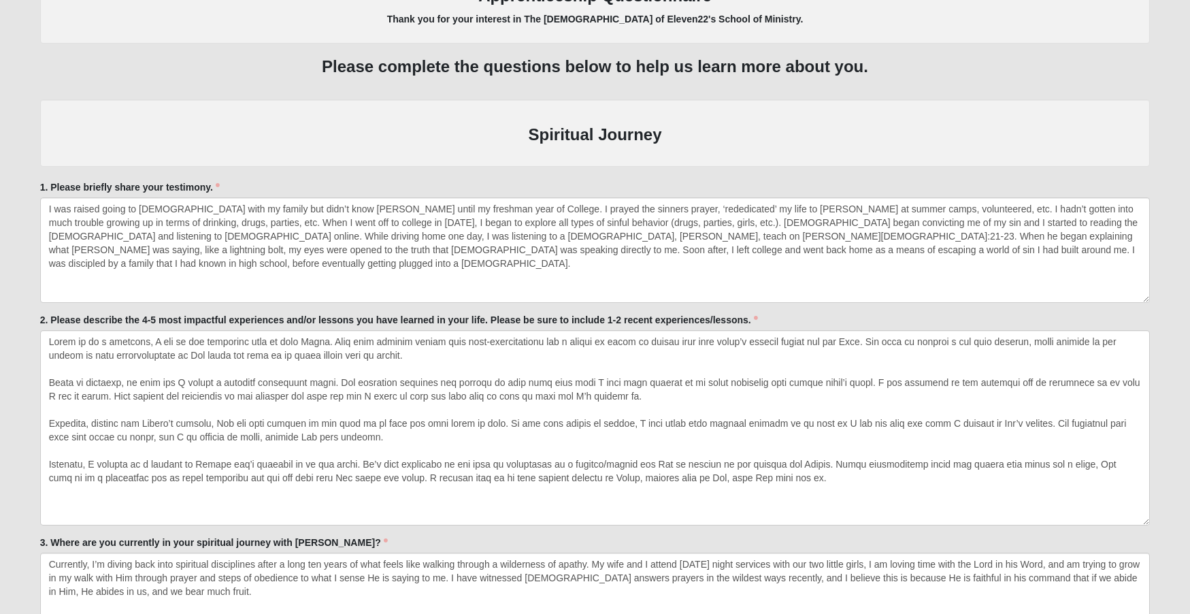
click at [579, 162] on div "Spiritual Journey" at bounding box center [595, 132] width 1111 height 67
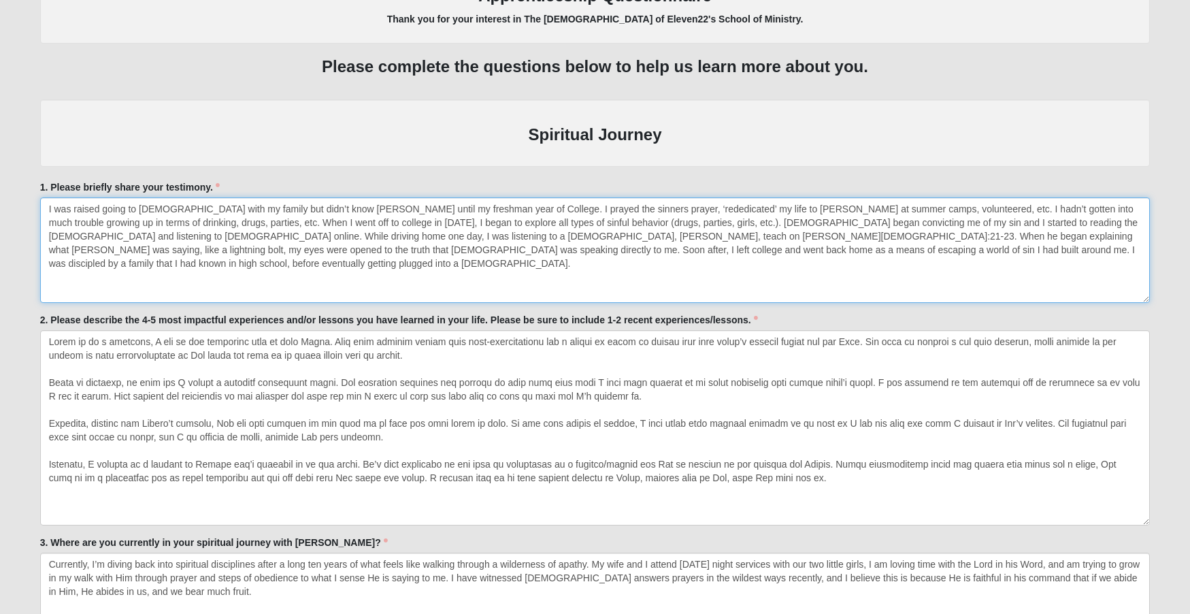
click at [474, 205] on textarea "I was raised going to [DEMOGRAPHIC_DATA] with my family but didn’t know [PERSON…" at bounding box center [595, 249] width 1111 height 105
drag, startPoint x: 861, startPoint y: 203, endPoint x: 785, endPoint y: 201, distance: 75.6
click at [785, 201] on textarea "I was raised going to [DEMOGRAPHIC_DATA] with my family but didn’t know [PERSON…" at bounding box center [595, 249] width 1111 height 105
click at [882, 241] on textarea "I was raised going to [DEMOGRAPHIC_DATA] with my family but didn’t know [PERSON…" at bounding box center [595, 249] width 1111 height 105
click at [873, 204] on textarea "I was raised going to [DEMOGRAPHIC_DATA] with my family but didn’t know [PERSON…" at bounding box center [595, 249] width 1111 height 105
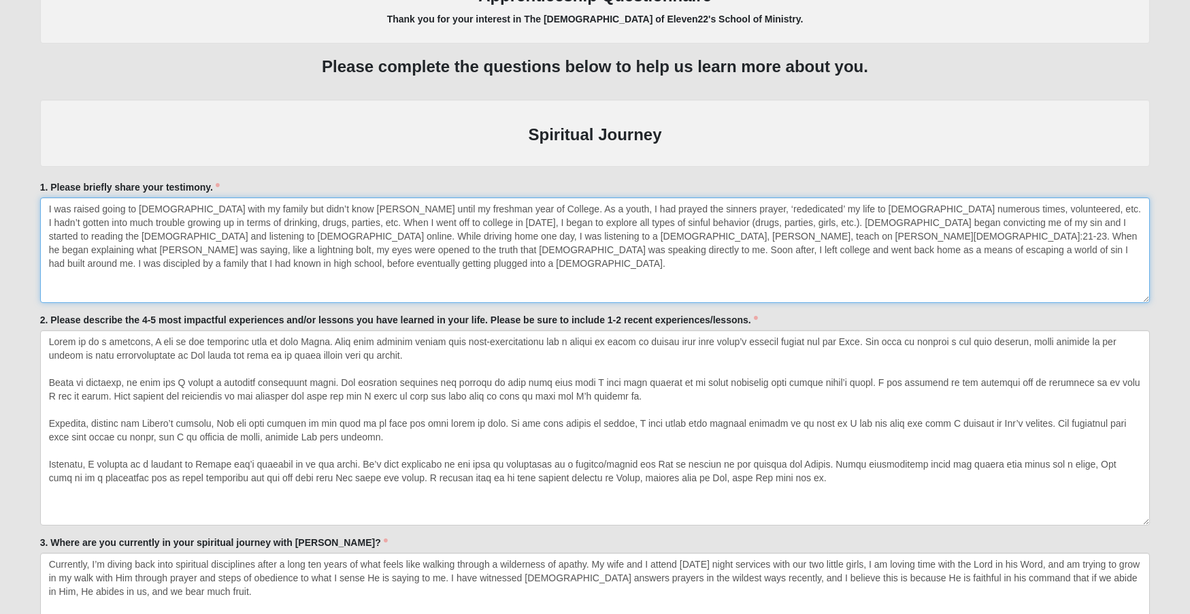
click at [873, 204] on textarea "I was raised going to [DEMOGRAPHIC_DATA] with my family but didn’t know [PERSON…" at bounding box center [595, 249] width 1111 height 105
click at [911, 263] on textarea "I was raised going to [DEMOGRAPHIC_DATA] with my family but didn’t know [PERSON…" at bounding box center [595, 249] width 1111 height 105
click at [179, 220] on textarea "I was raised going to [DEMOGRAPHIC_DATA] with my family but didn’t know [PERSON…" at bounding box center [595, 249] width 1111 height 105
click at [389, 275] on textarea "I was raised going to [DEMOGRAPHIC_DATA] with my family but didn’t know [PERSON…" at bounding box center [595, 249] width 1111 height 105
click at [831, 248] on textarea "I was raised going to [DEMOGRAPHIC_DATA] with my family but didn’t know [PERSON…" at bounding box center [595, 249] width 1111 height 105
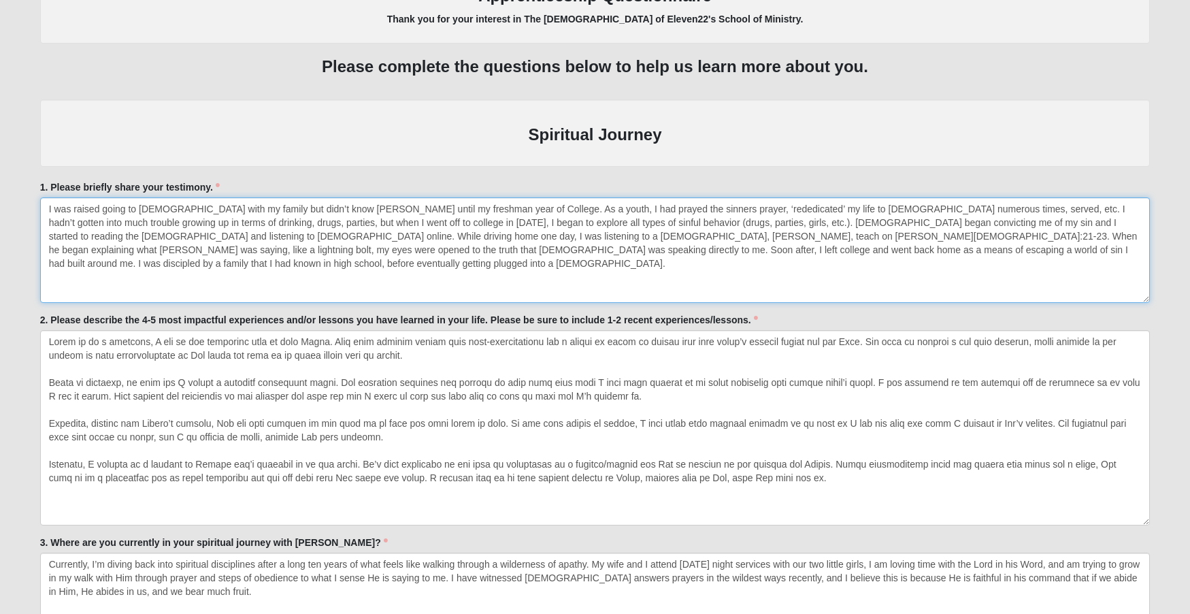
click at [794, 217] on textarea "I was raised going to [DEMOGRAPHIC_DATA] with my family but didn’t know [PERSON…" at bounding box center [595, 249] width 1111 height 105
click at [952, 218] on textarea "I was raised going to [DEMOGRAPHIC_DATA] with my family but didn’t know [PERSON…" at bounding box center [595, 249] width 1111 height 105
click at [1068, 254] on textarea "I was raised going to [DEMOGRAPHIC_DATA] with my family but didn’t know [PERSON…" at bounding box center [595, 249] width 1111 height 105
click at [1039, 230] on textarea "I was raised going to [DEMOGRAPHIC_DATA] with my family but didn’t know [PERSON…" at bounding box center [595, 249] width 1111 height 105
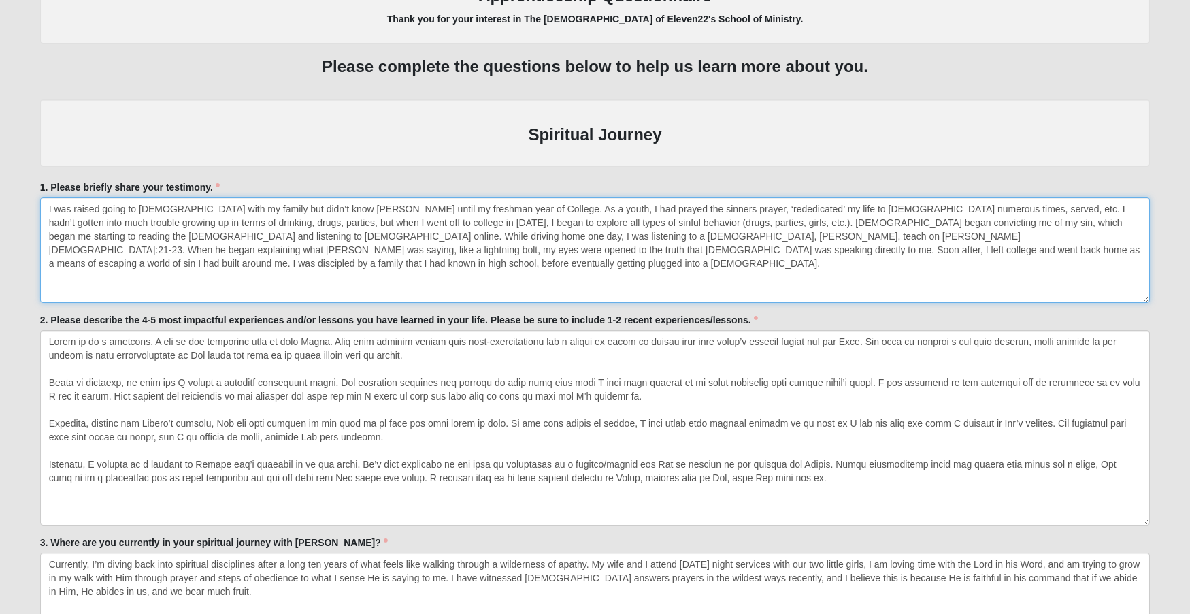
click at [1075, 251] on textarea "I was raised going to [DEMOGRAPHIC_DATA] with my family but didn’t know [PERSON…" at bounding box center [595, 249] width 1111 height 105
click at [1042, 232] on textarea "I was raised going to [DEMOGRAPHIC_DATA] with my family but didn’t know [PERSON…" at bounding box center [595, 249] width 1111 height 105
click at [1084, 233] on textarea "I was raised going to [DEMOGRAPHIC_DATA] with my family but didn’t know [PERSON…" at bounding box center [595, 249] width 1111 height 105
click at [257, 265] on textarea "I was raised going to [DEMOGRAPHIC_DATA] with my family but didn’t know [PERSON…" at bounding box center [595, 249] width 1111 height 105
click at [297, 246] on textarea "I was raised going to [DEMOGRAPHIC_DATA] with my family but didn’t know [PERSON…" at bounding box center [595, 249] width 1111 height 105
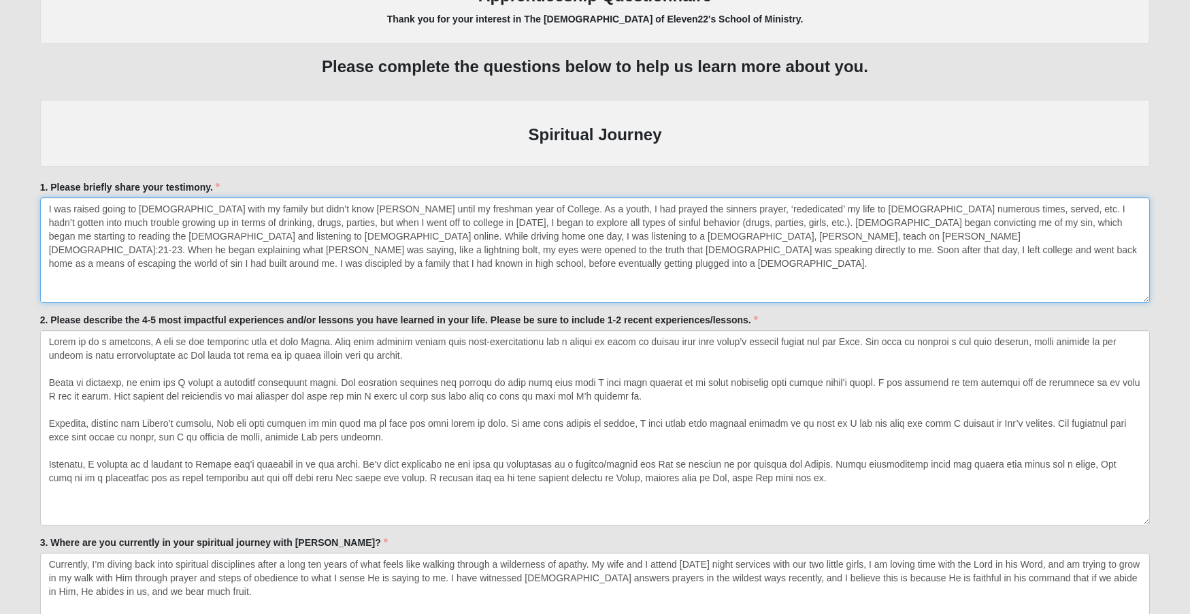
click at [745, 261] on textarea "I was raised going to [DEMOGRAPHIC_DATA] with my family but didn’t know [PERSON…" at bounding box center [595, 249] width 1111 height 105
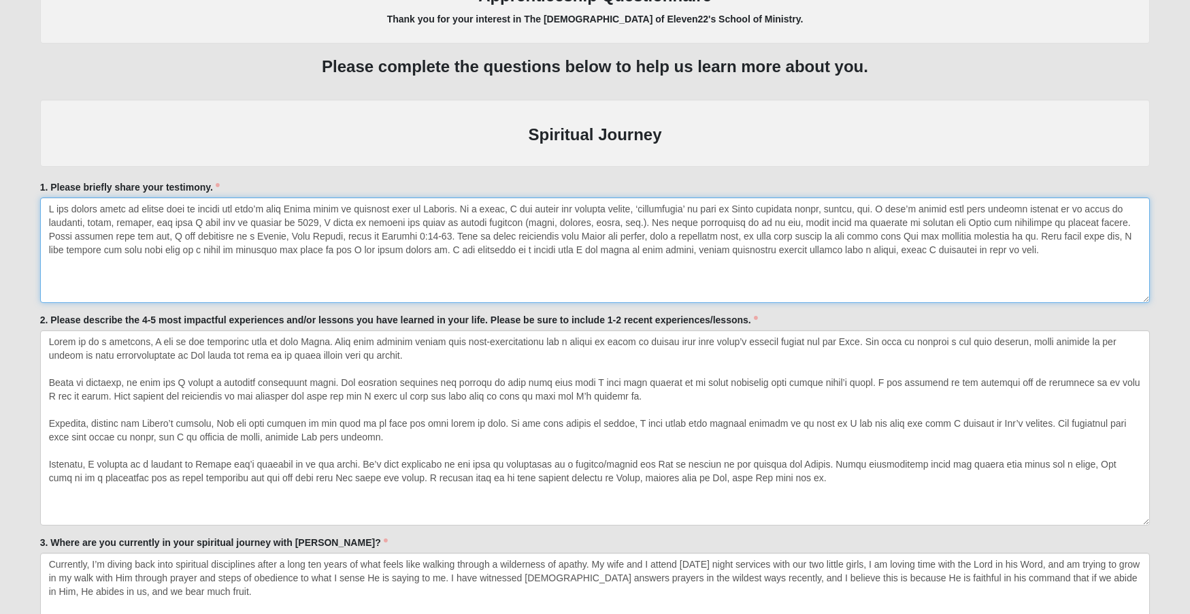
type textarea "L ips dolors ametc ad elitse doei te incidi utl etdo’m aliq Enima minim ve quis…"
